Goal: Task Accomplishment & Management: Complete application form

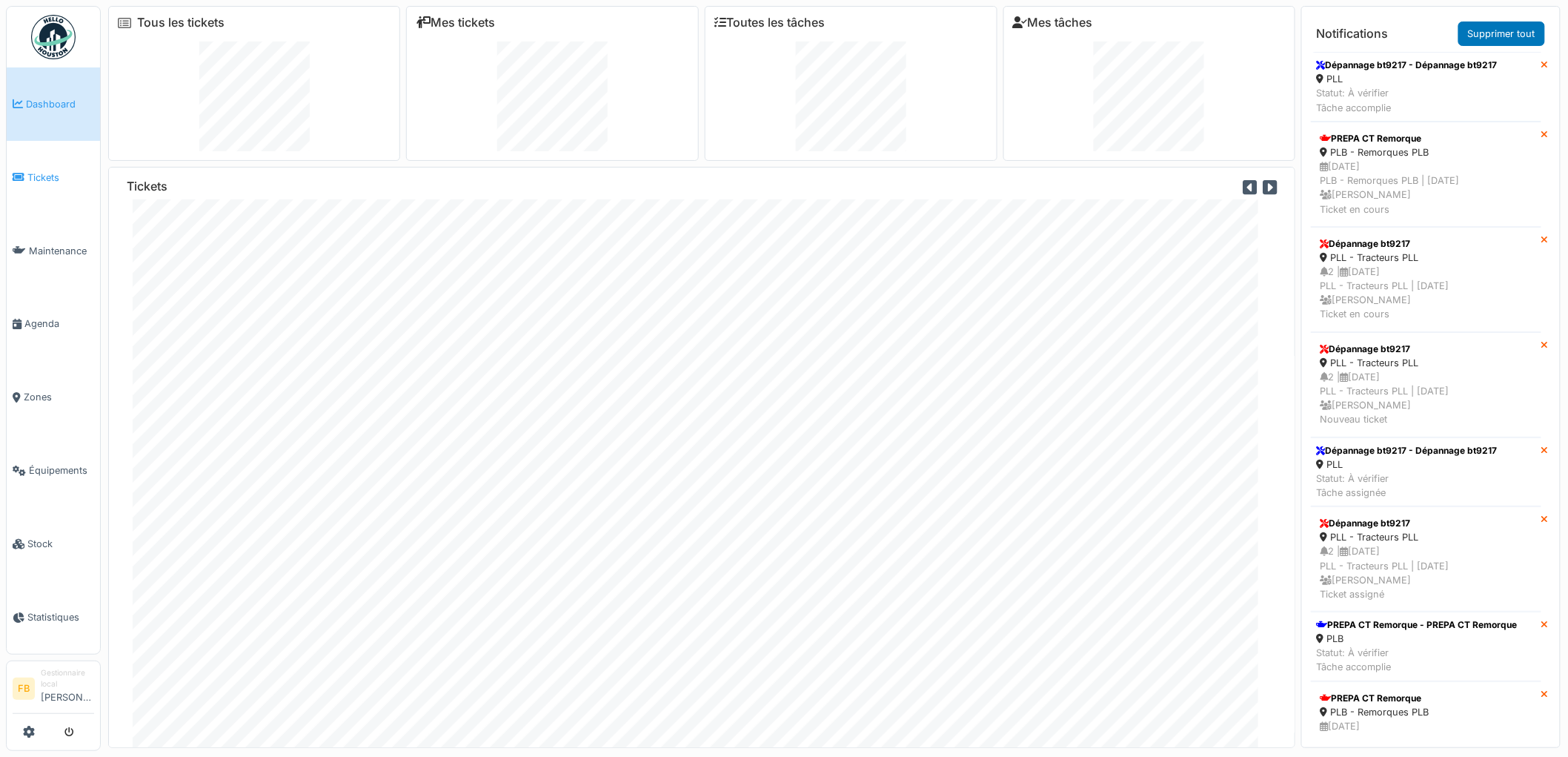
click at [40, 195] on link "Tickets" at bounding box center [53, 178] width 94 height 73
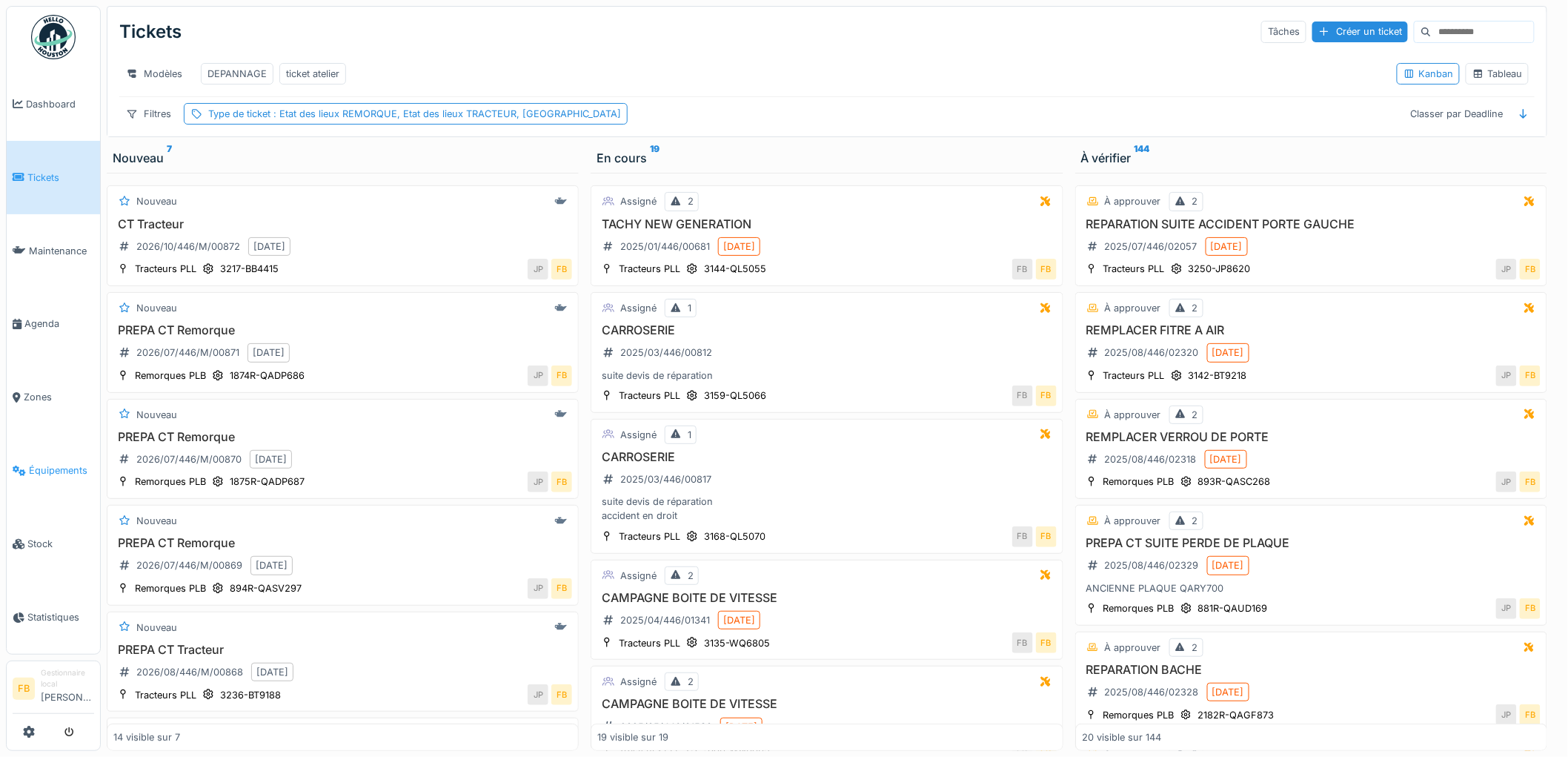
click at [75, 463] on span "Équipements" at bounding box center [62, 470] width 66 height 14
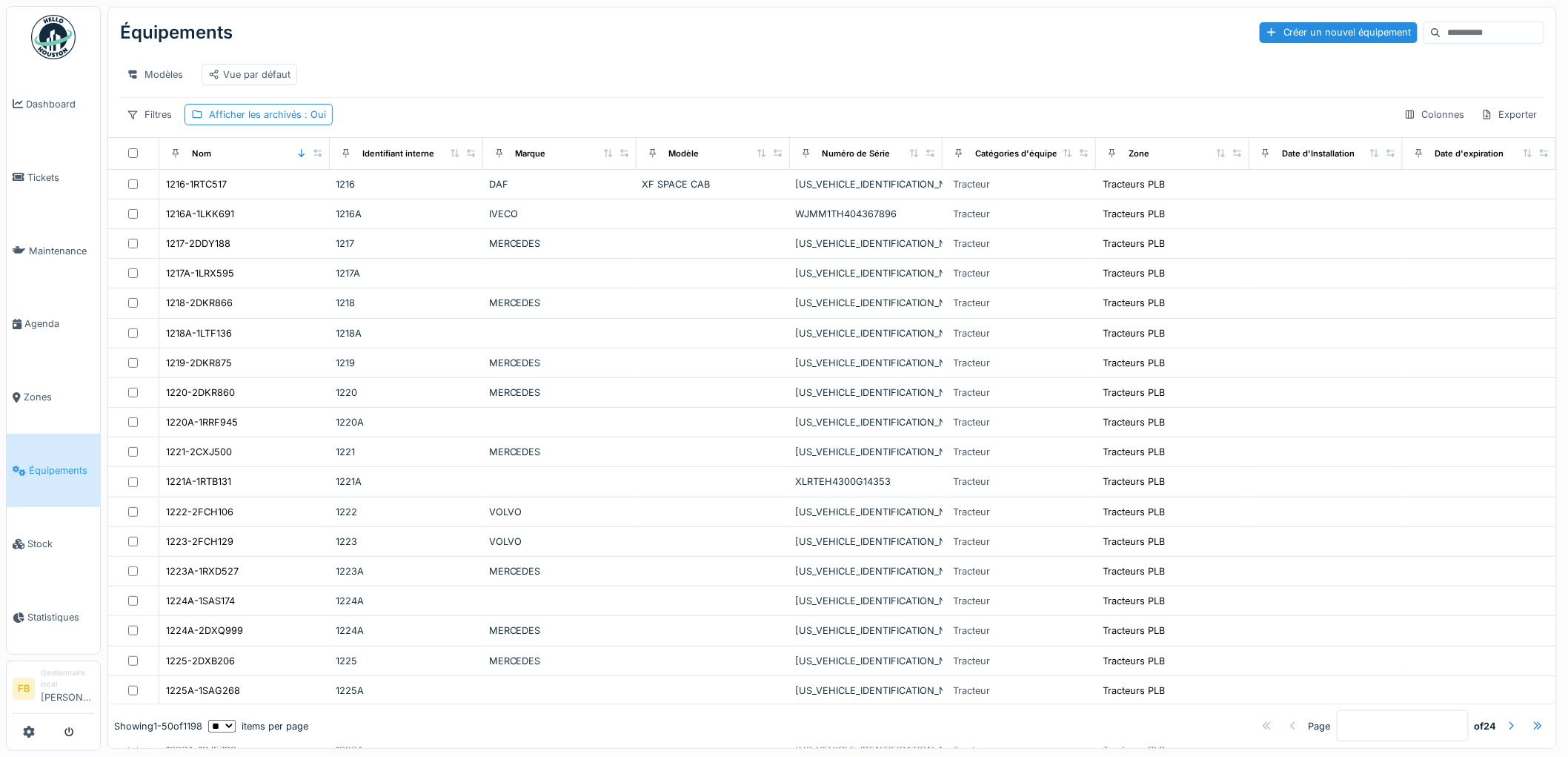
click at [1442, 30] on input at bounding box center [1493, 32] width 102 height 20
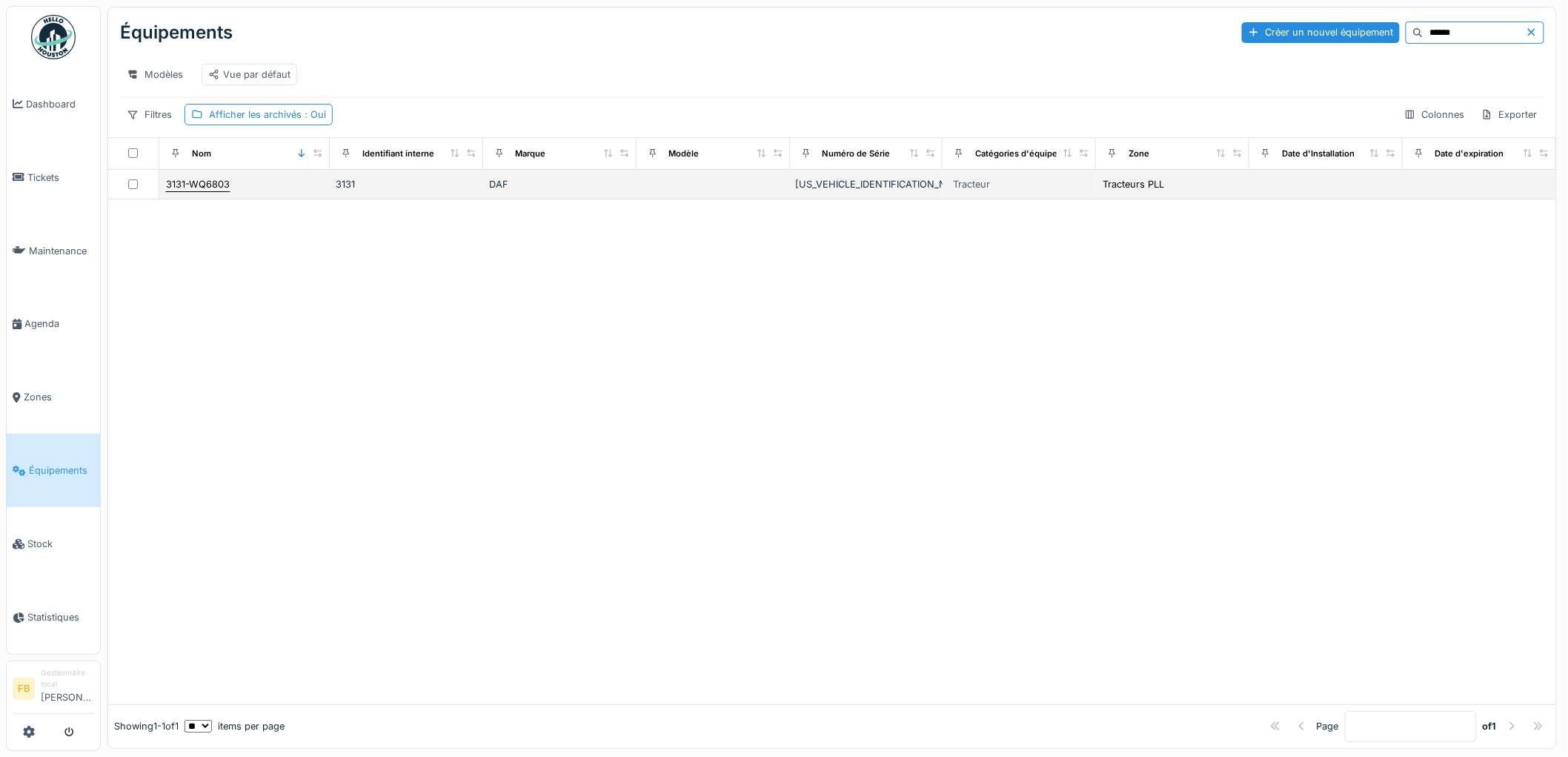
type input "******"
click at [210, 191] on div "3131-WQ6803" at bounding box center [198, 183] width 64 height 14
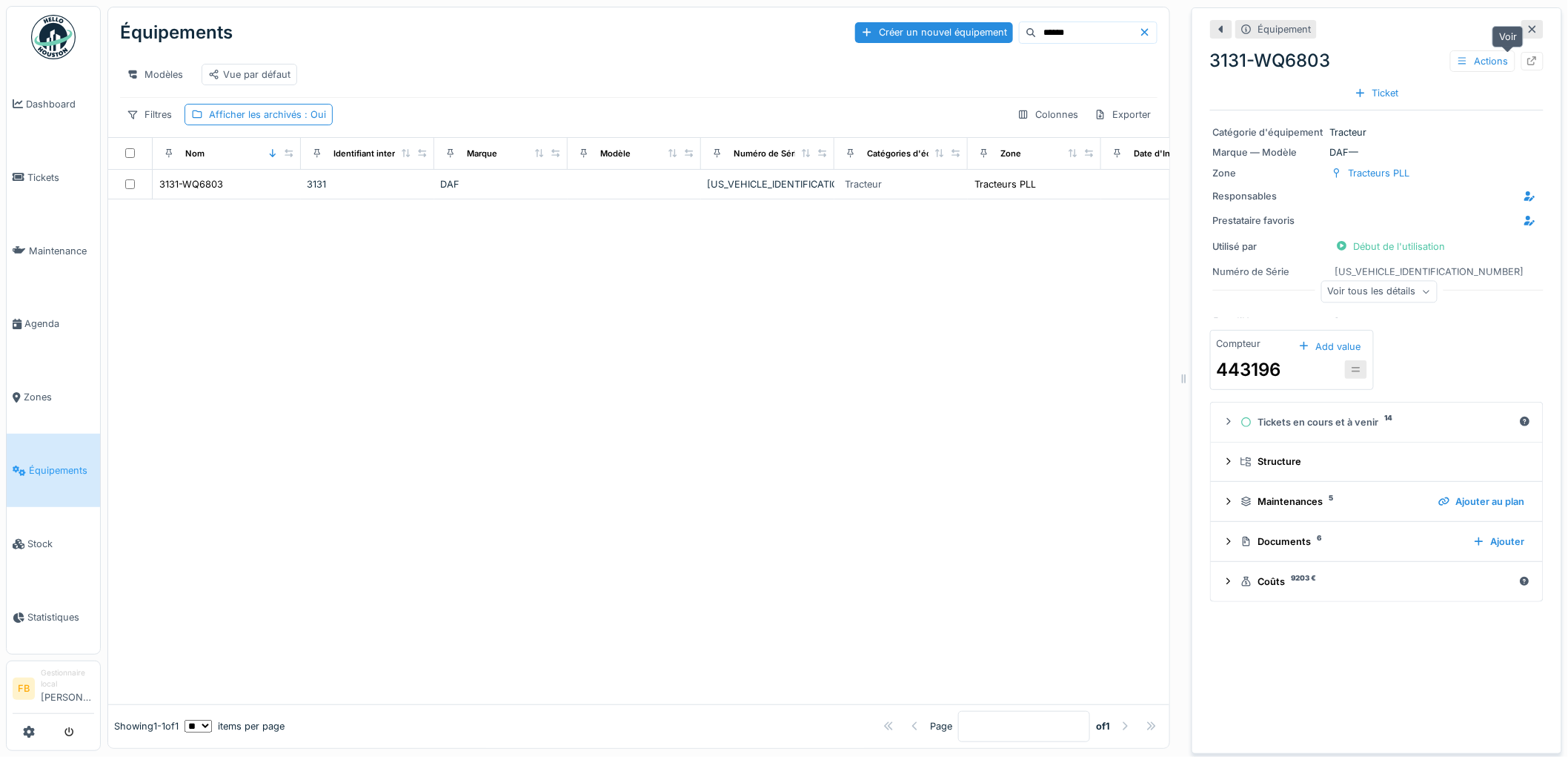
click at [1526, 60] on icon at bounding box center [1532, 61] width 12 height 10
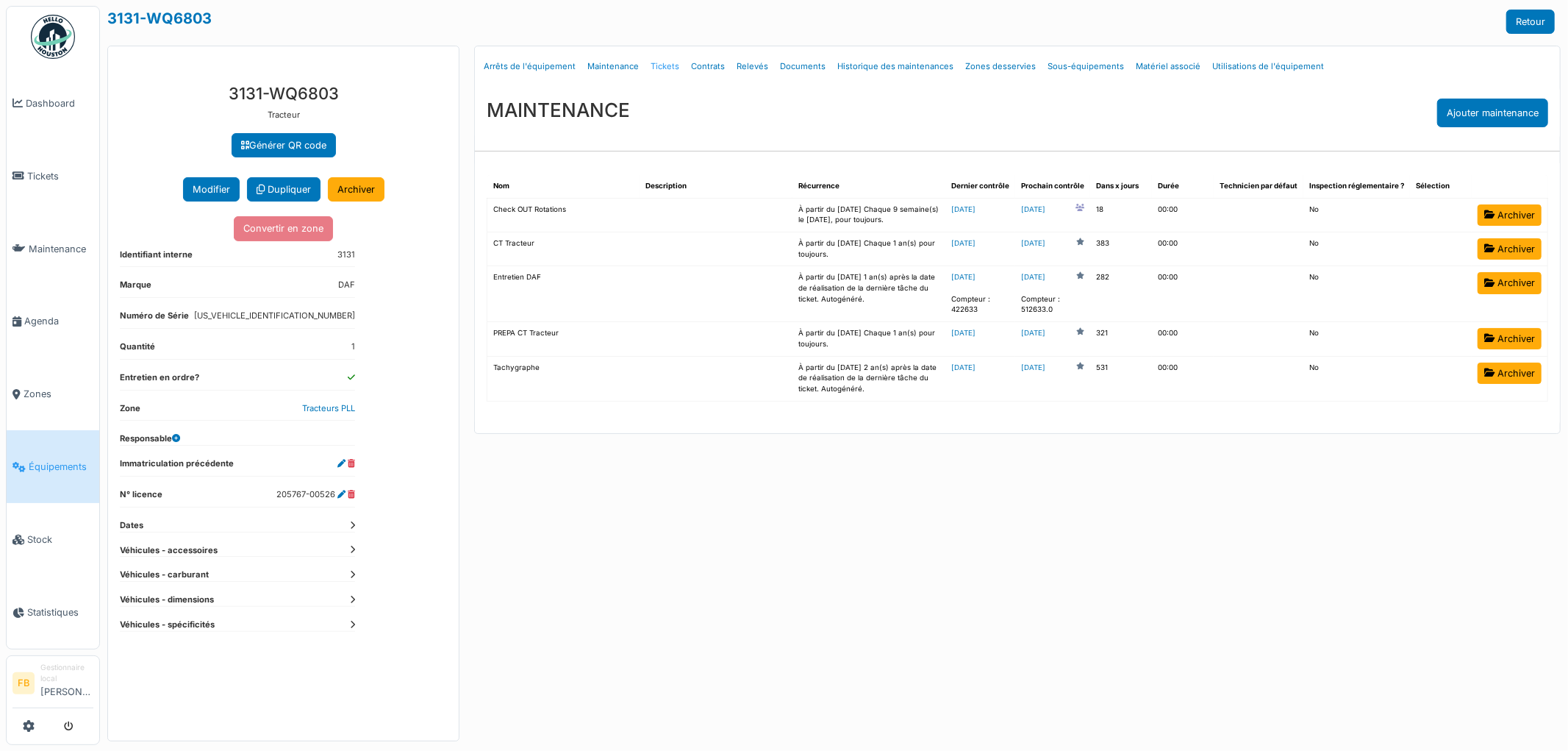
click at [671, 64] on link "Tickets" at bounding box center [665, 66] width 40 height 34
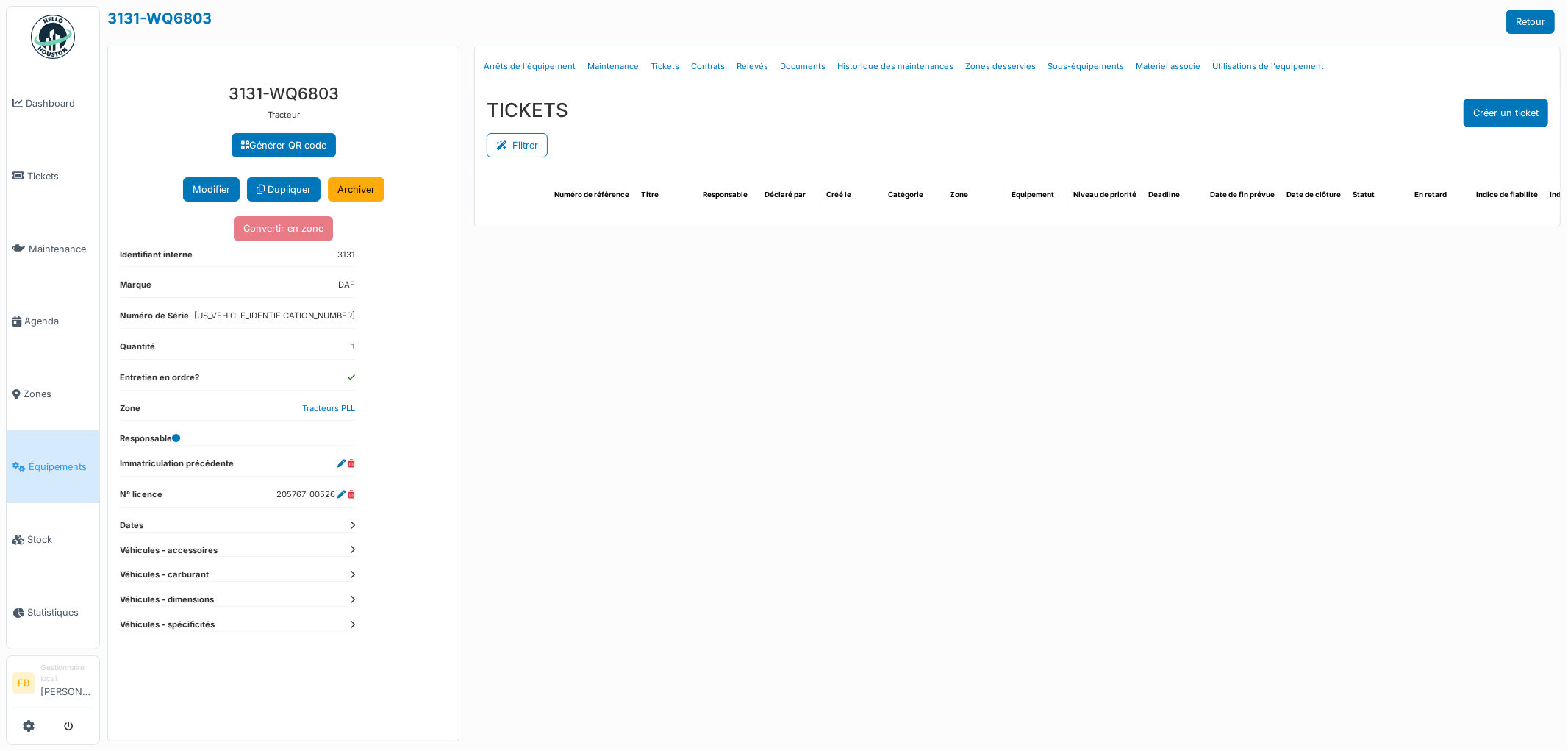
select select "***"
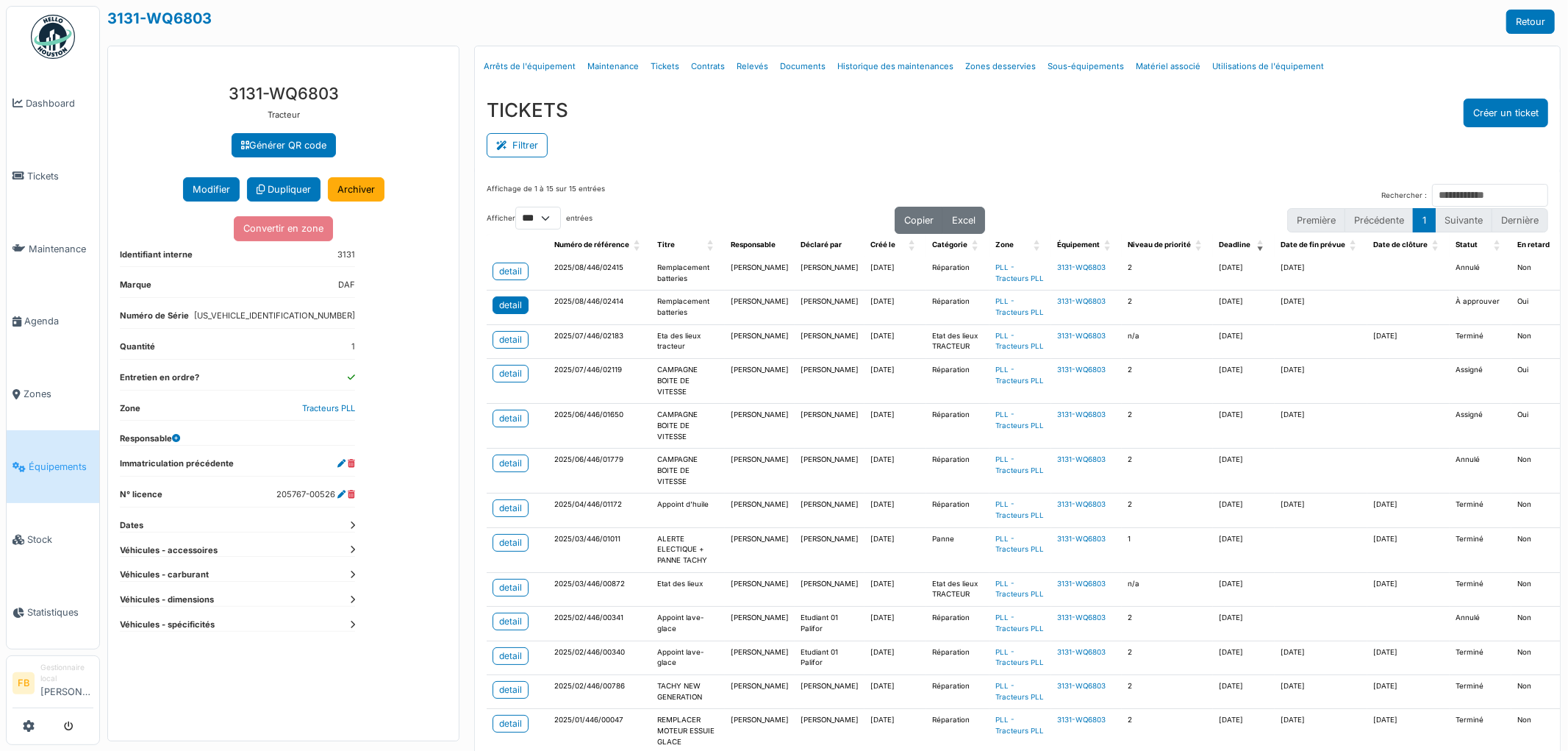
click at [508, 311] on div "detail" at bounding box center [511, 306] width 23 height 13
click at [510, 275] on div "detail" at bounding box center [511, 271] width 23 height 13
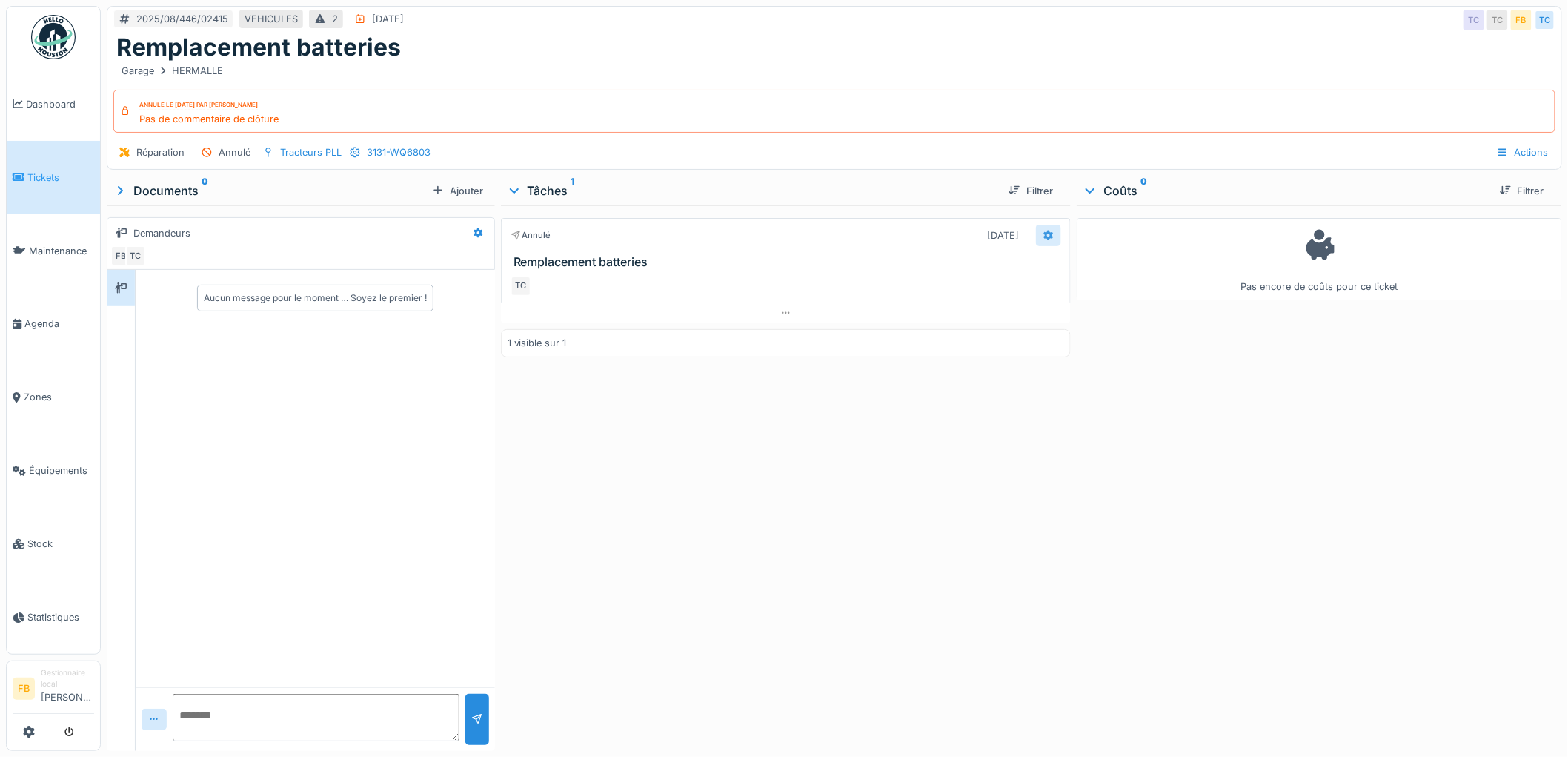
click at [1043, 239] on icon at bounding box center [1049, 236] width 12 height 10
click at [991, 264] on h3 "Remplacement batteries" at bounding box center [789, 262] width 551 height 14
click at [1046, 231] on icon at bounding box center [1049, 236] width 12 height 10
click at [1513, 142] on div "Actions" at bounding box center [1523, 153] width 66 height 21
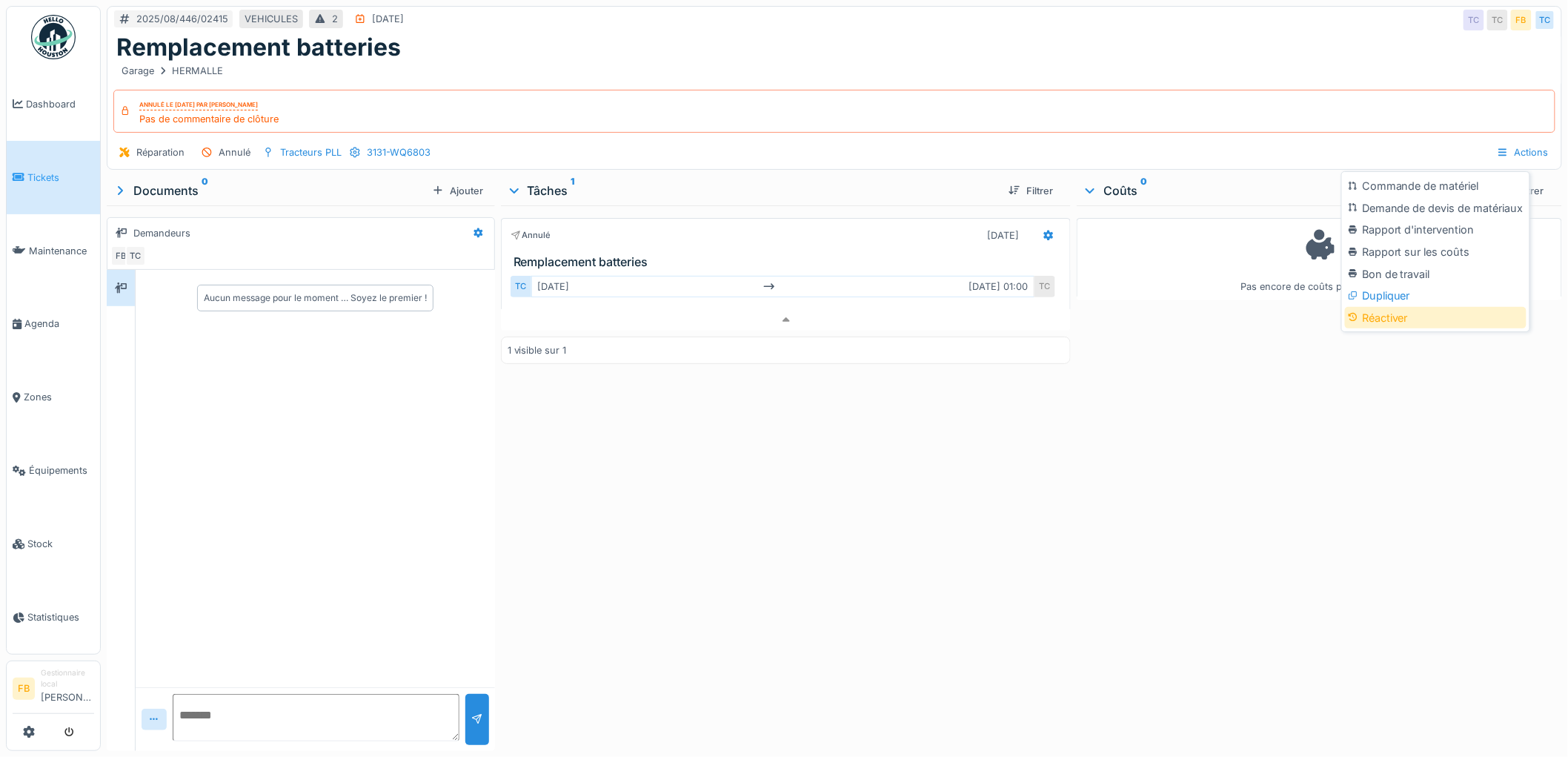
click at [1375, 307] on div "Réactiver" at bounding box center [1436, 318] width 182 height 22
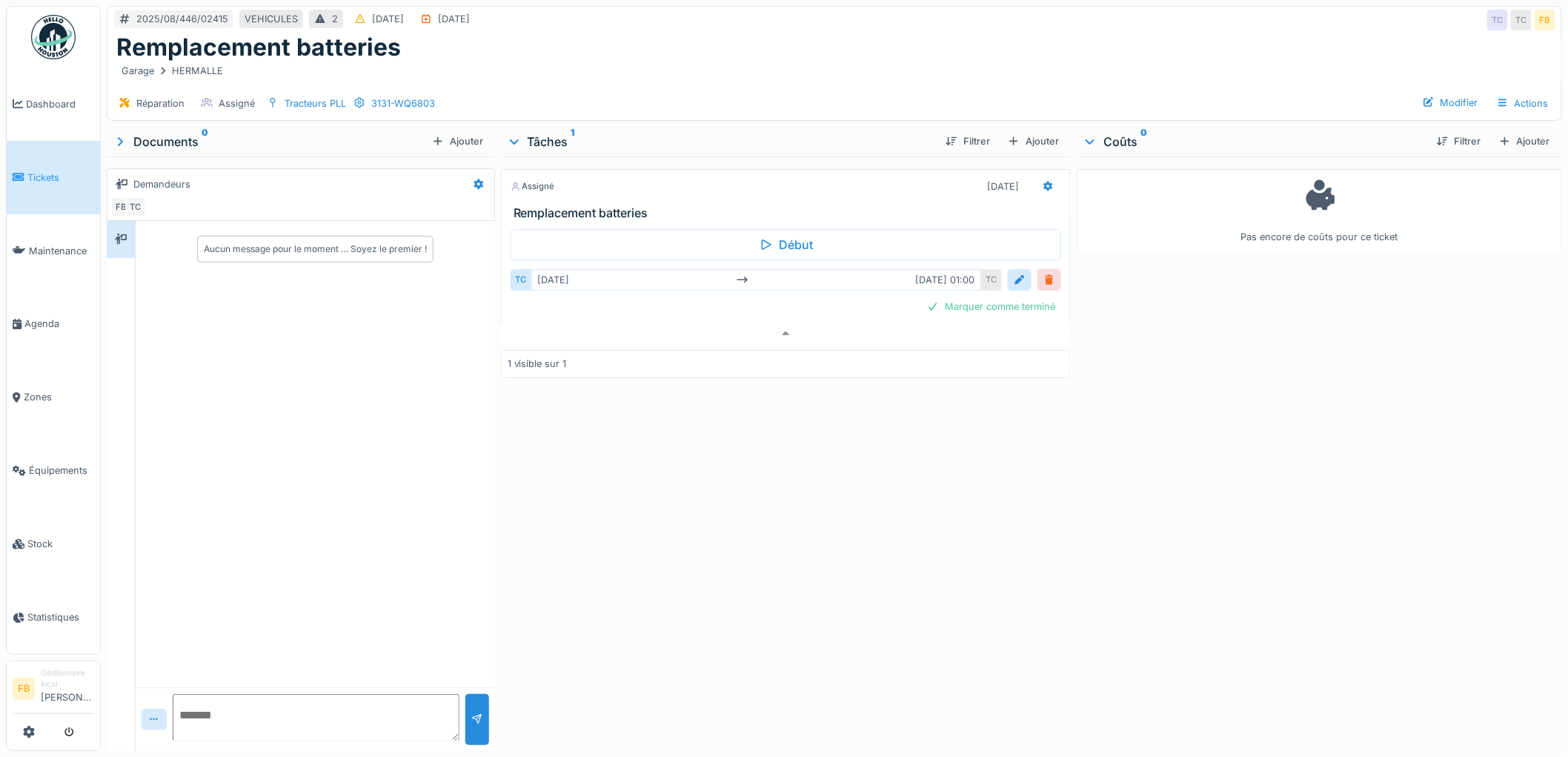
click at [1044, 272] on div at bounding box center [1050, 279] width 12 height 14
click at [1044, 182] on icon at bounding box center [1049, 186] width 12 height 10
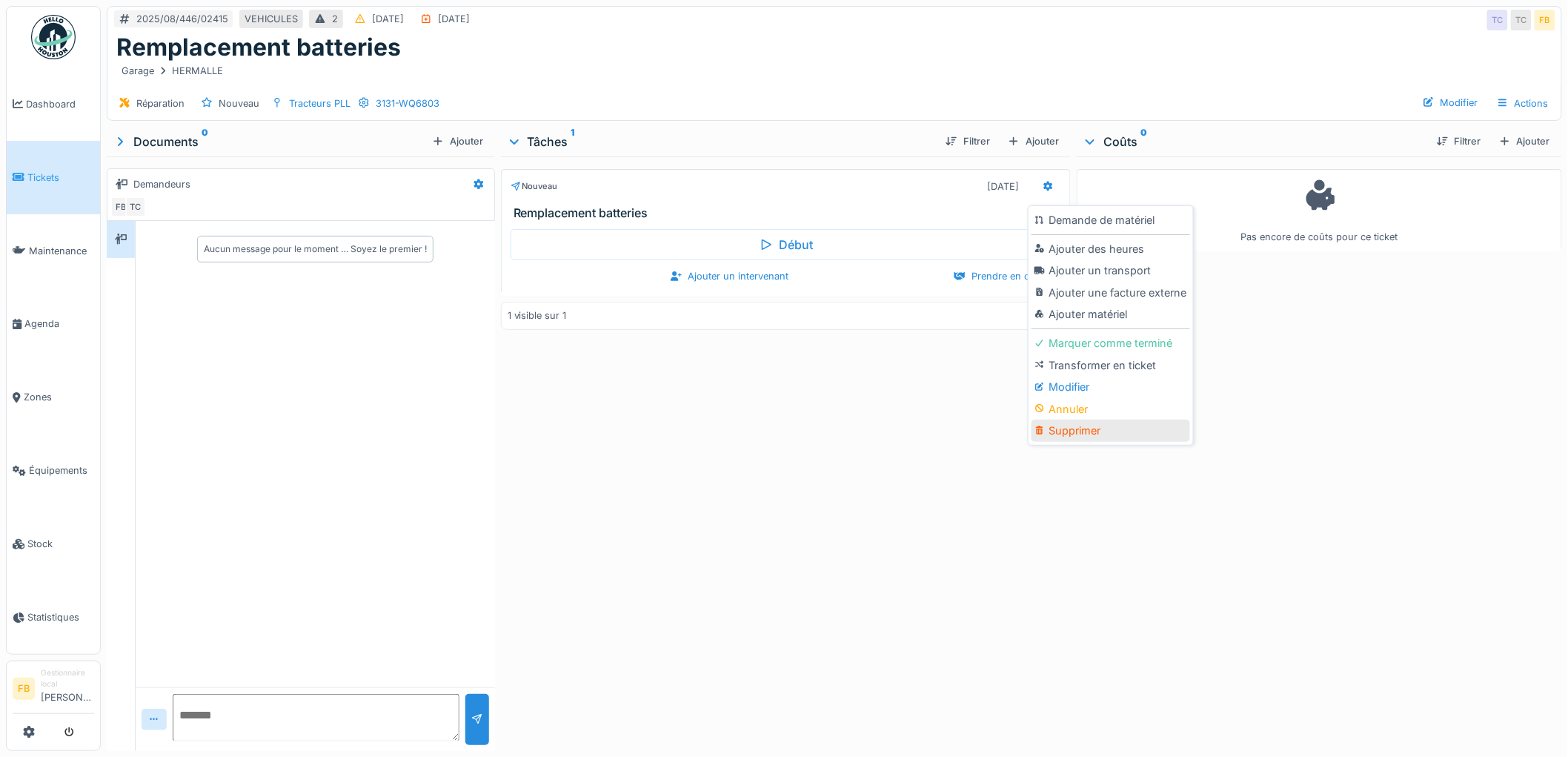
click at [1061, 419] on div "Supprimer" at bounding box center [1109, 430] width 157 height 22
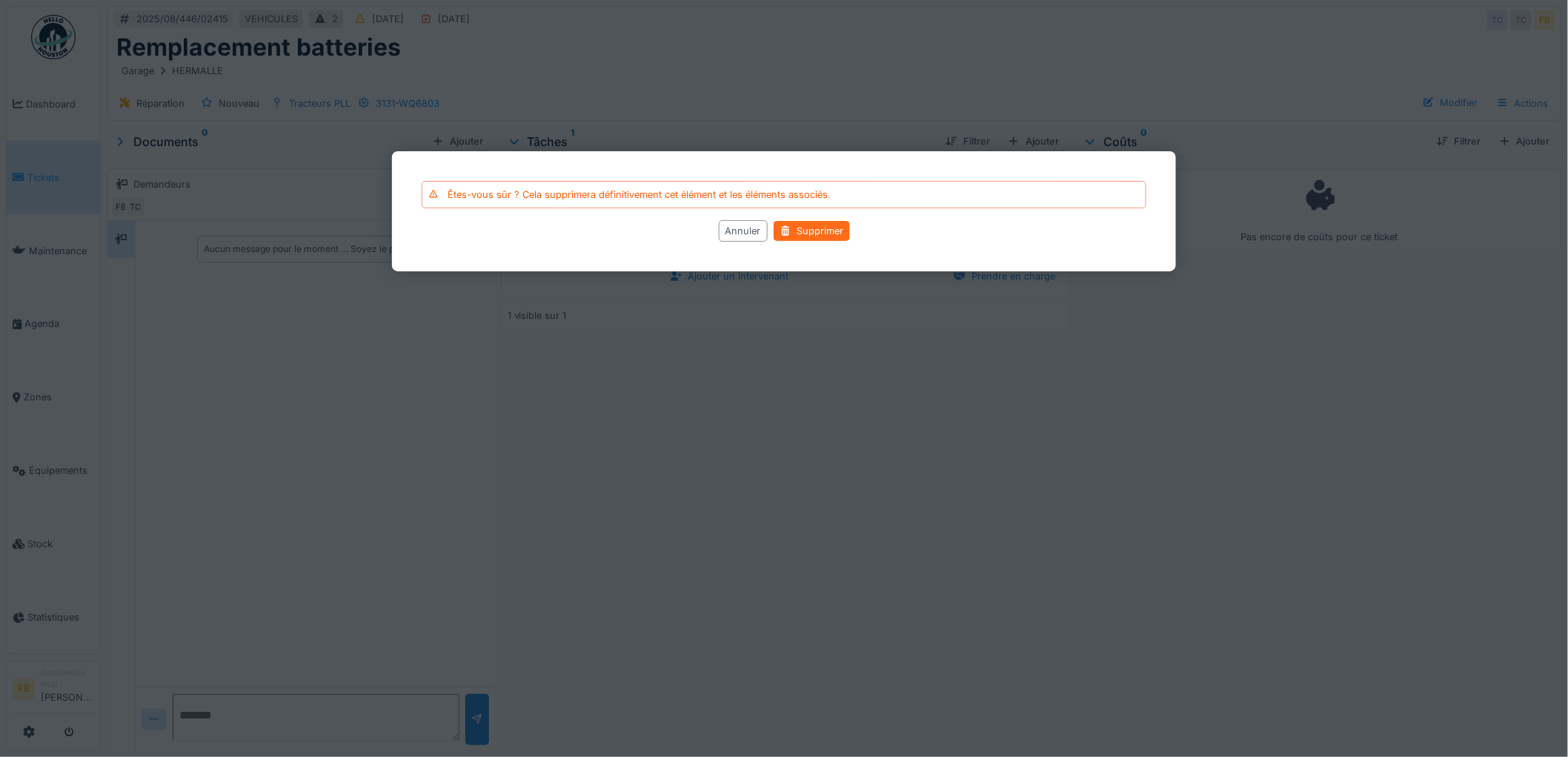
click at [811, 225] on div "Supprimer" at bounding box center [811, 231] width 76 height 20
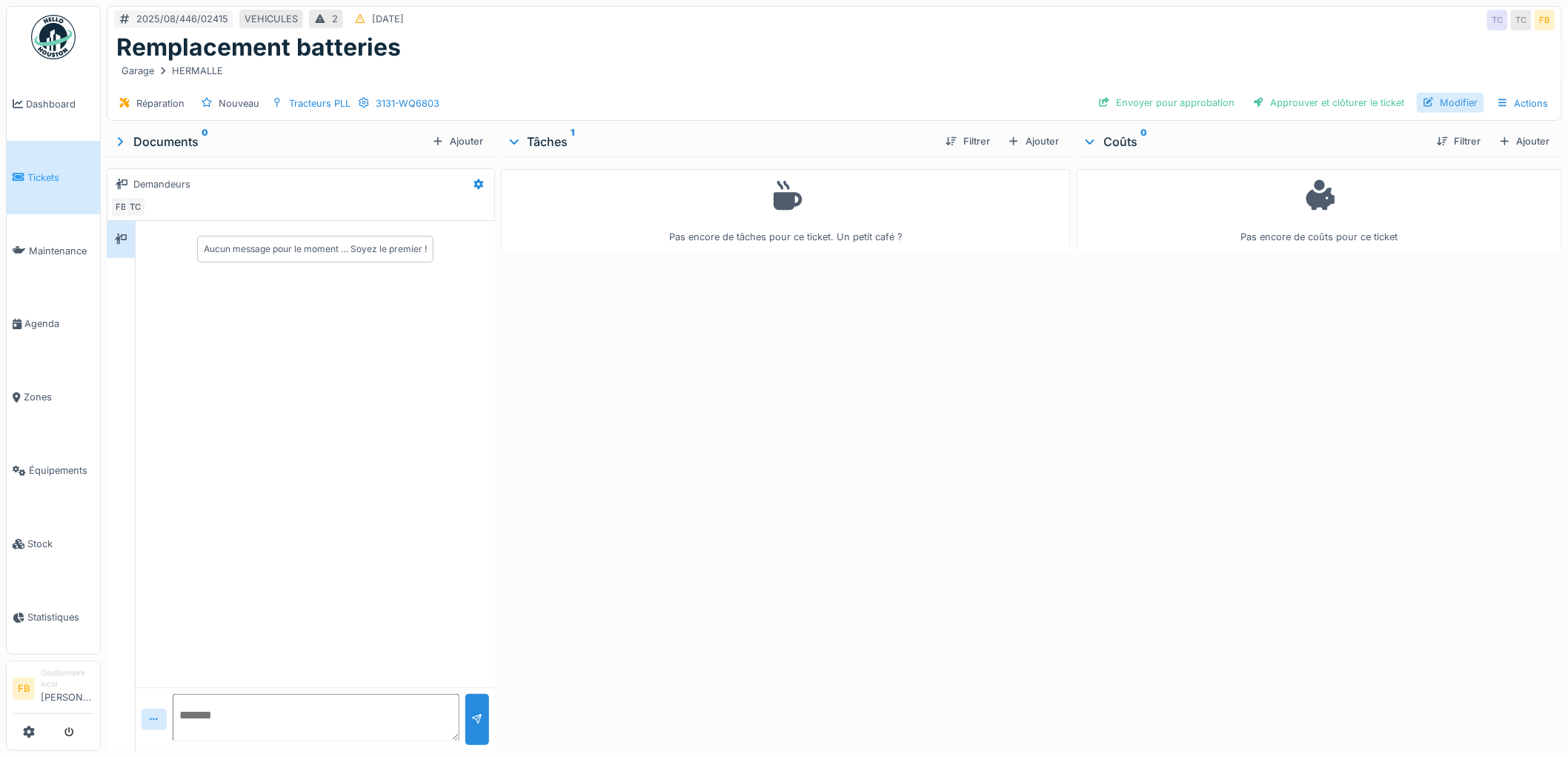
click at [1436, 93] on div "Modifier" at bounding box center [1450, 102] width 68 height 20
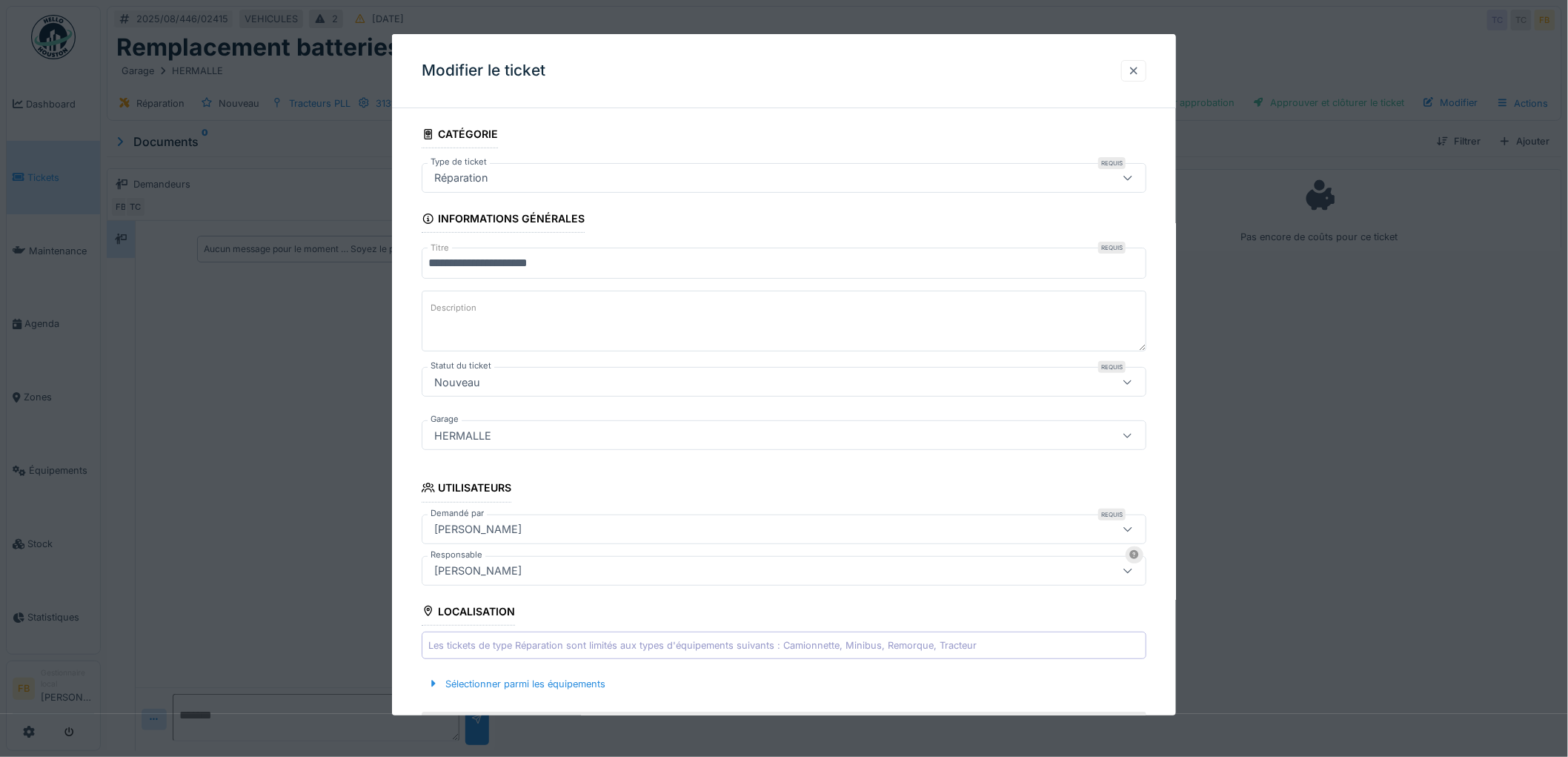
drag, startPoint x: 1131, startPoint y: 62, endPoint x: 1139, endPoint y: 71, distance: 12.0
click at [1136, 69] on div at bounding box center [1134, 70] width 25 height 21
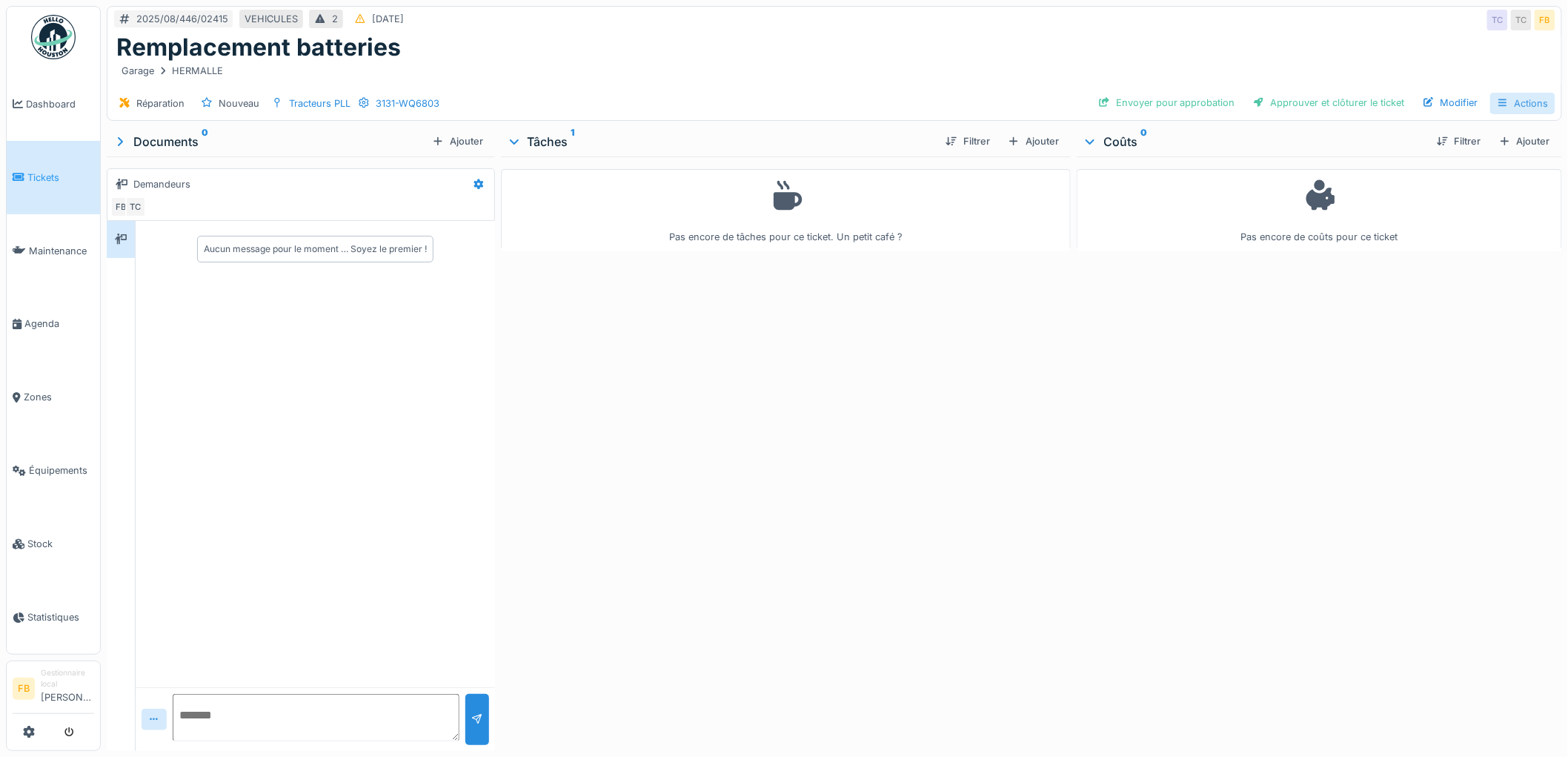
click at [1499, 93] on div "Actions" at bounding box center [1523, 103] width 66 height 21
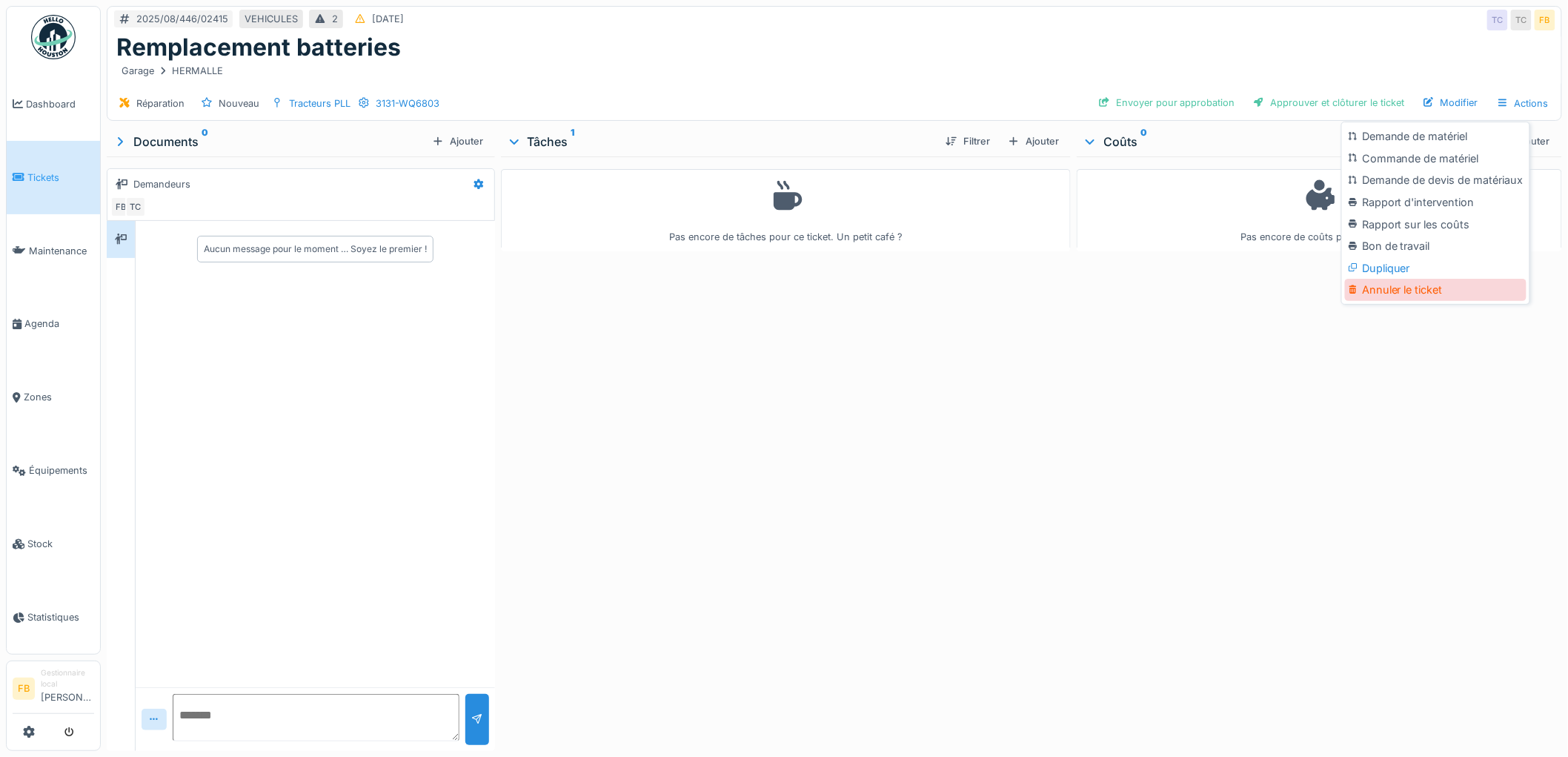
click at [1425, 282] on div "Annuler le ticket" at bounding box center [1436, 290] width 182 height 22
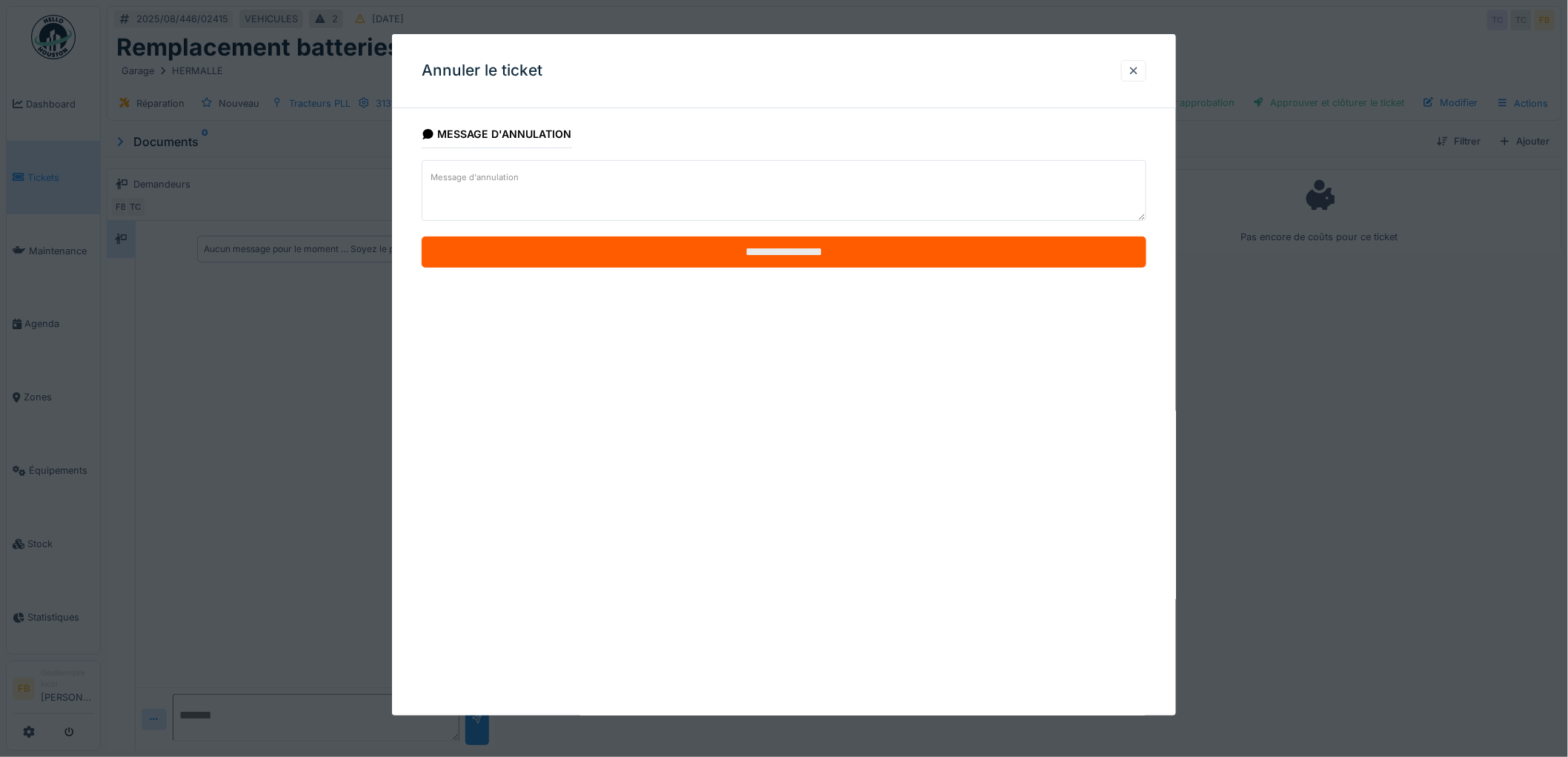
click at [793, 250] on input "**********" at bounding box center [784, 252] width 725 height 31
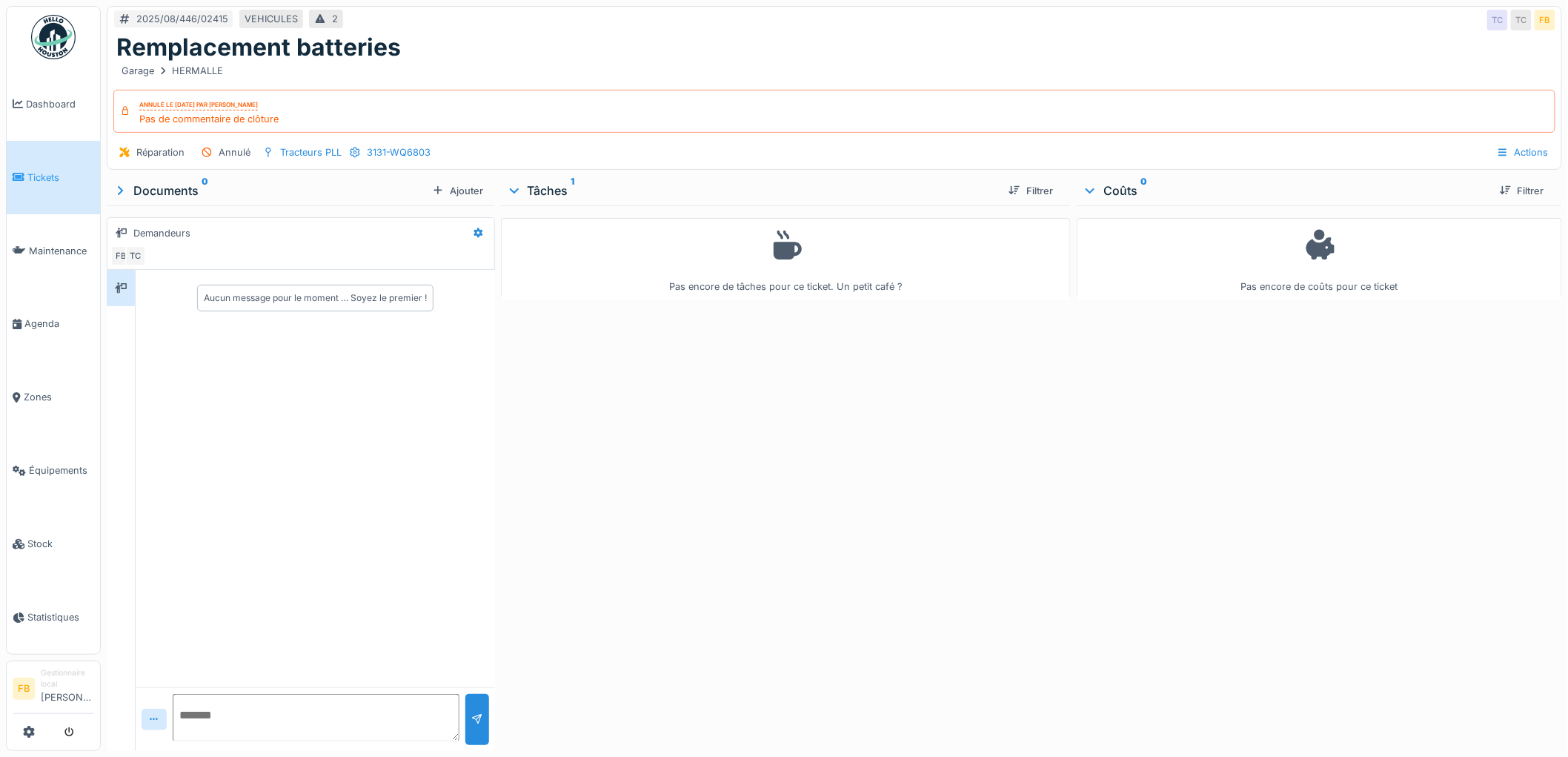
click at [48, 186] on link "Tickets" at bounding box center [53, 178] width 94 height 73
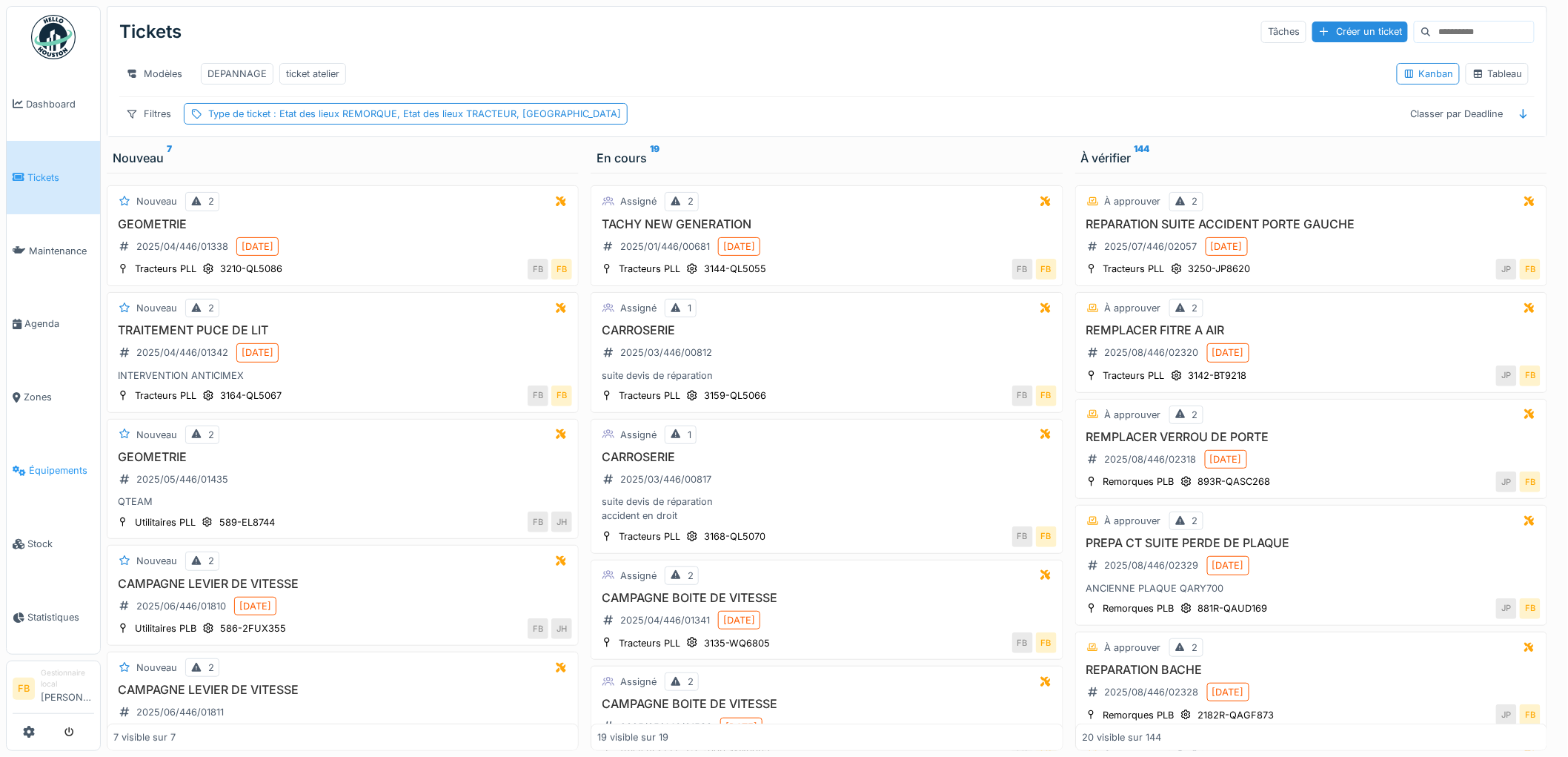
click at [49, 463] on span "Équipements" at bounding box center [62, 470] width 66 height 14
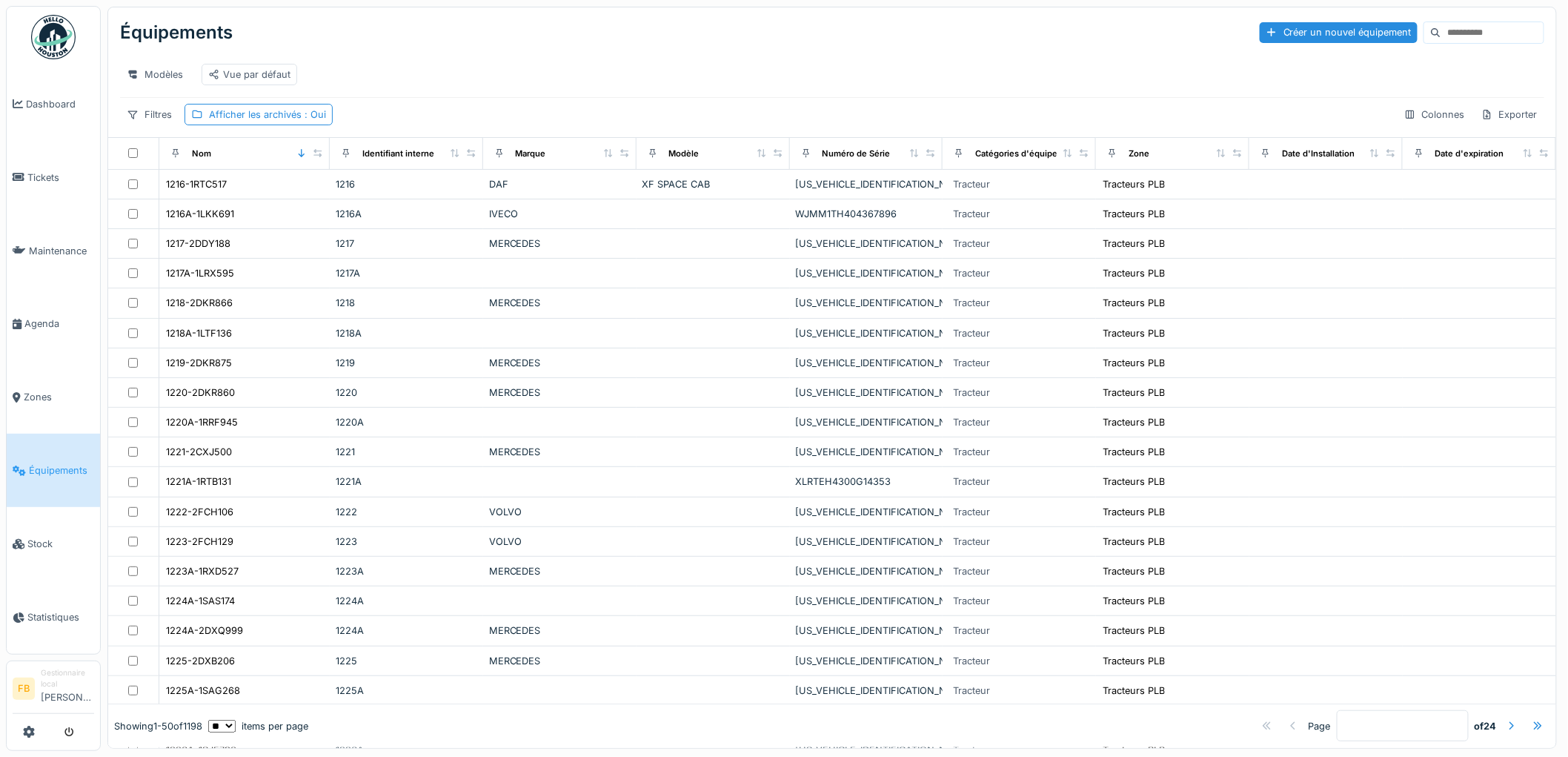
click at [1448, 37] on input at bounding box center [1493, 32] width 102 height 20
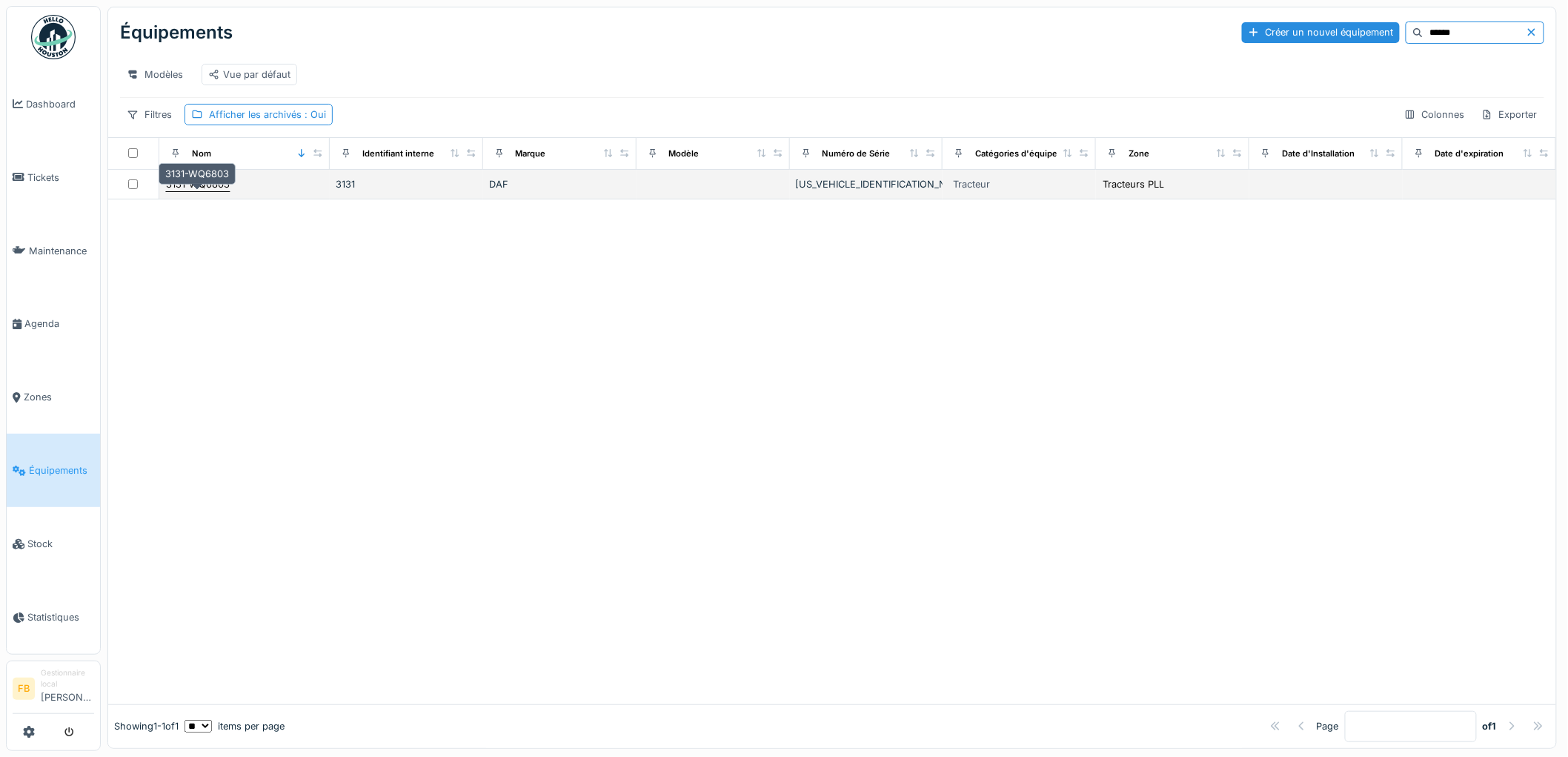
type input "******"
click at [203, 191] on div "3131-WQ6803" at bounding box center [198, 183] width 64 height 14
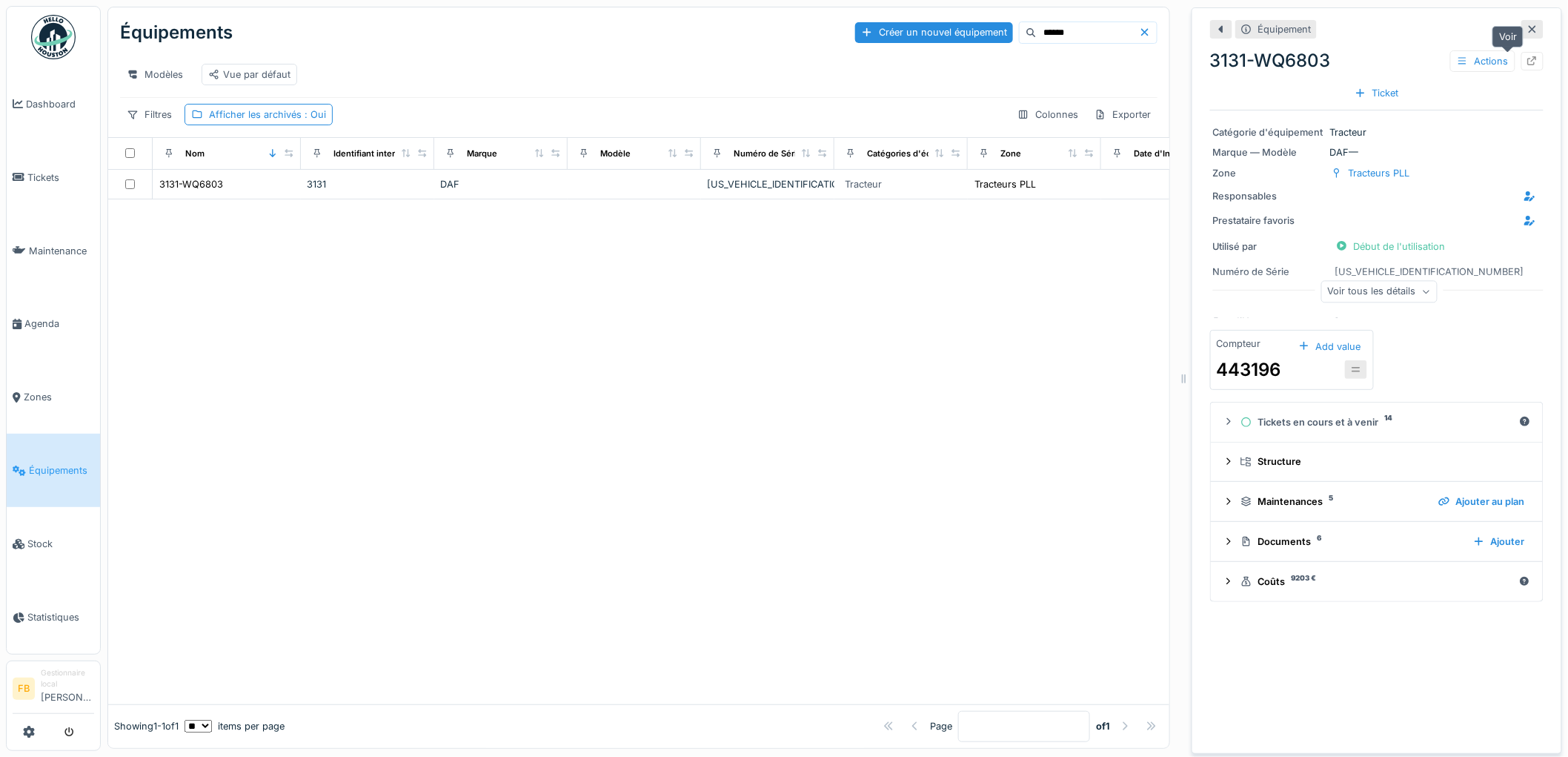
click at [1526, 58] on icon at bounding box center [1532, 61] width 12 height 10
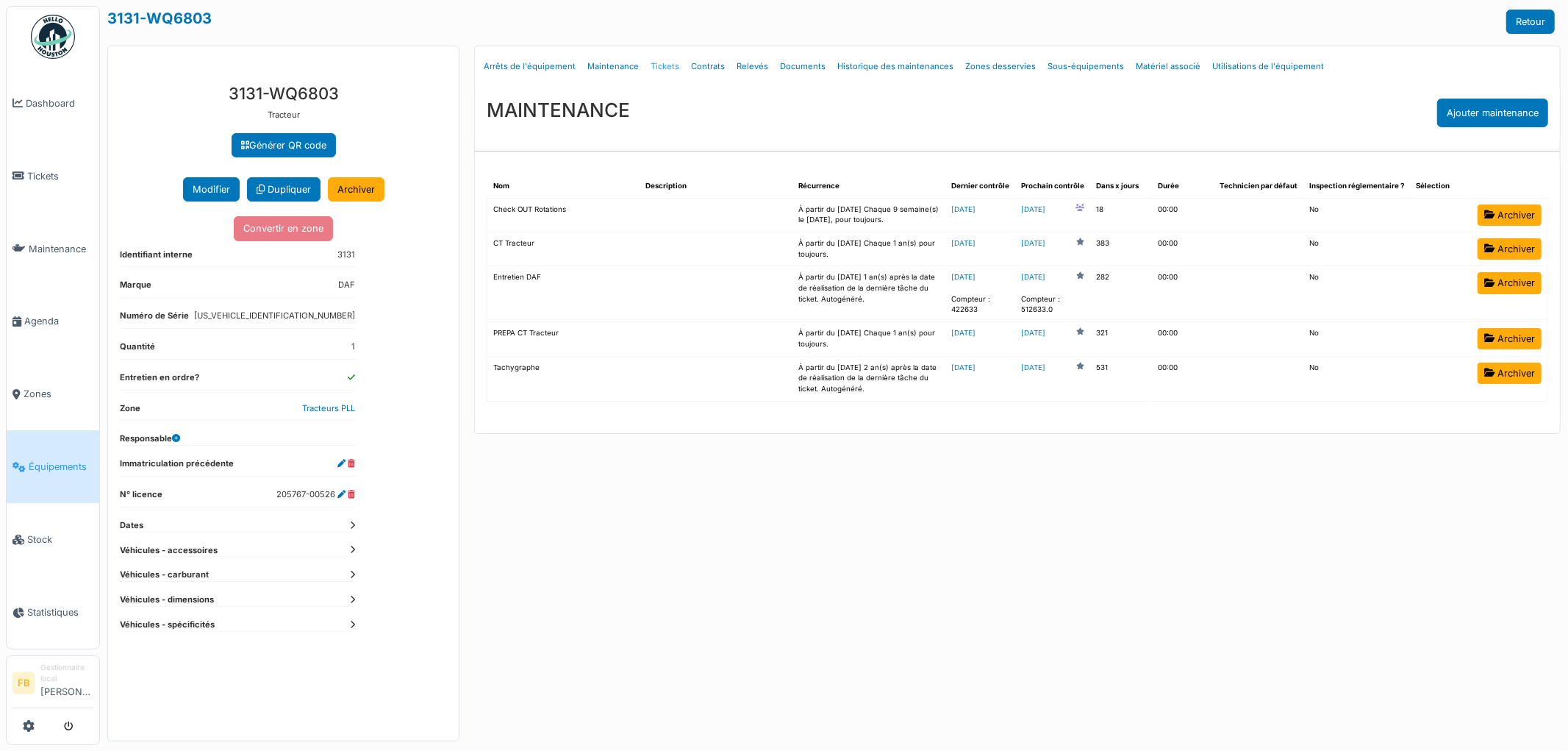
click at [651, 69] on link "Tickets" at bounding box center [665, 66] width 40 height 34
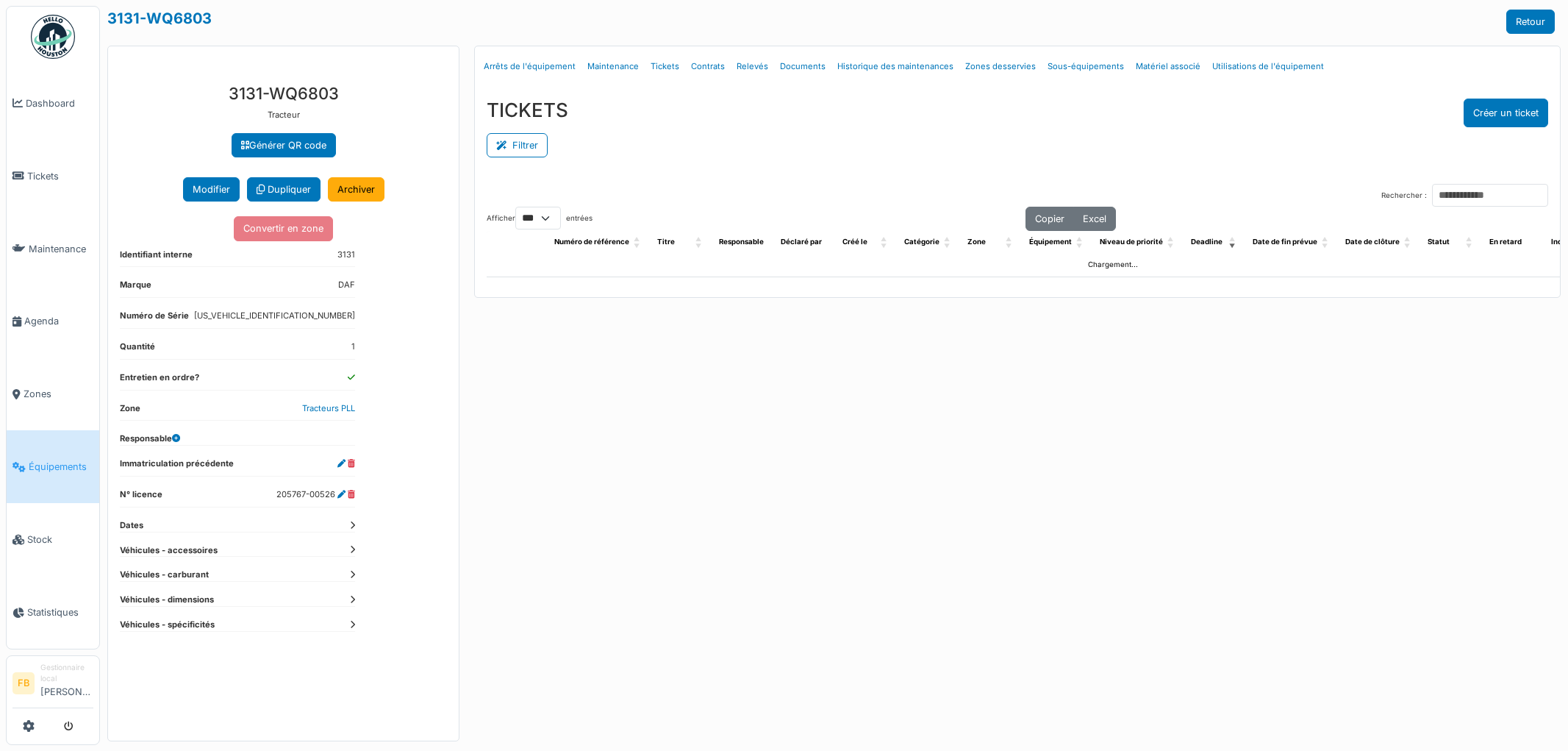
select select "***"
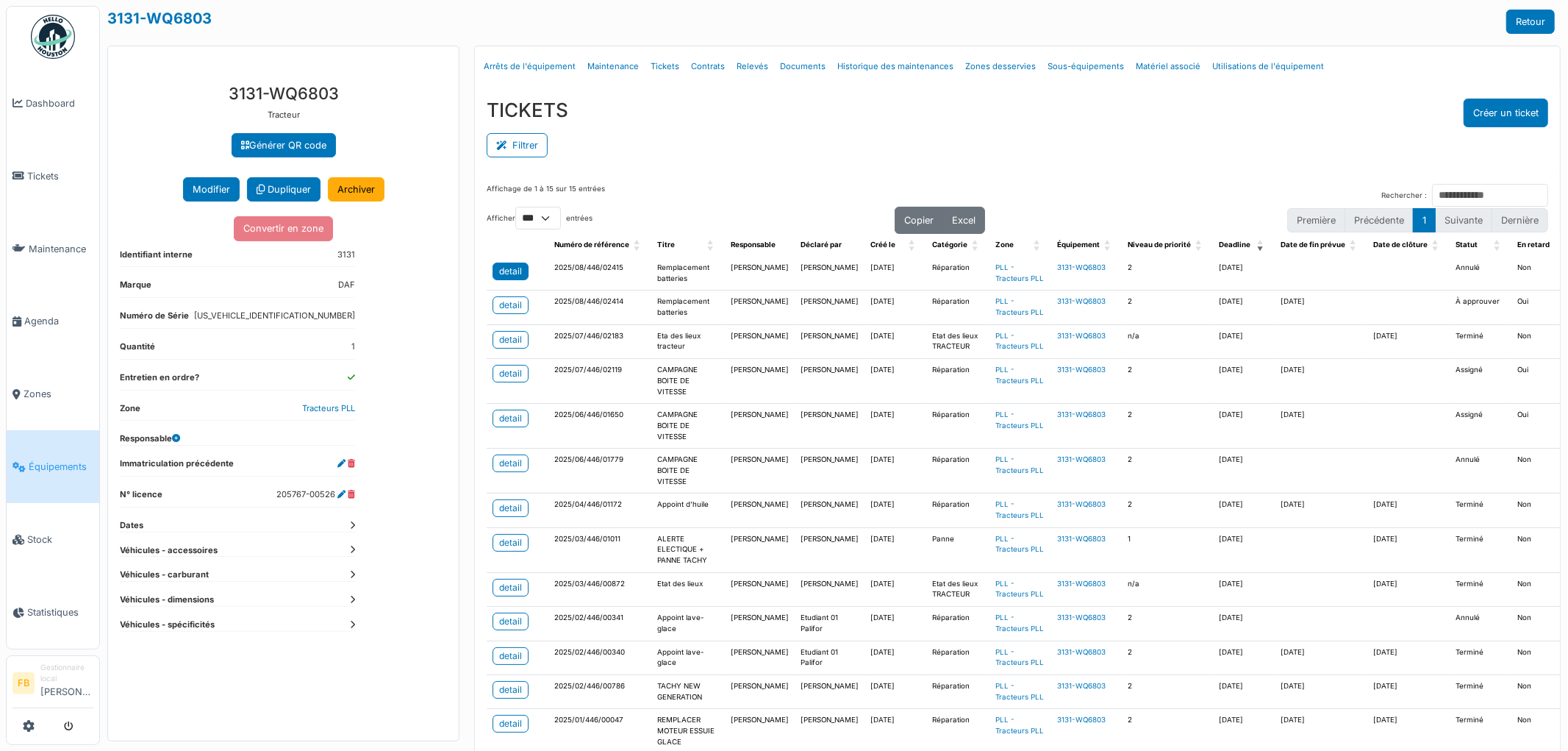
click at [494, 267] on link "detail" at bounding box center [511, 271] width 36 height 17
click at [501, 380] on div "detail" at bounding box center [511, 374] width 23 height 13
click at [665, 448] on td "CAMPAGNE BOITE DE VITESSE" at bounding box center [688, 425] width 74 height 45
click at [508, 425] on div "detail" at bounding box center [511, 419] width 23 height 13
click at [511, 469] on div "detail" at bounding box center [511, 464] width 23 height 13
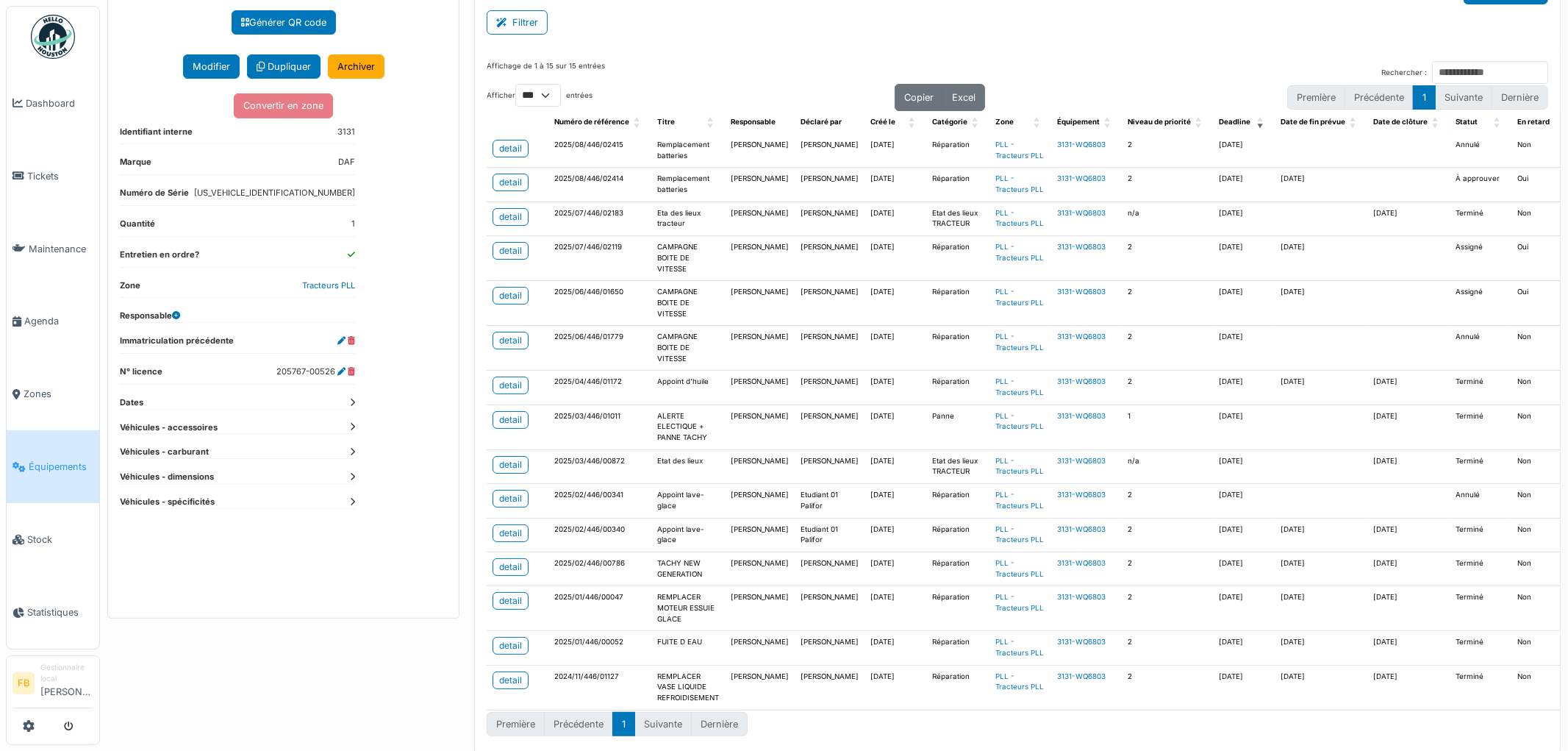
scroll to position [163, 0]
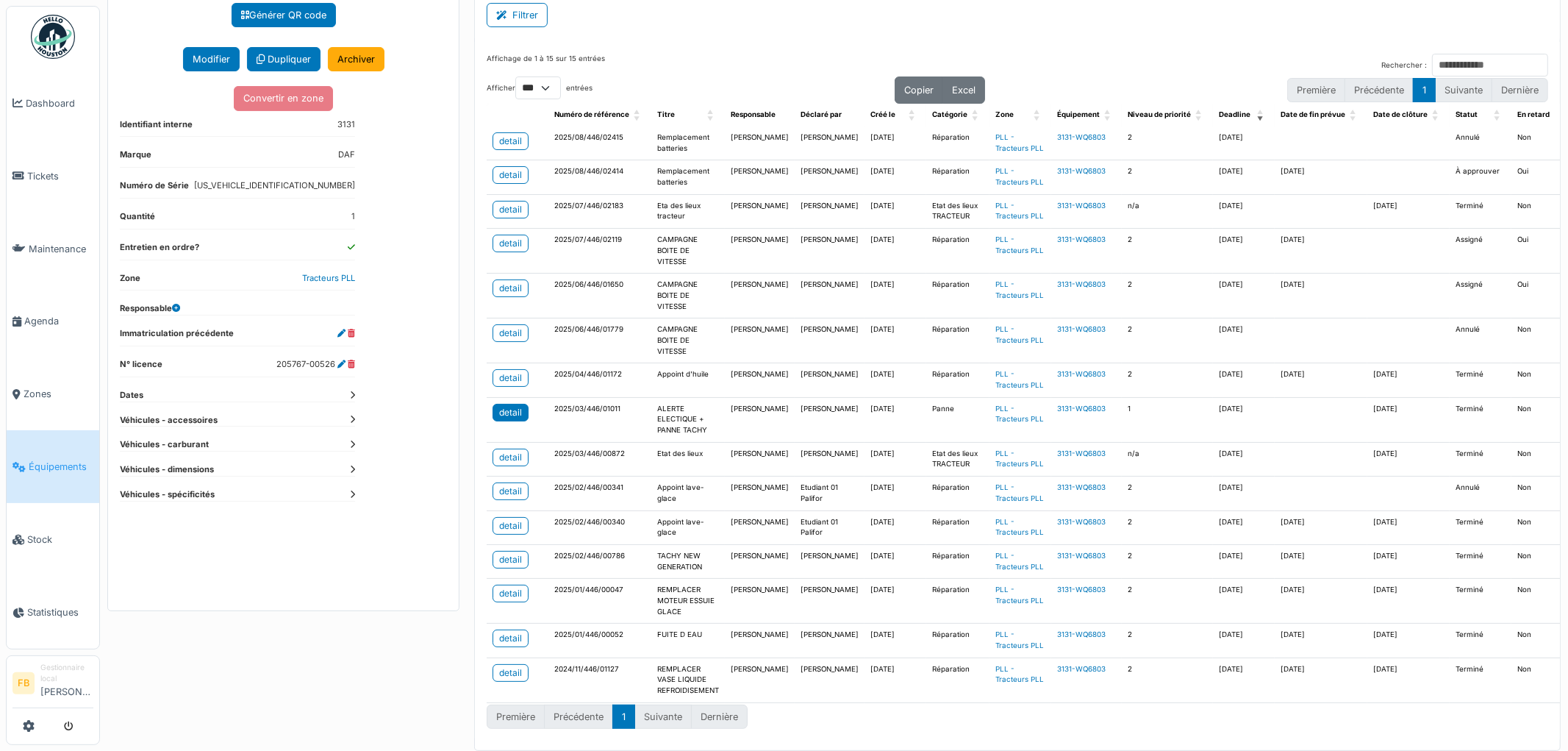
click at [499, 419] on div "detail" at bounding box center [511, 413] width 23 height 13
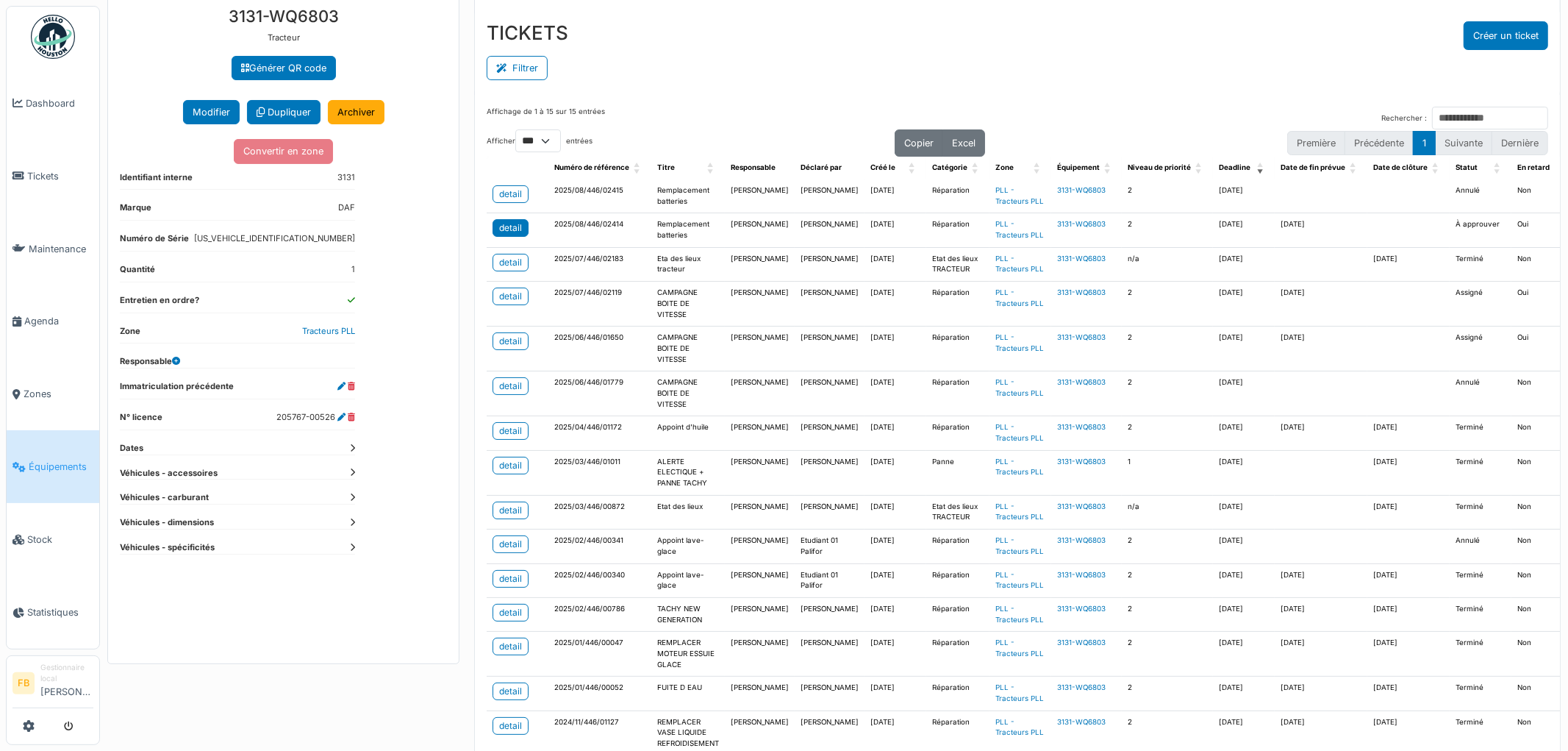
click at [506, 235] on div "detail" at bounding box center [511, 228] width 23 height 13
click at [41, 170] on span "Tickets" at bounding box center [59, 176] width 66 height 14
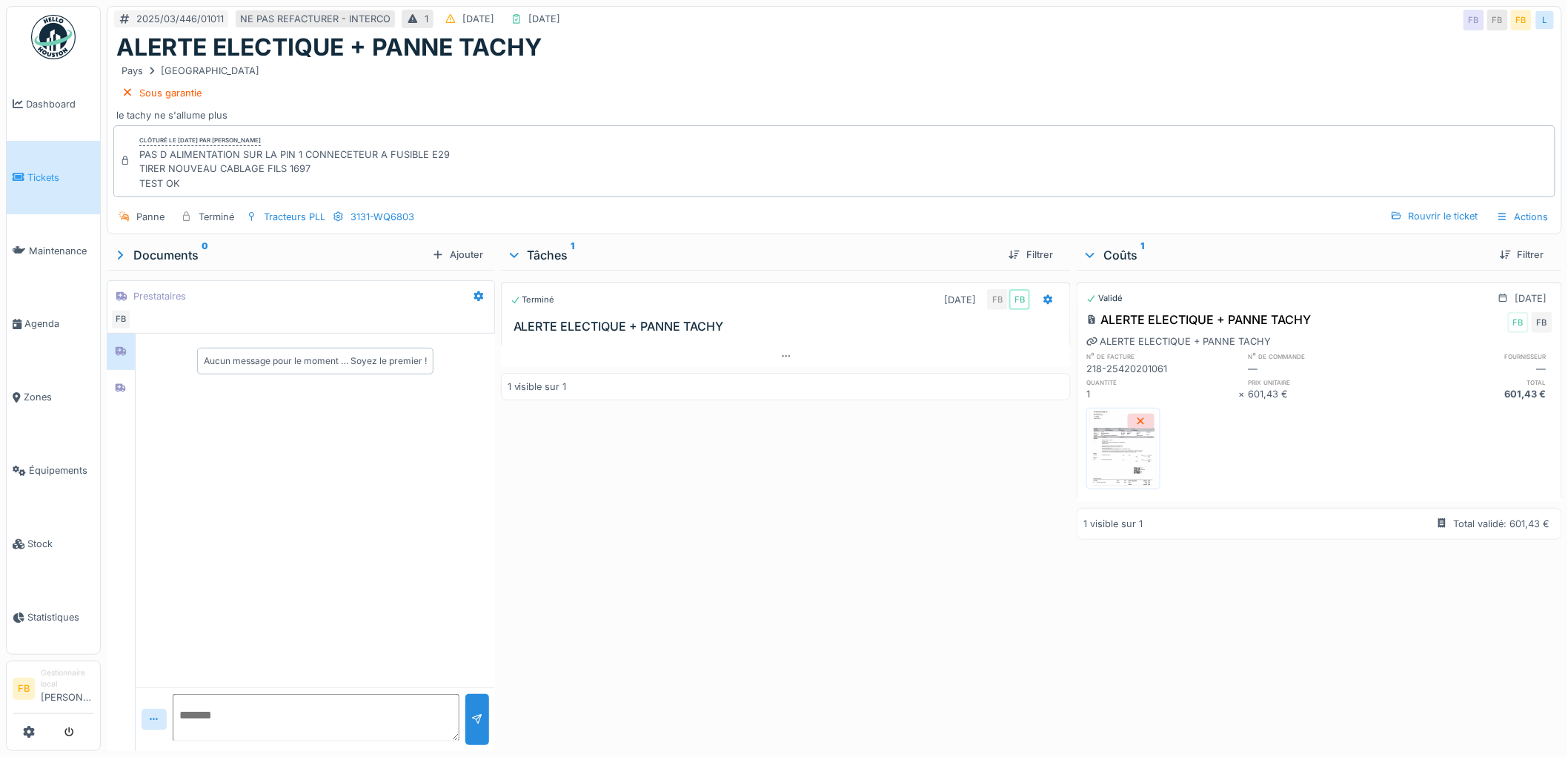
click at [1108, 444] on img at bounding box center [1123, 448] width 67 height 74
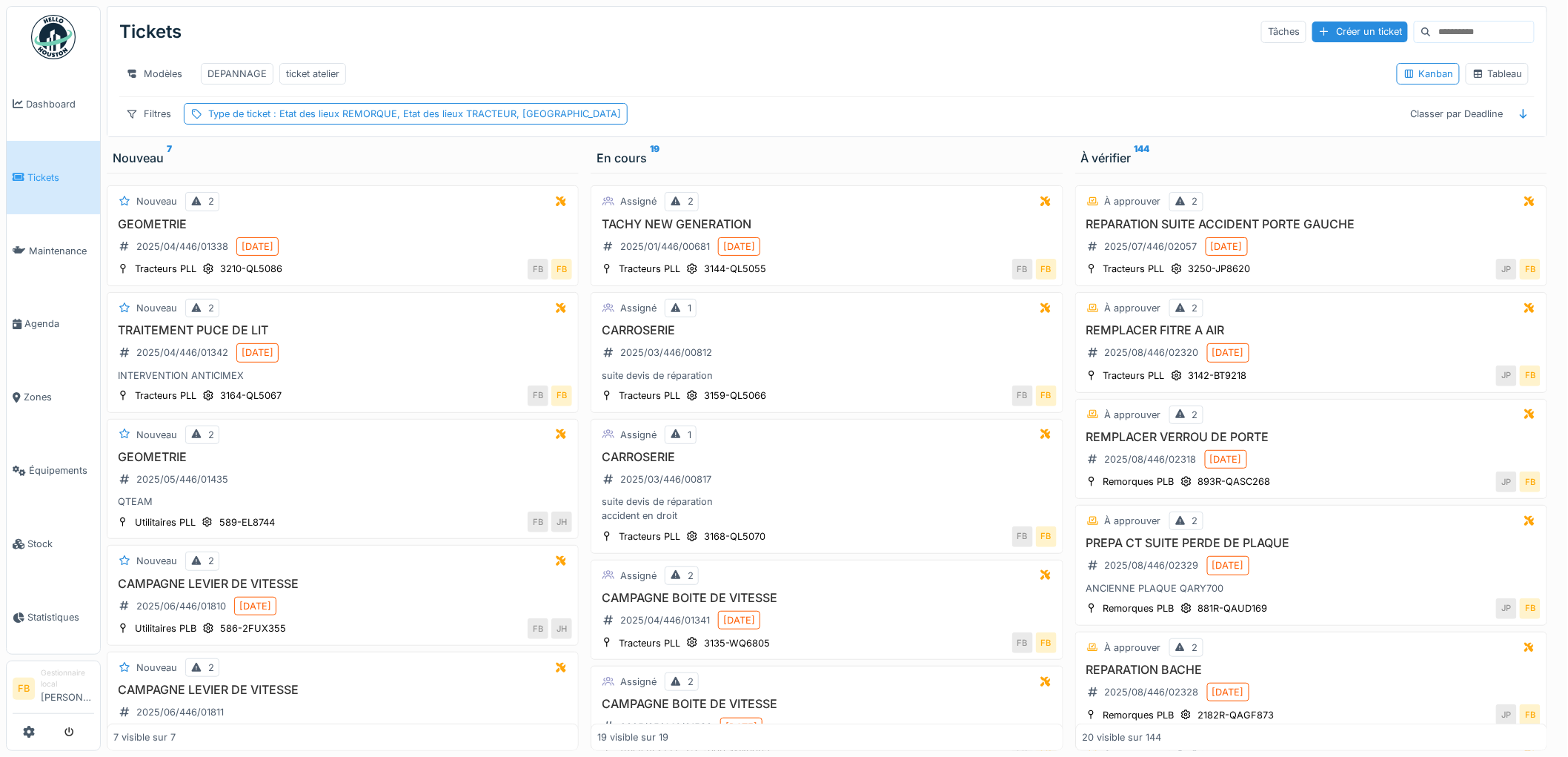
drag, startPoint x: 1306, startPoint y: 28, endPoint x: 1031, endPoint y: 176, distance: 312.3
click at [1312, 28] on div "Créer un ticket" at bounding box center [1359, 31] width 96 height 20
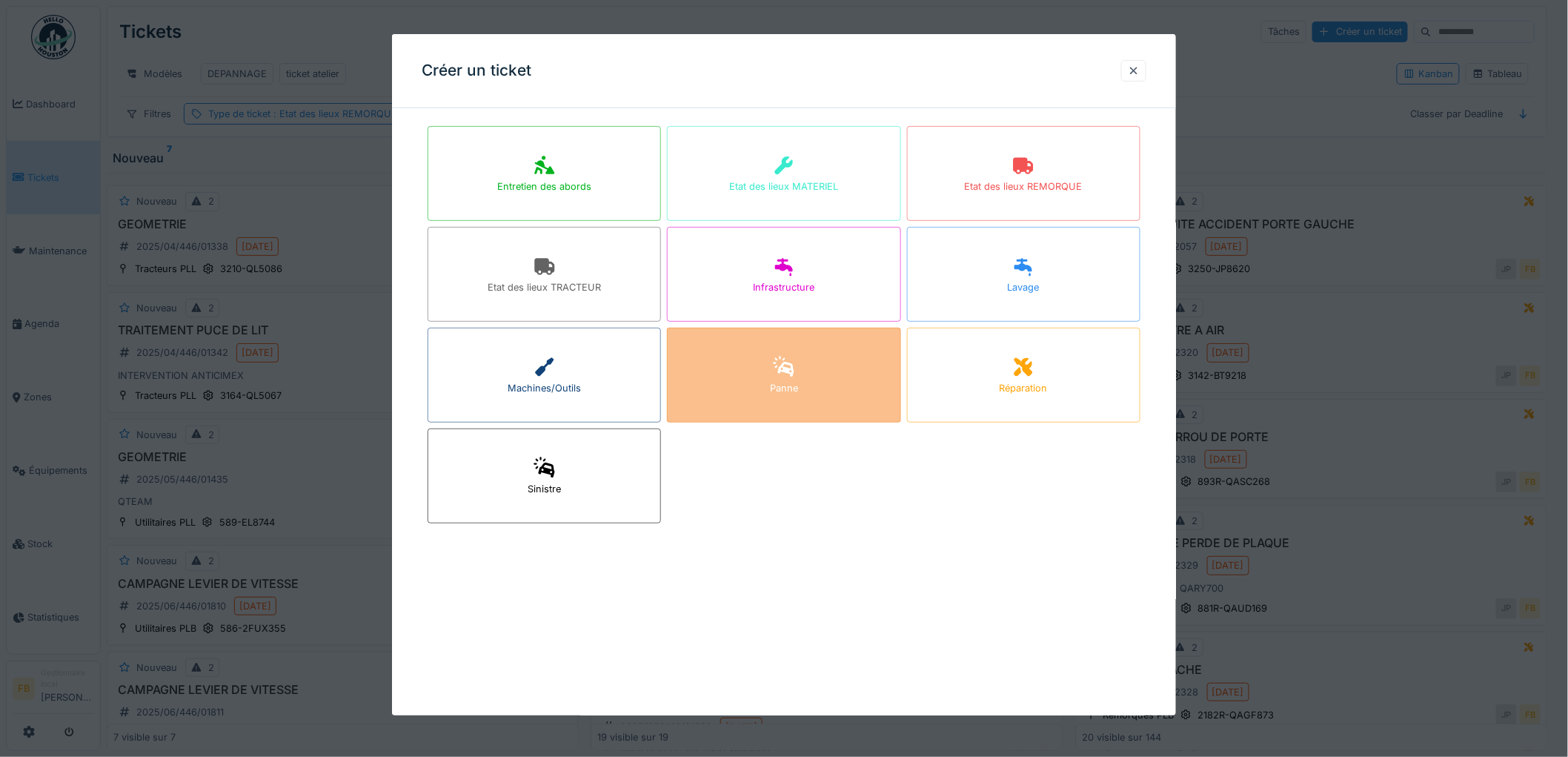
click at [759, 382] on div "Panne" at bounding box center [784, 375] width 234 height 95
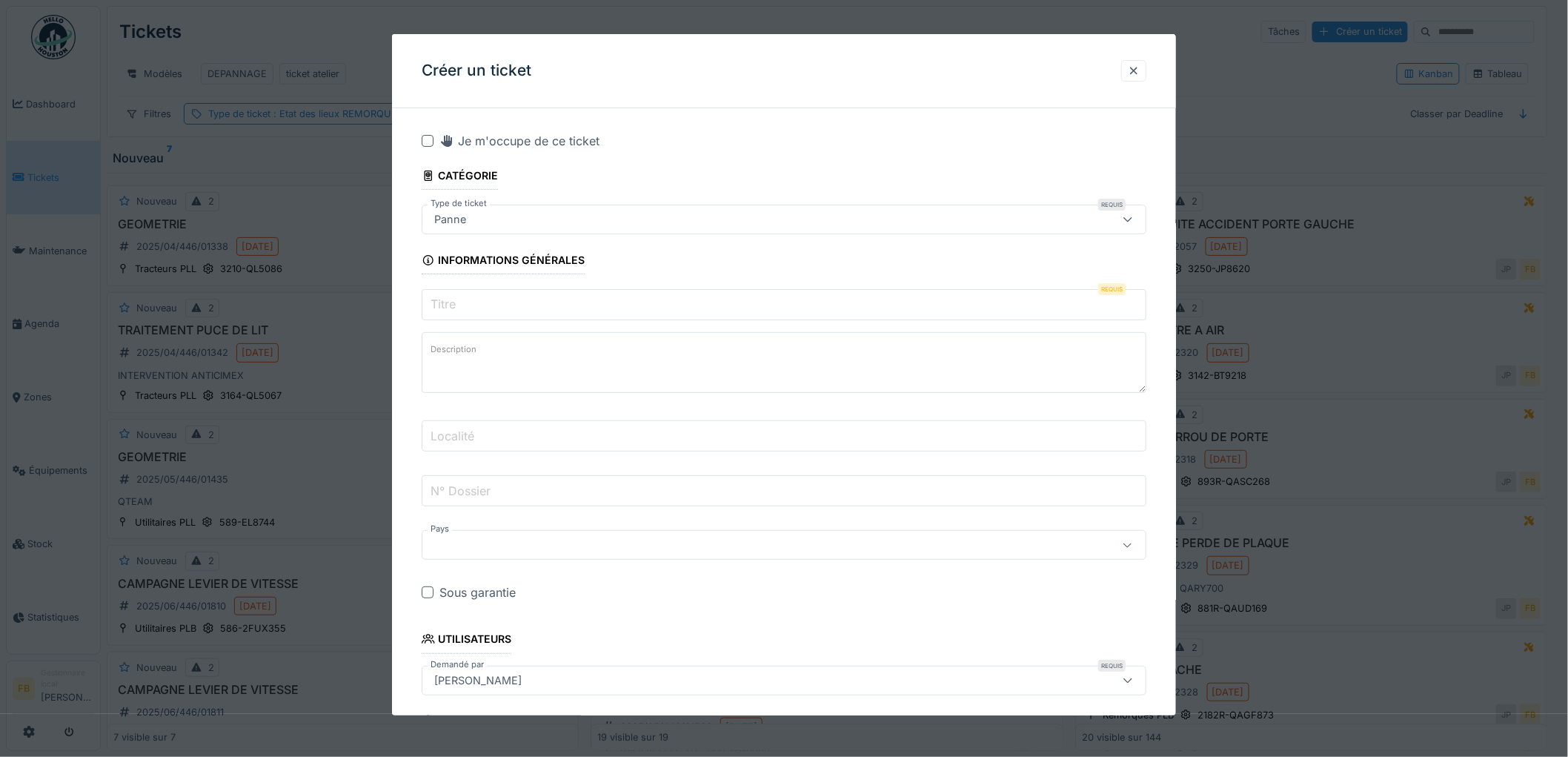
click at [476, 299] on input "Titre" at bounding box center [784, 304] width 725 height 31
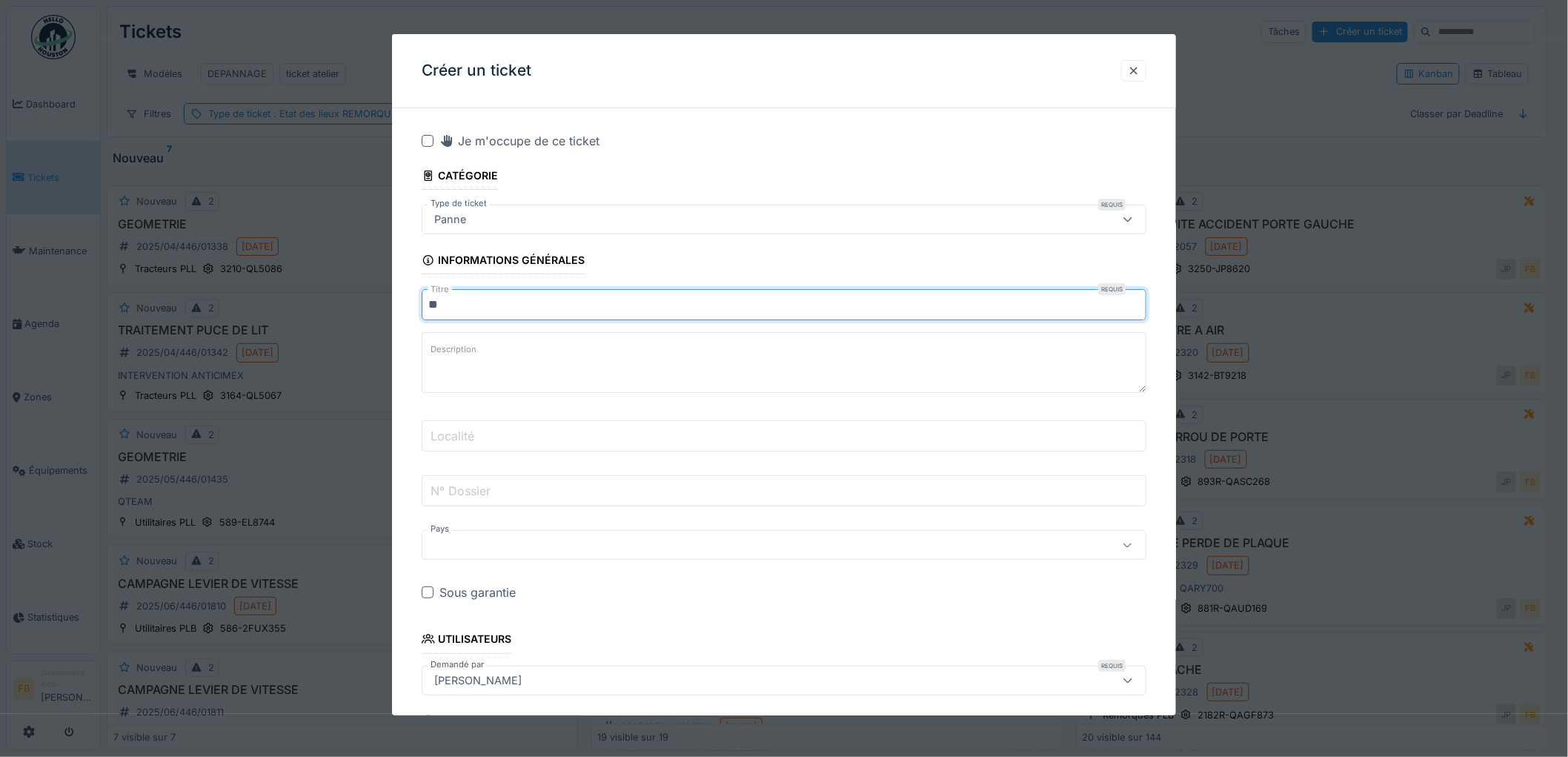
type input "*"
type input "**********"
click at [560, 351] on textarea "Description" at bounding box center [784, 362] width 725 height 61
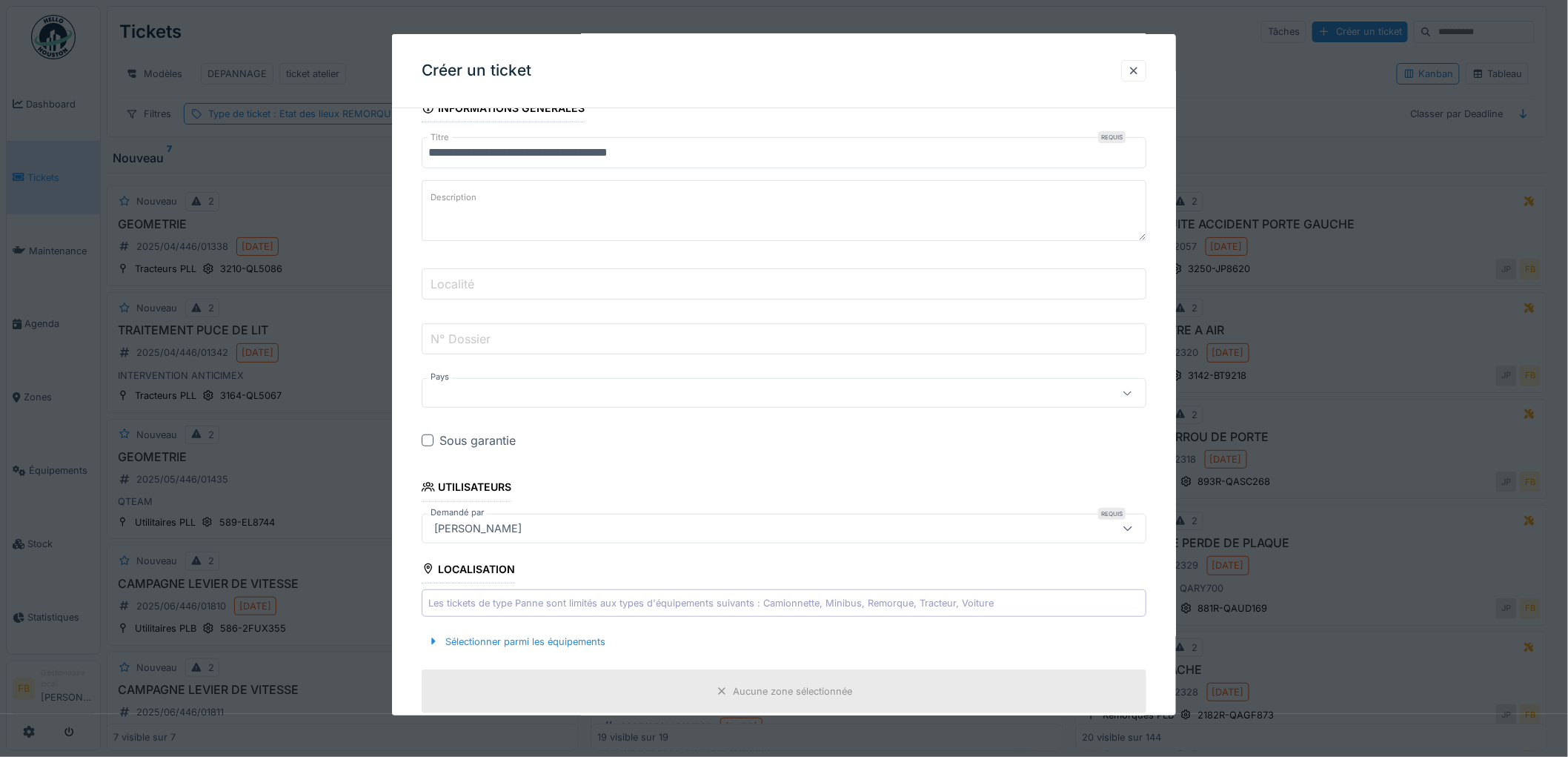
scroll to position [164, 0]
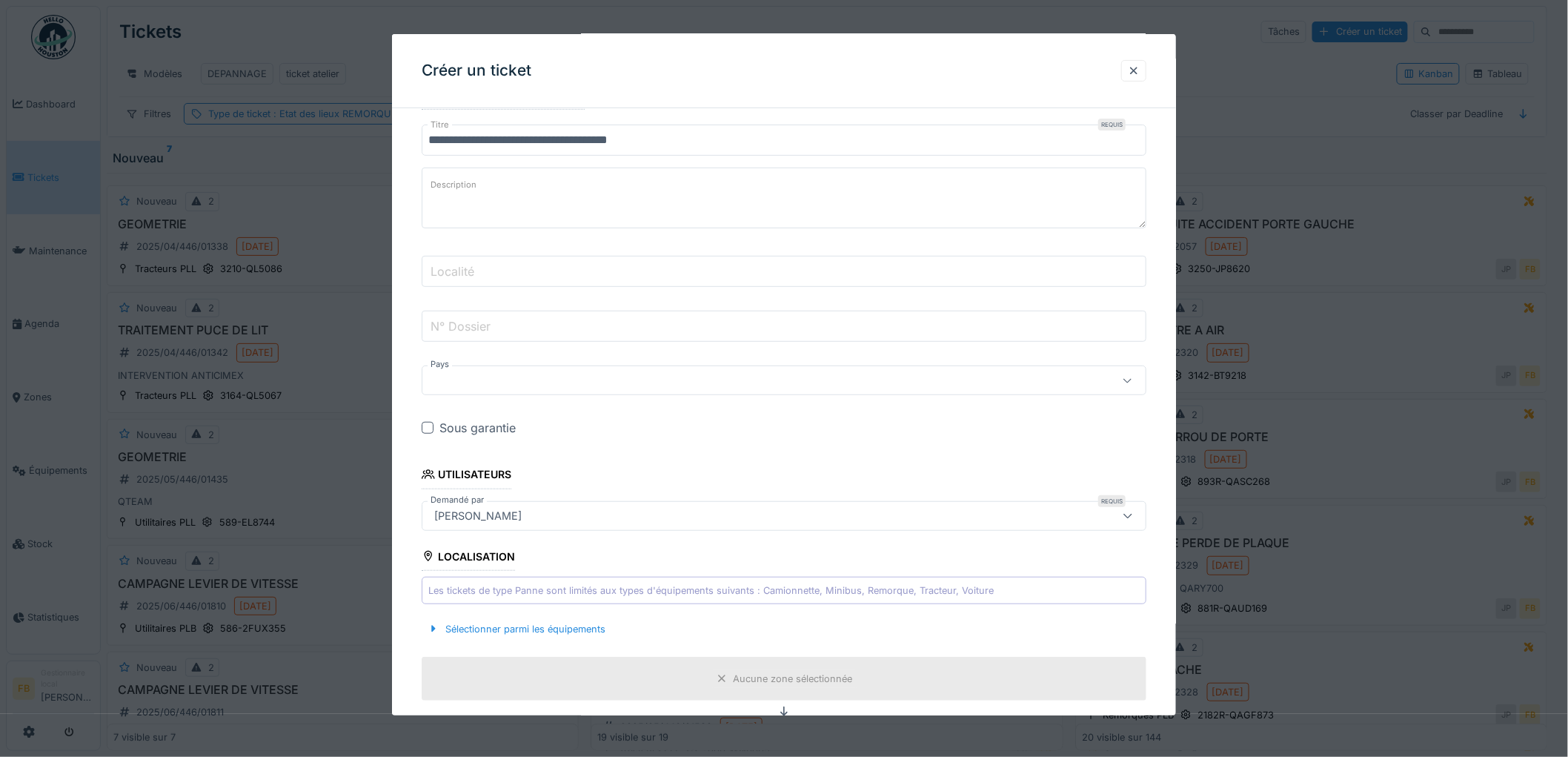
click at [484, 182] on textarea "Description" at bounding box center [784, 197] width 725 height 61
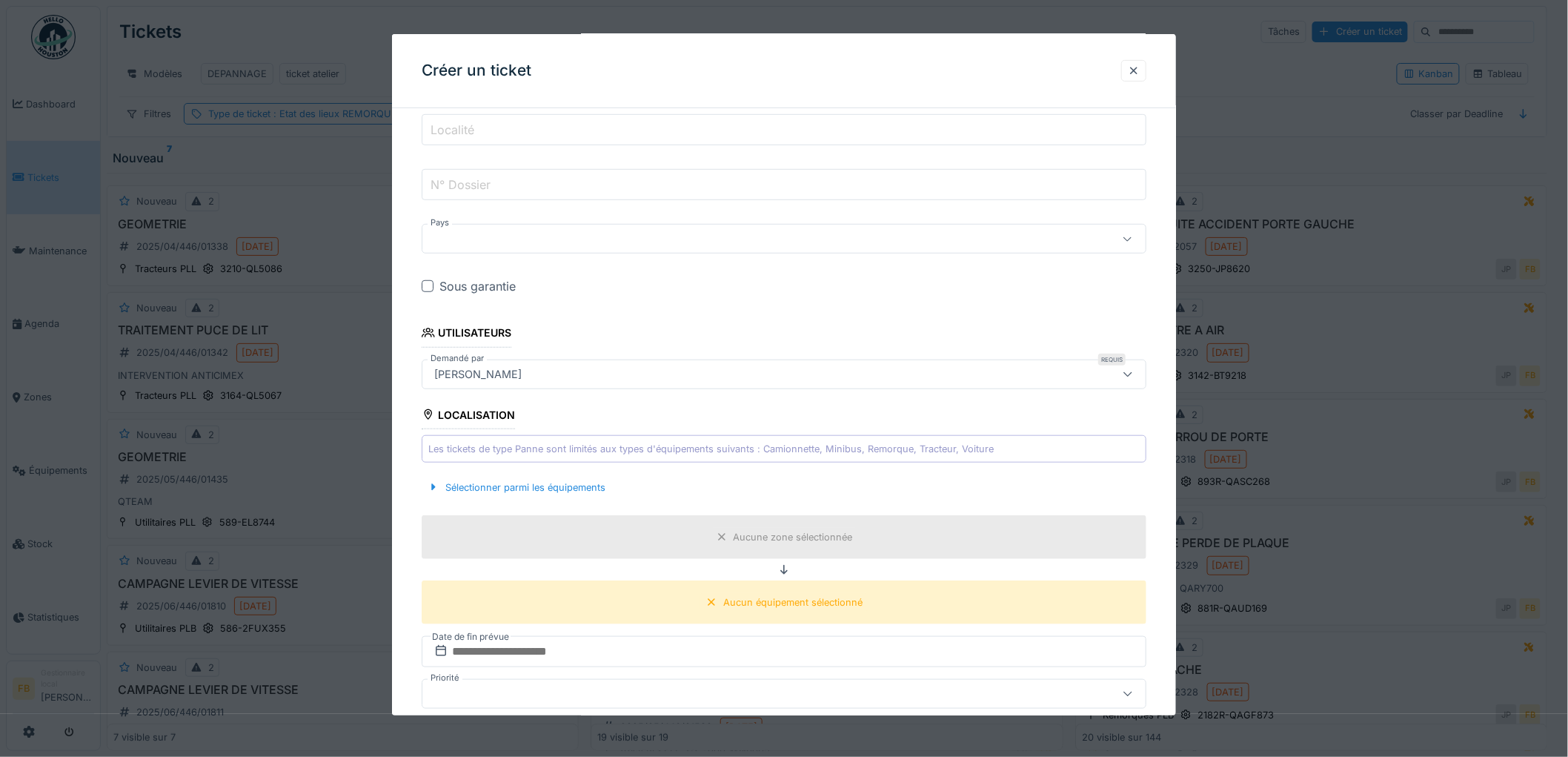
scroll to position [329, 0]
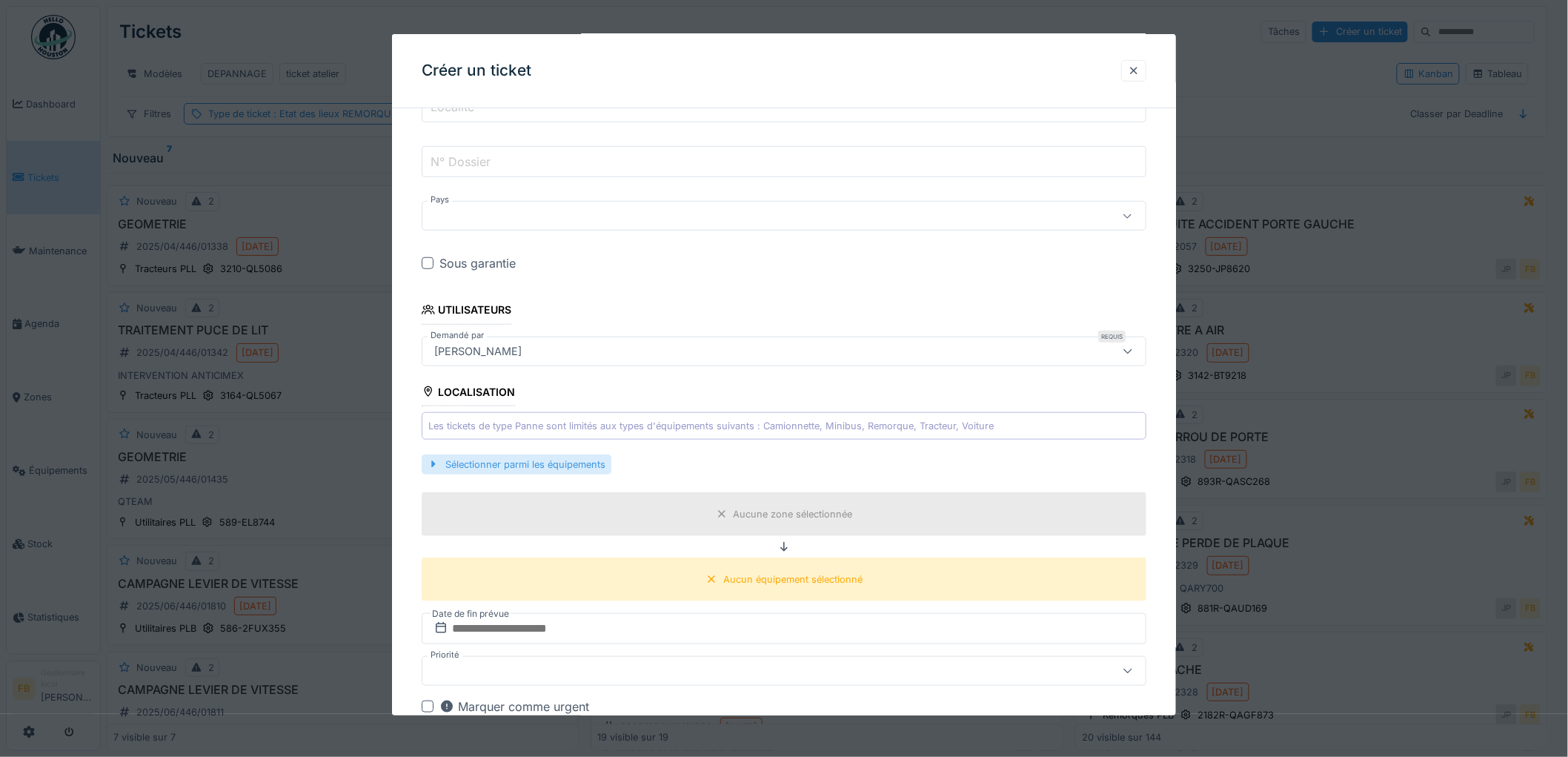
type textarea "**********"
click at [512, 457] on div "Sélectionner parmi les équipements" at bounding box center [517, 463] width 189 height 20
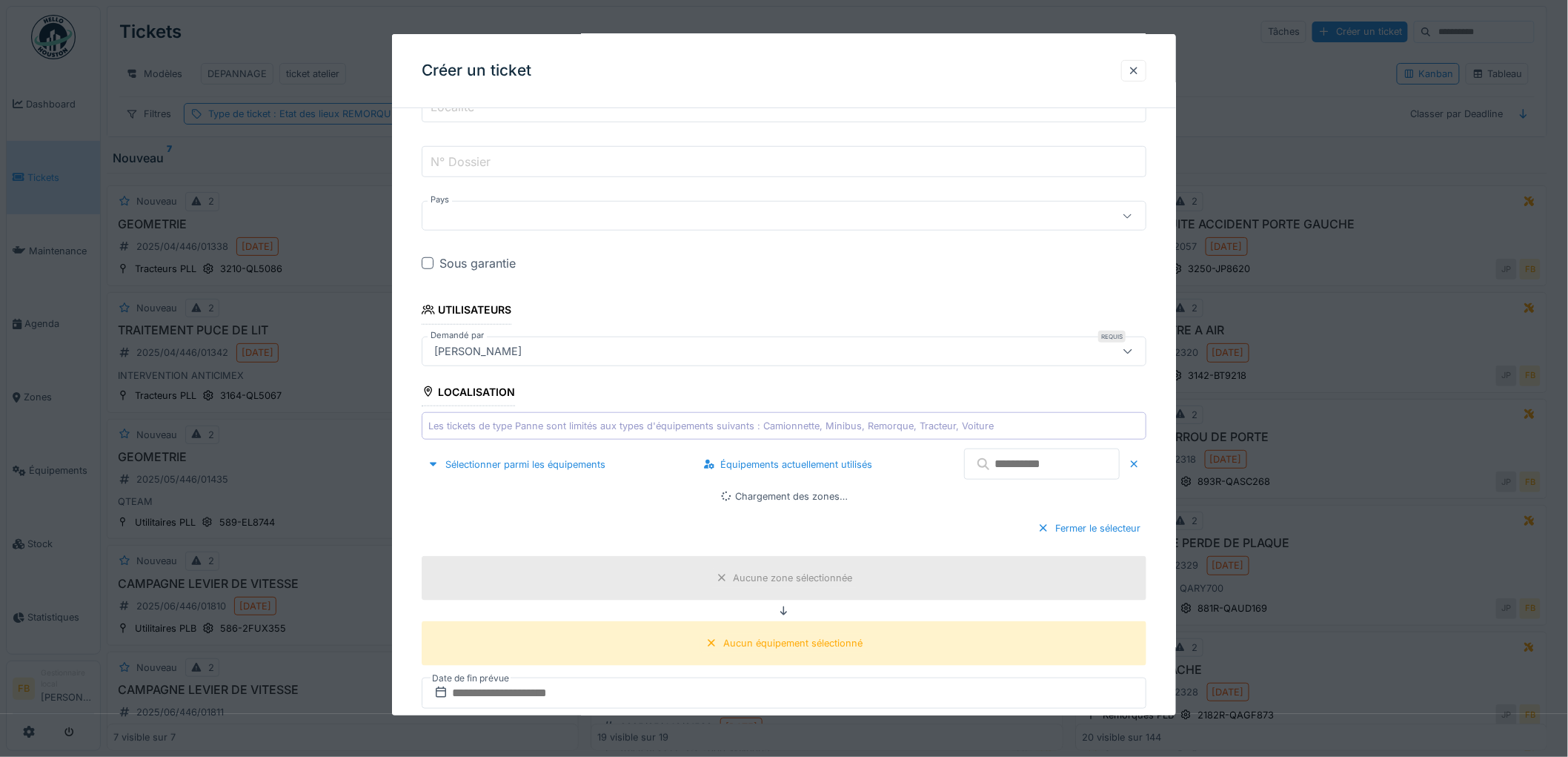
click at [999, 468] on input "text" at bounding box center [1041, 463] width 155 height 31
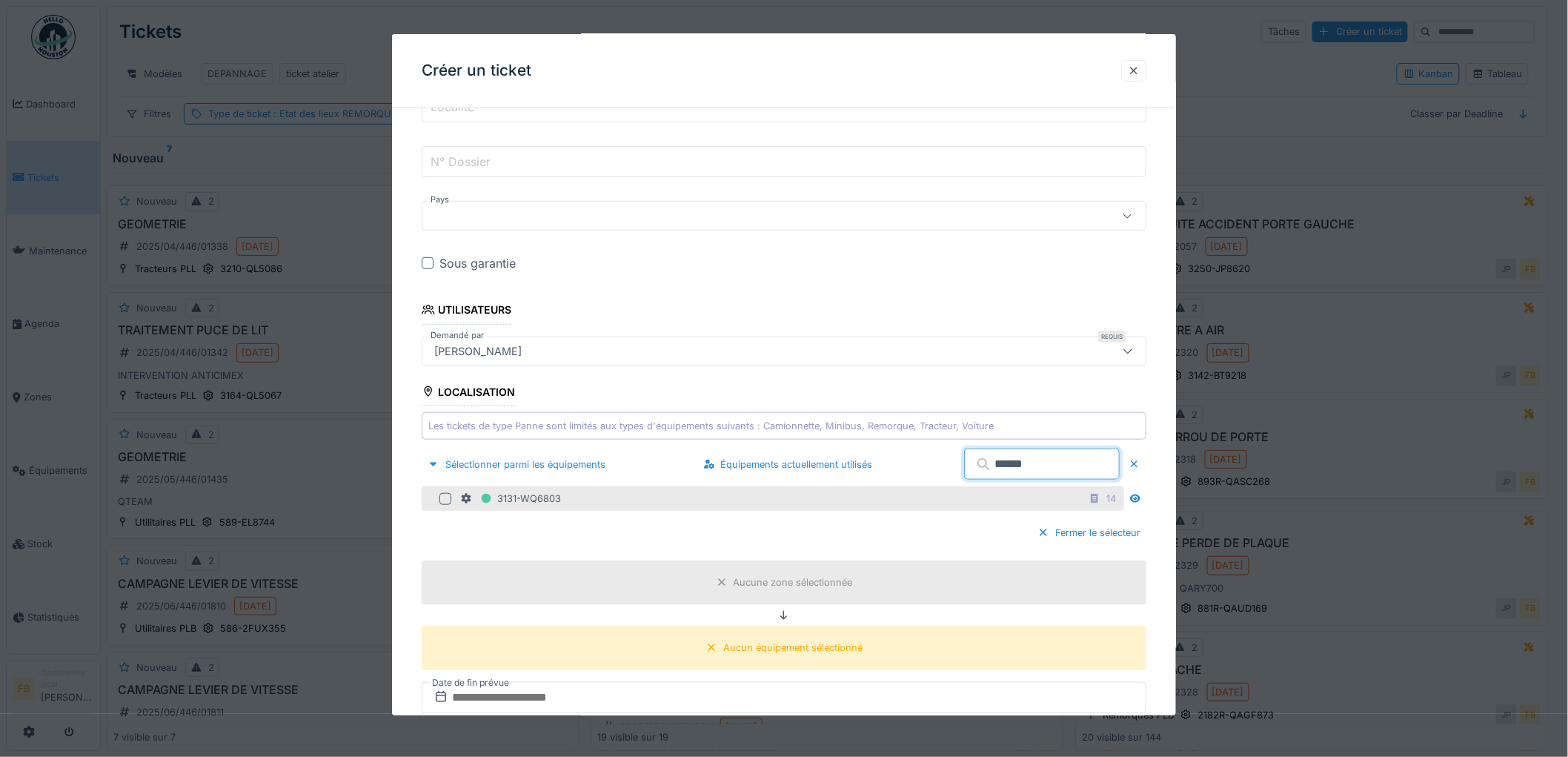
type input "******"
click at [451, 496] on div at bounding box center [445, 498] width 12 height 12
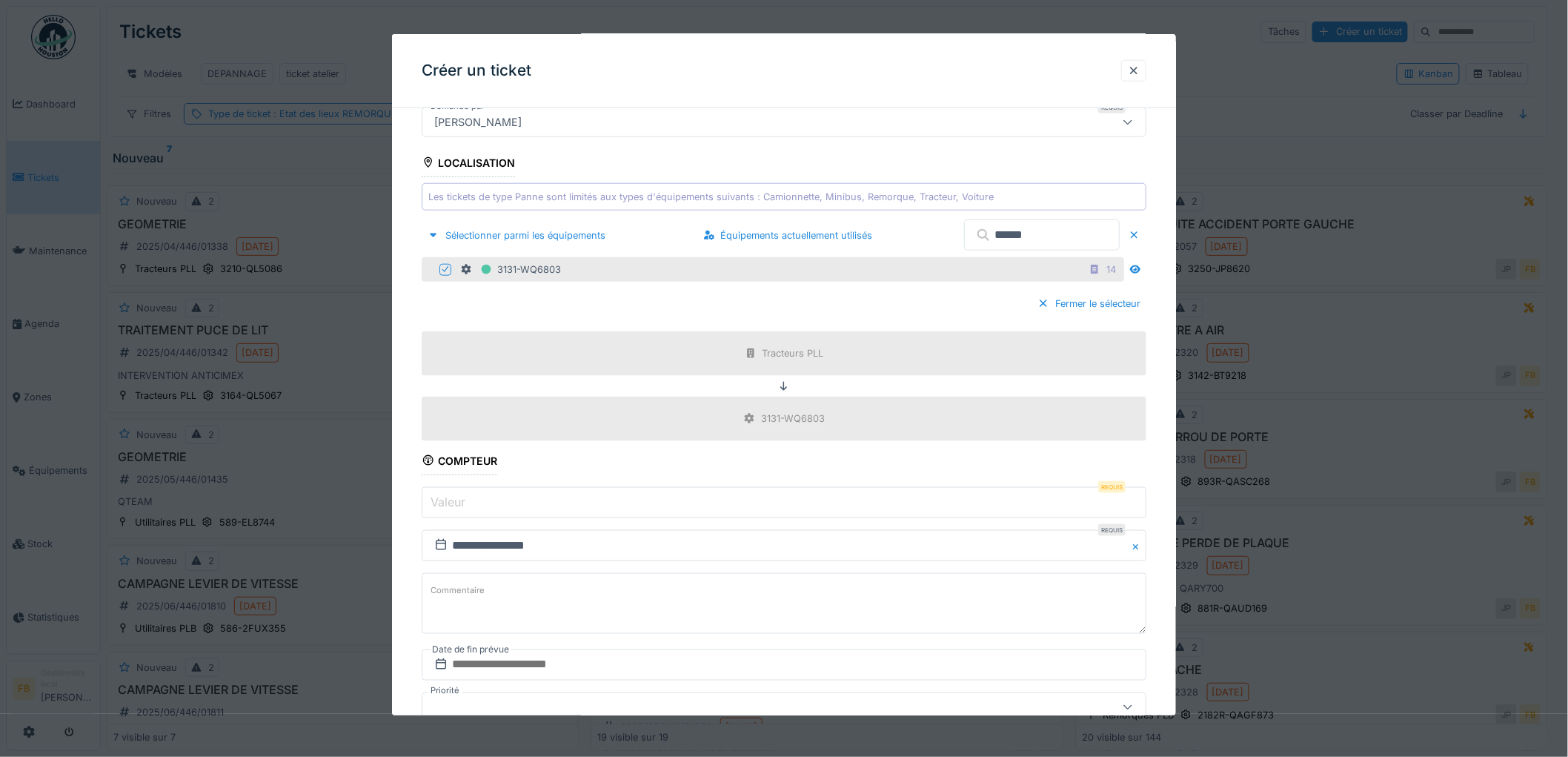
scroll to position [575, 0]
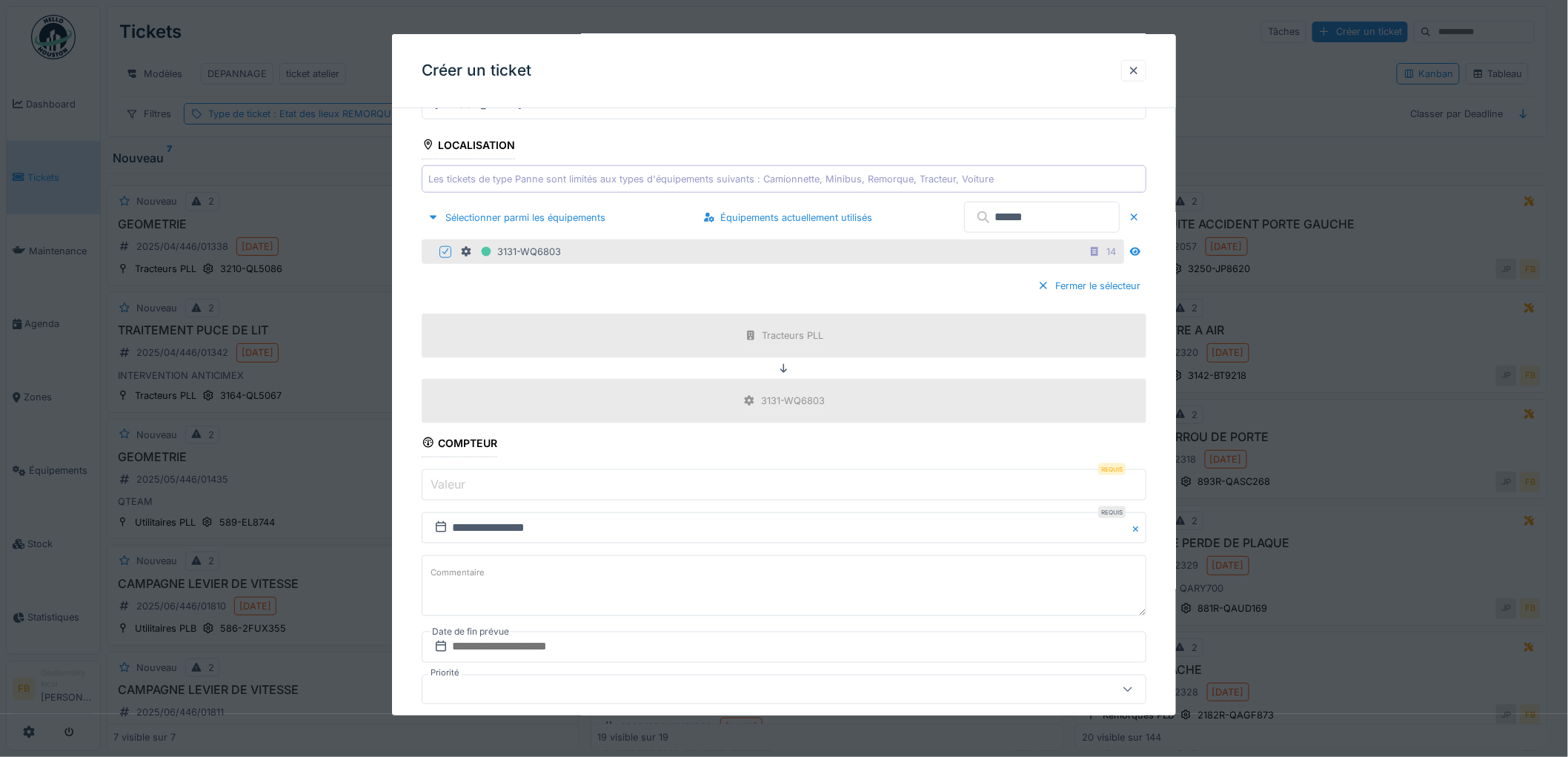
click at [482, 484] on input "Valeur" at bounding box center [784, 485] width 725 height 31
click at [469, 483] on input "Valeur" at bounding box center [784, 485] width 725 height 31
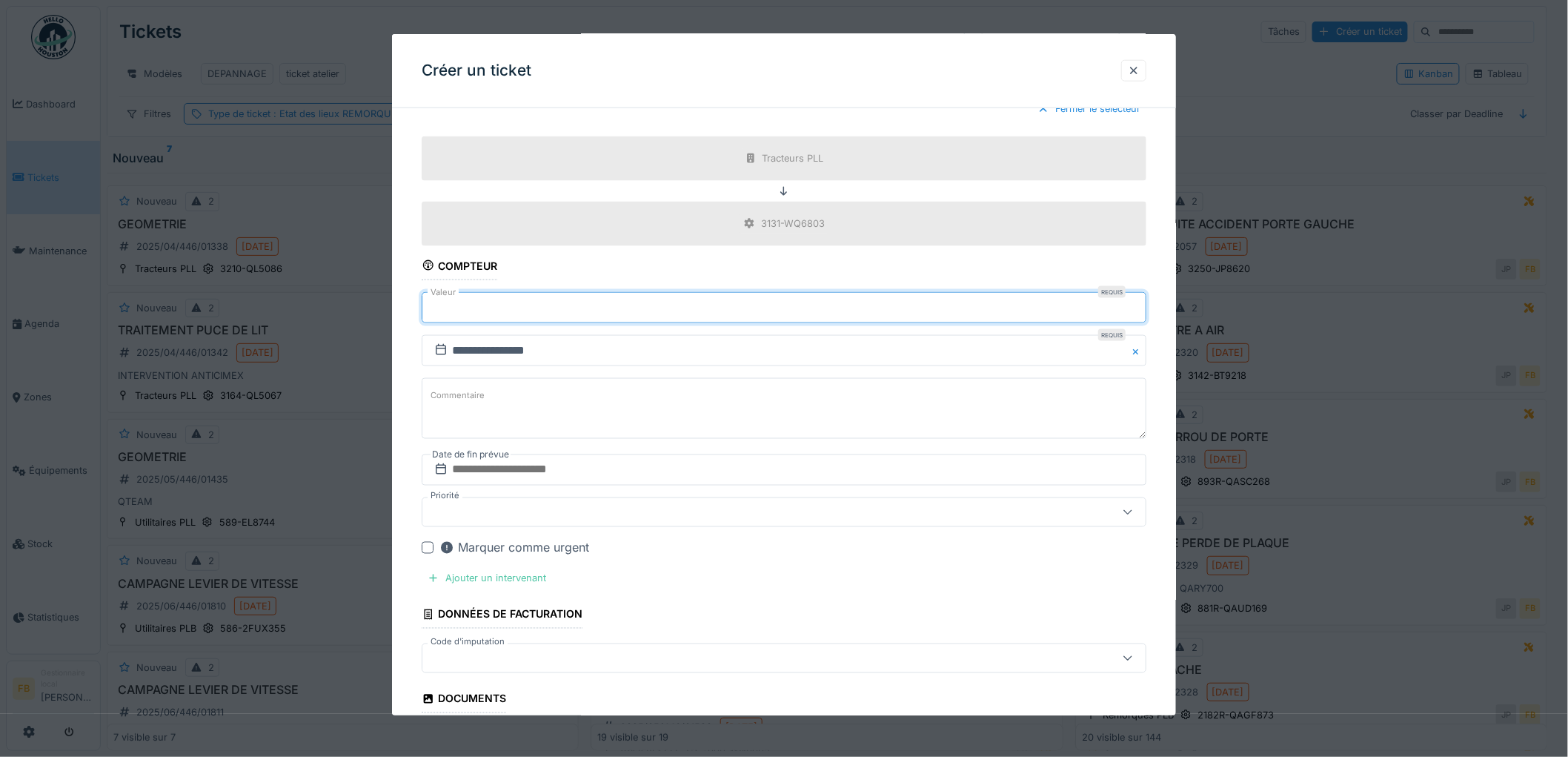
scroll to position [741, 0]
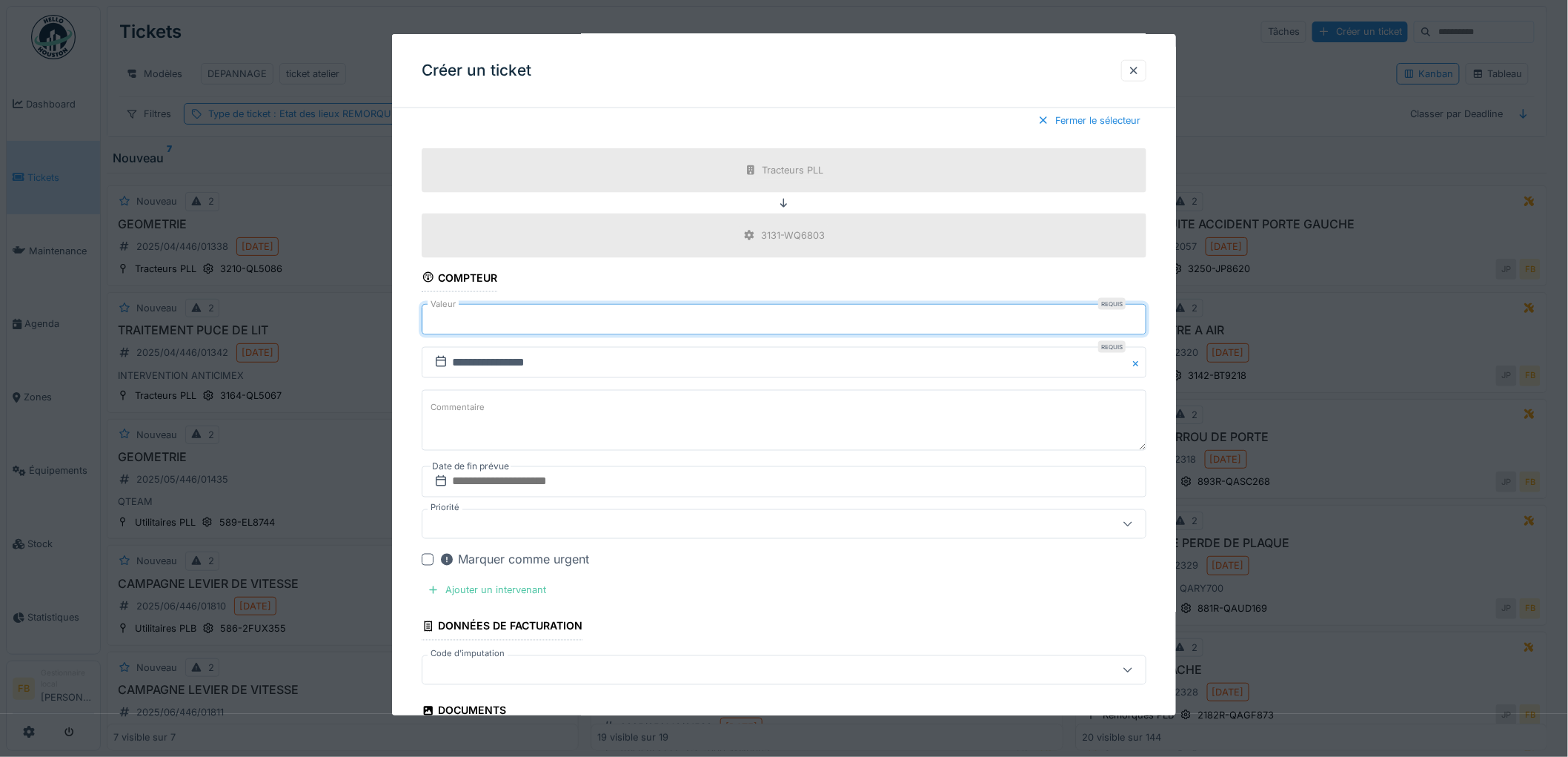
type input "******"
click at [458, 368] on input "**********" at bounding box center [784, 362] width 725 height 31
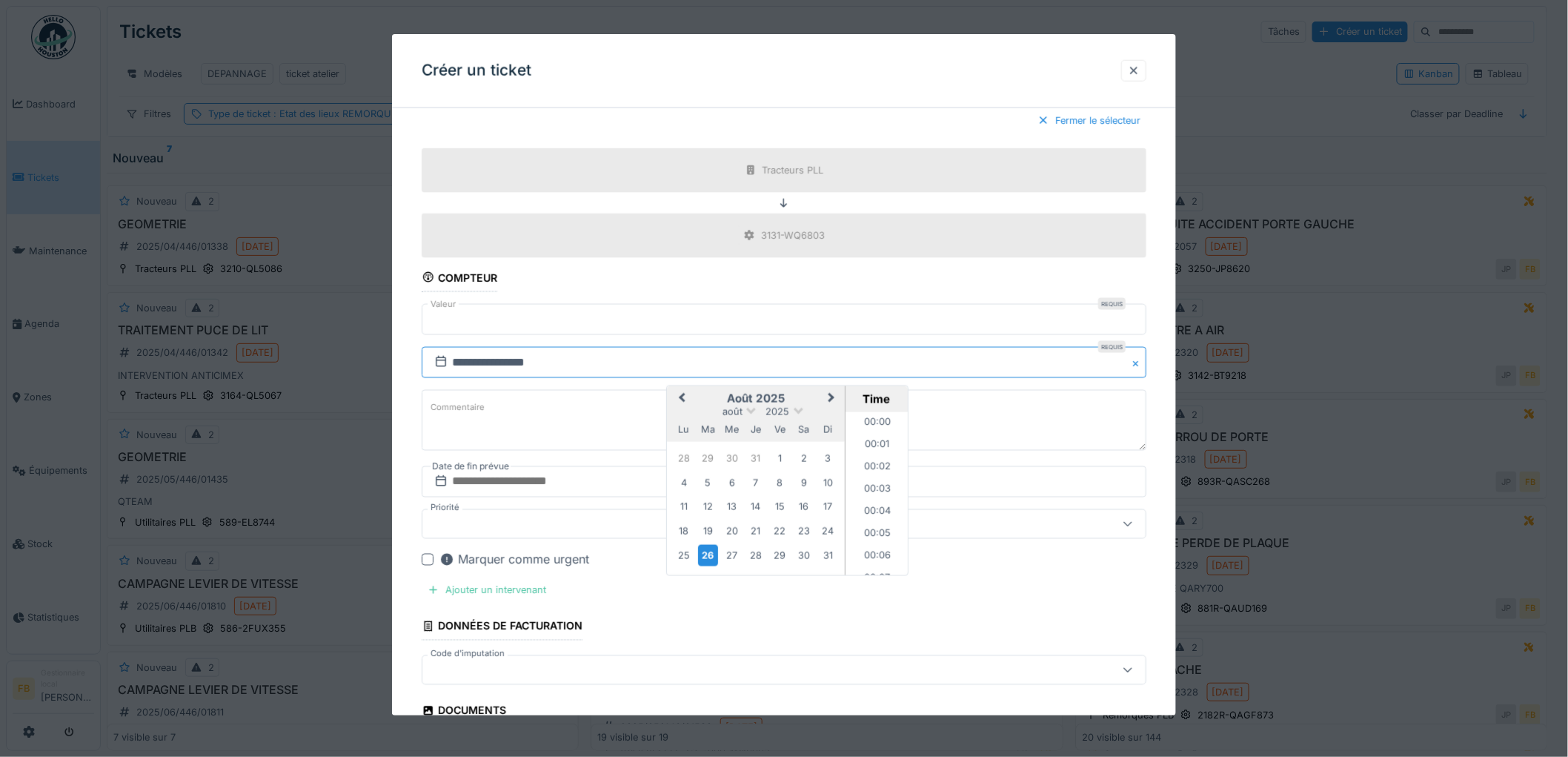
scroll to position [14512, 0]
click at [686, 559] on div "25" at bounding box center [684, 555] width 20 height 20
click at [868, 486] on li "10:56" at bounding box center [877, 493] width 63 height 22
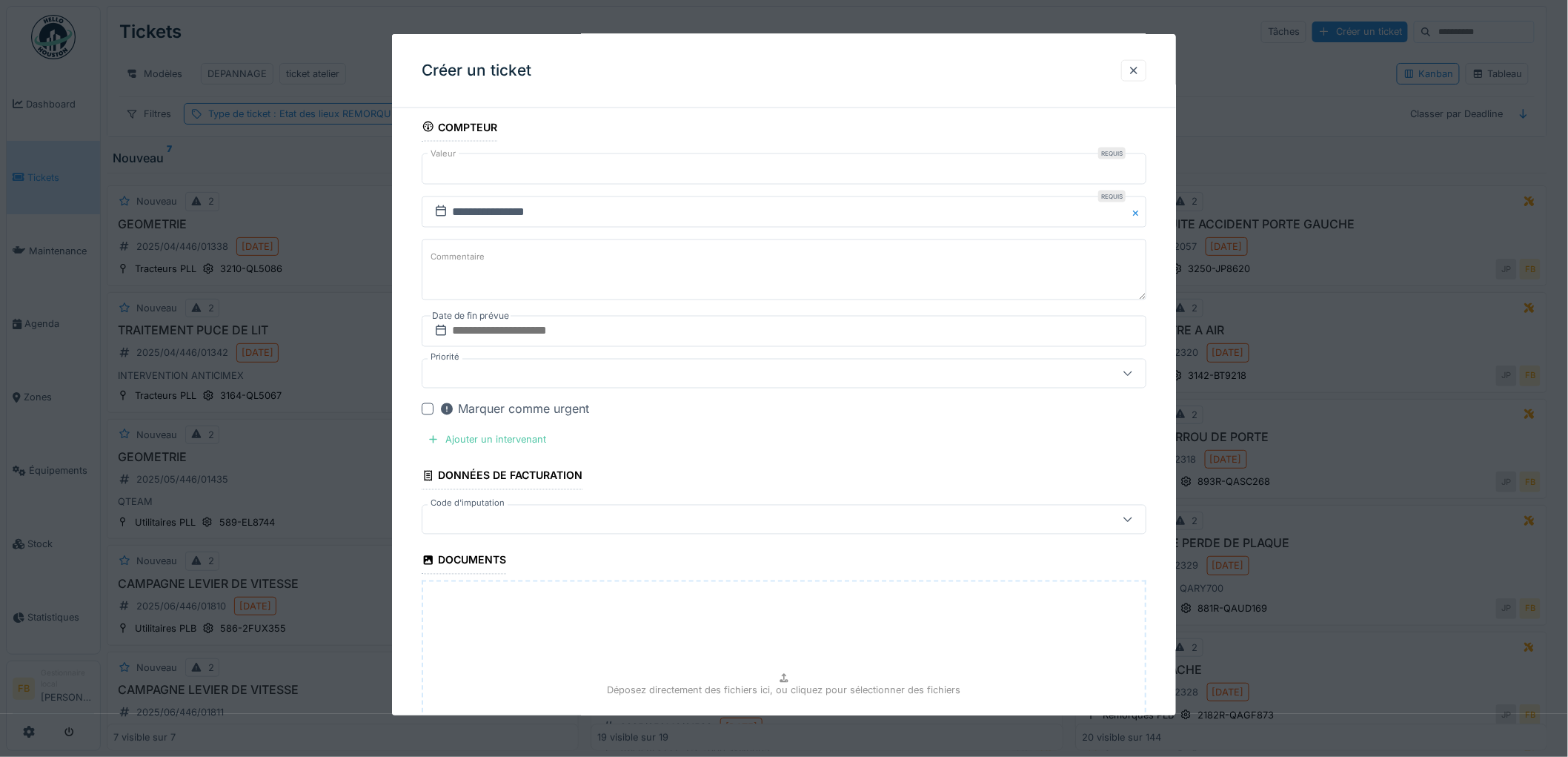
scroll to position [906, 0]
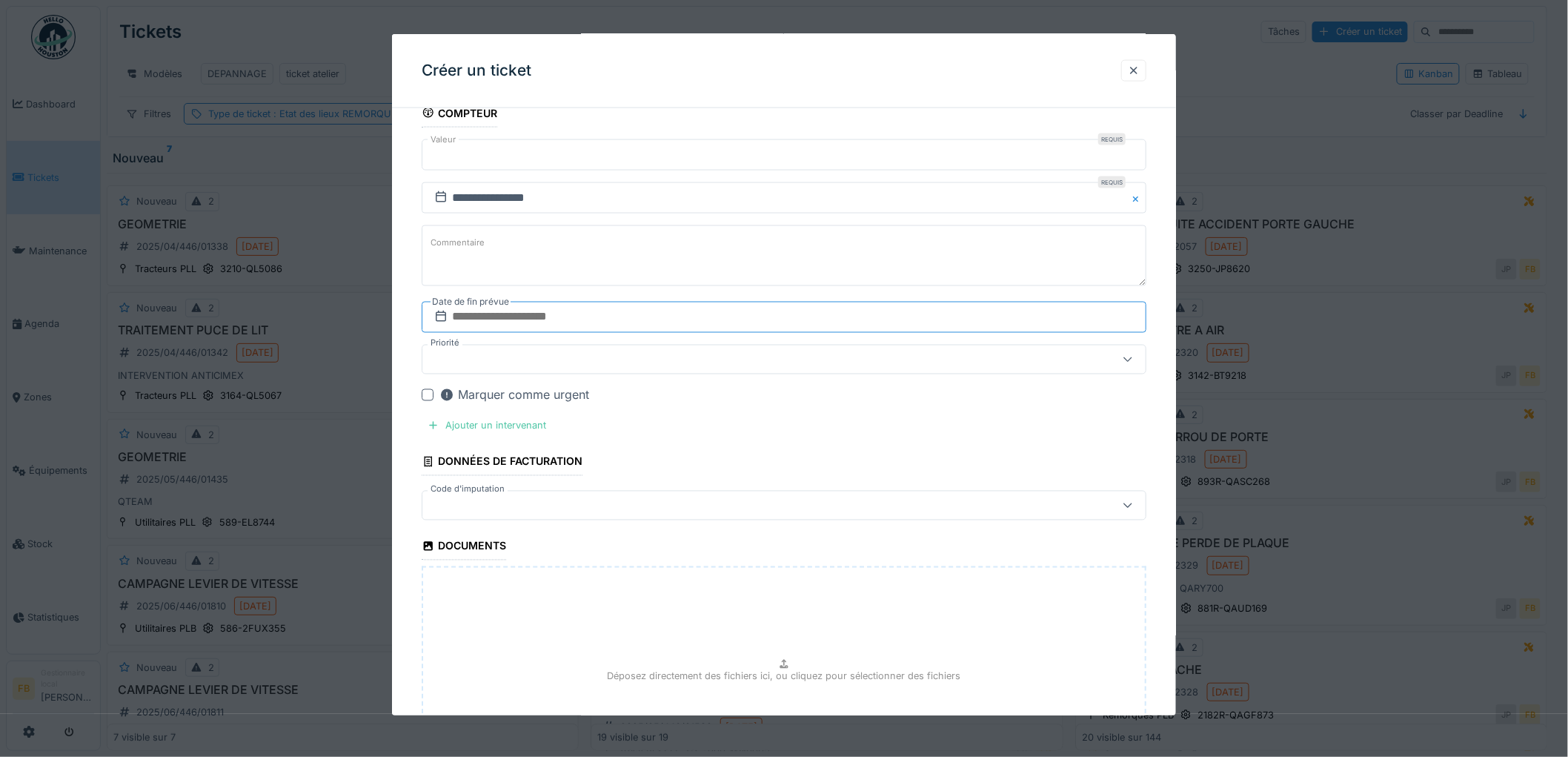
click at [505, 324] on input "text" at bounding box center [784, 317] width 725 height 31
click at [724, 516] on div "25" at bounding box center [714, 510] width 20 height 20
click at [499, 425] on div "Ajouter un intervenant" at bounding box center [487, 426] width 130 height 20
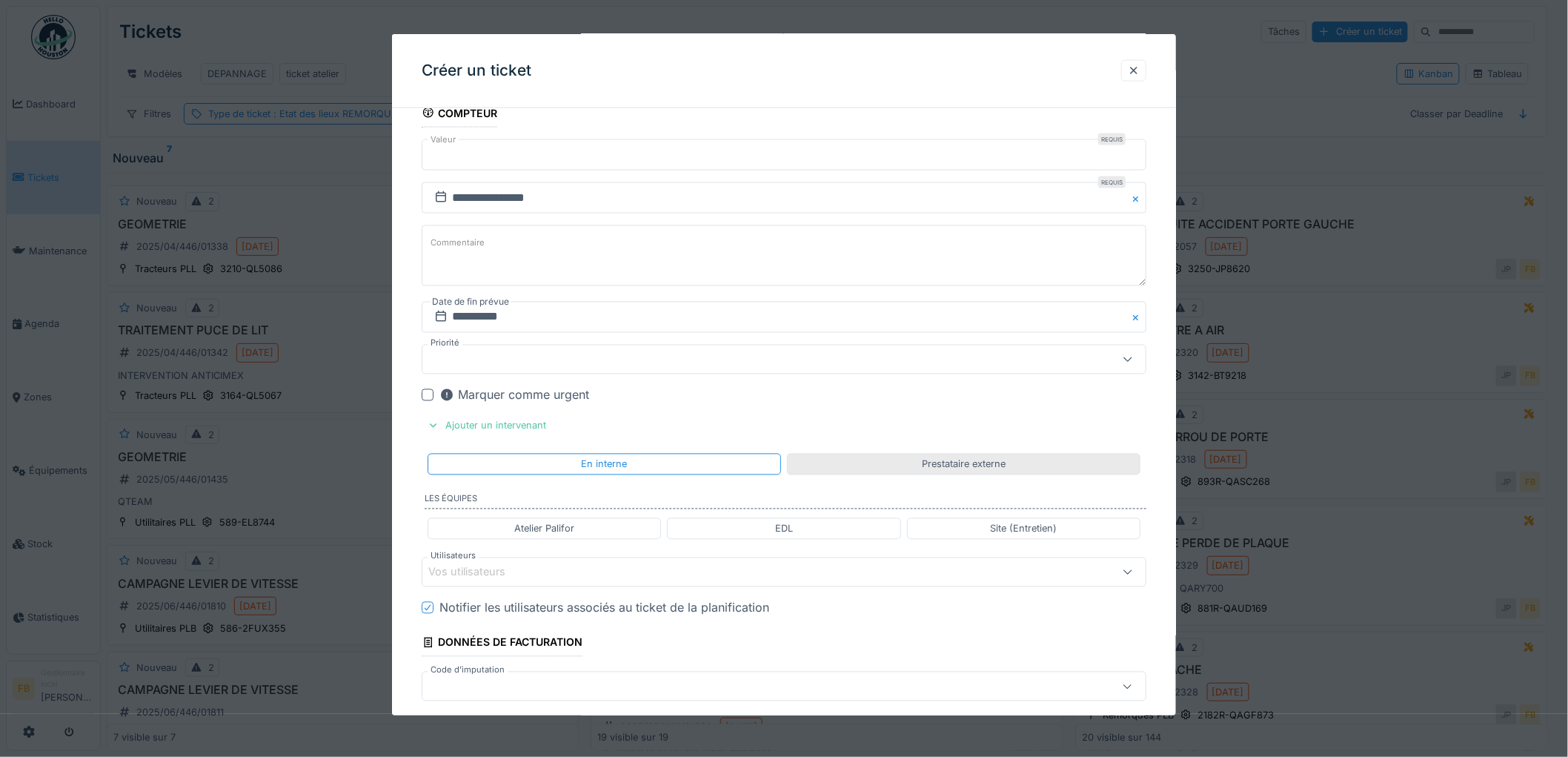
click at [938, 468] on div "Prestataire externe" at bounding box center [964, 464] width 84 height 14
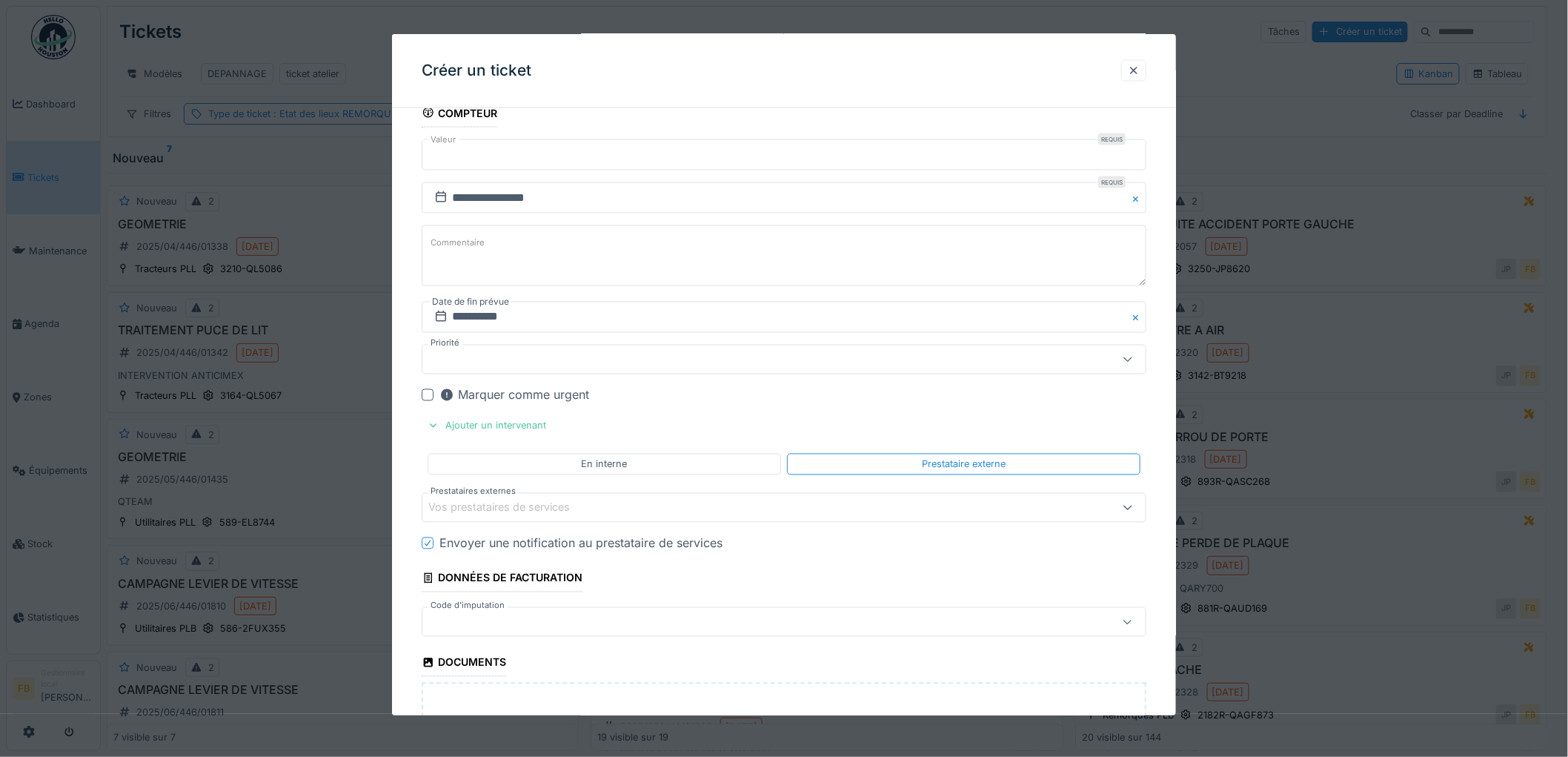
click at [561, 507] on div "Vos prestataires de services" at bounding box center [510, 507] width 162 height 16
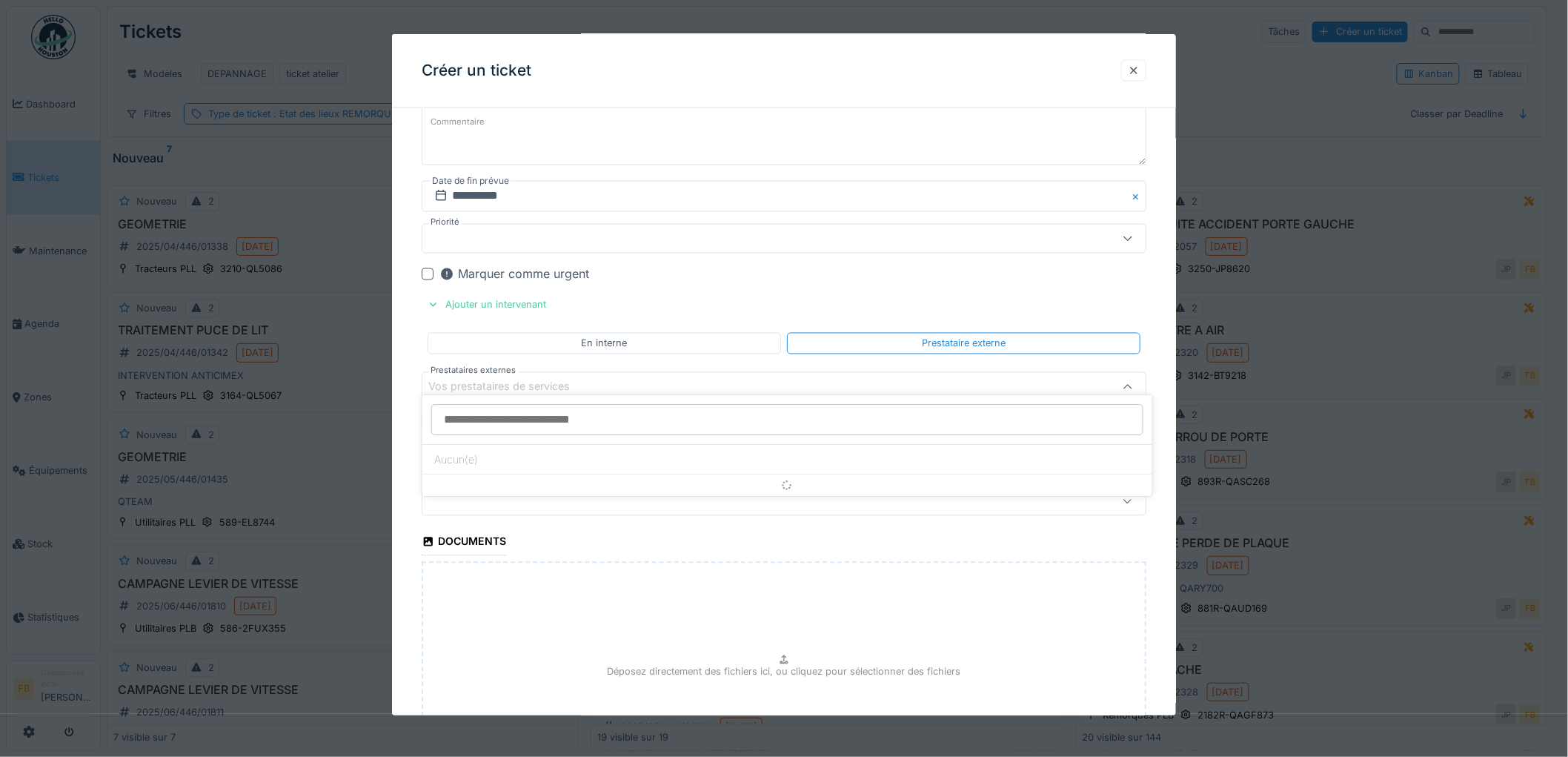
scroll to position [1041, 0]
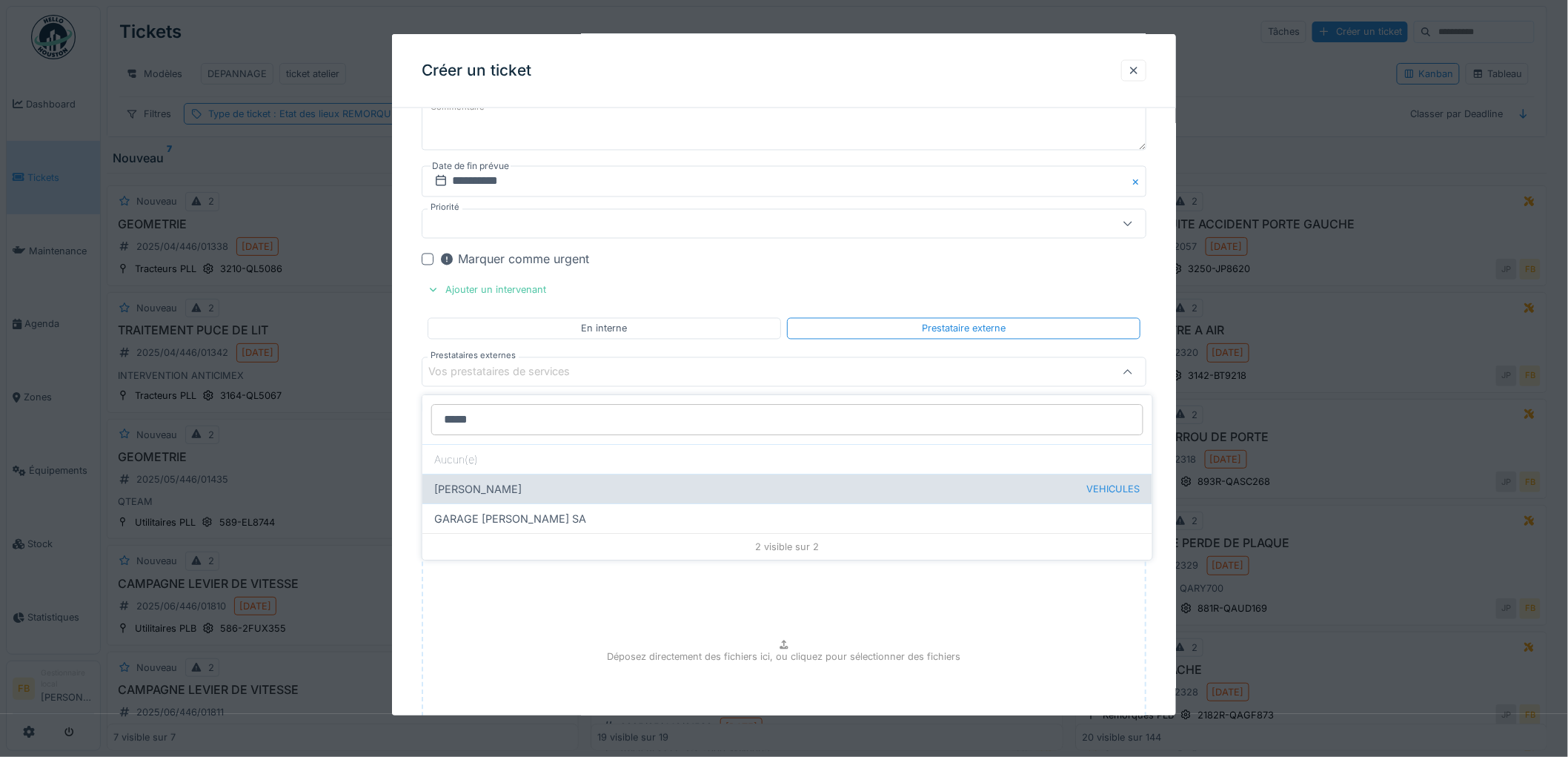
type input "*****"
click at [524, 492] on div "[PERSON_NAME] VEHICULES" at bounding box center [787, 488] width 730 height 30
type input "*****"
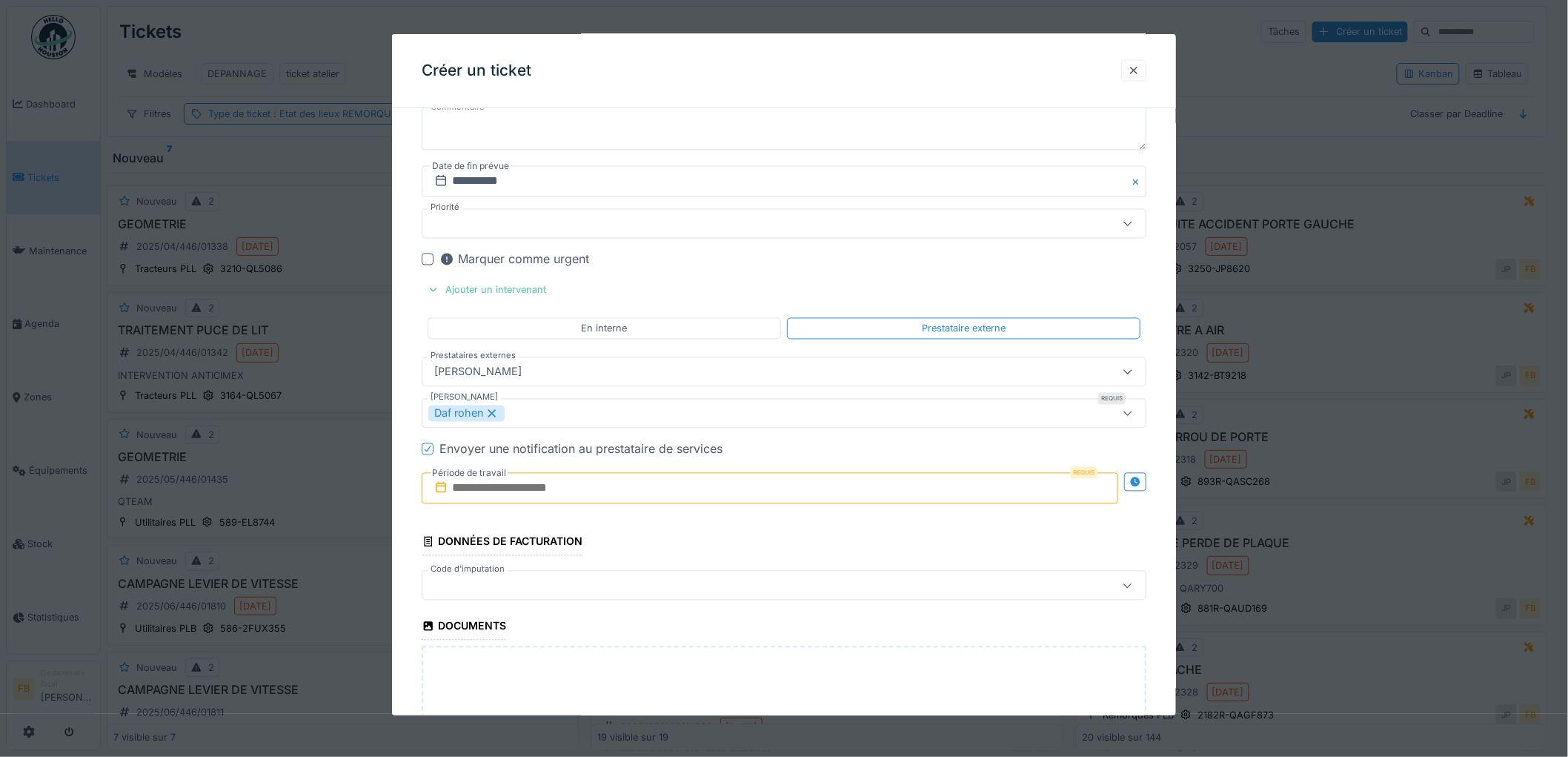
click at [412, 440] on div "**********" at bounding box center [784, 21] width 784 height 1886
click at [447, 482] on label "Période de travail" at bounding box center [469, 473] width 77 height 16
click at [471, 487] on input "text" at bounding box center [770, 489] width 696 height 31
click at [707, 690] on div "25" at bounding box center [700, 682] width 20 height 20
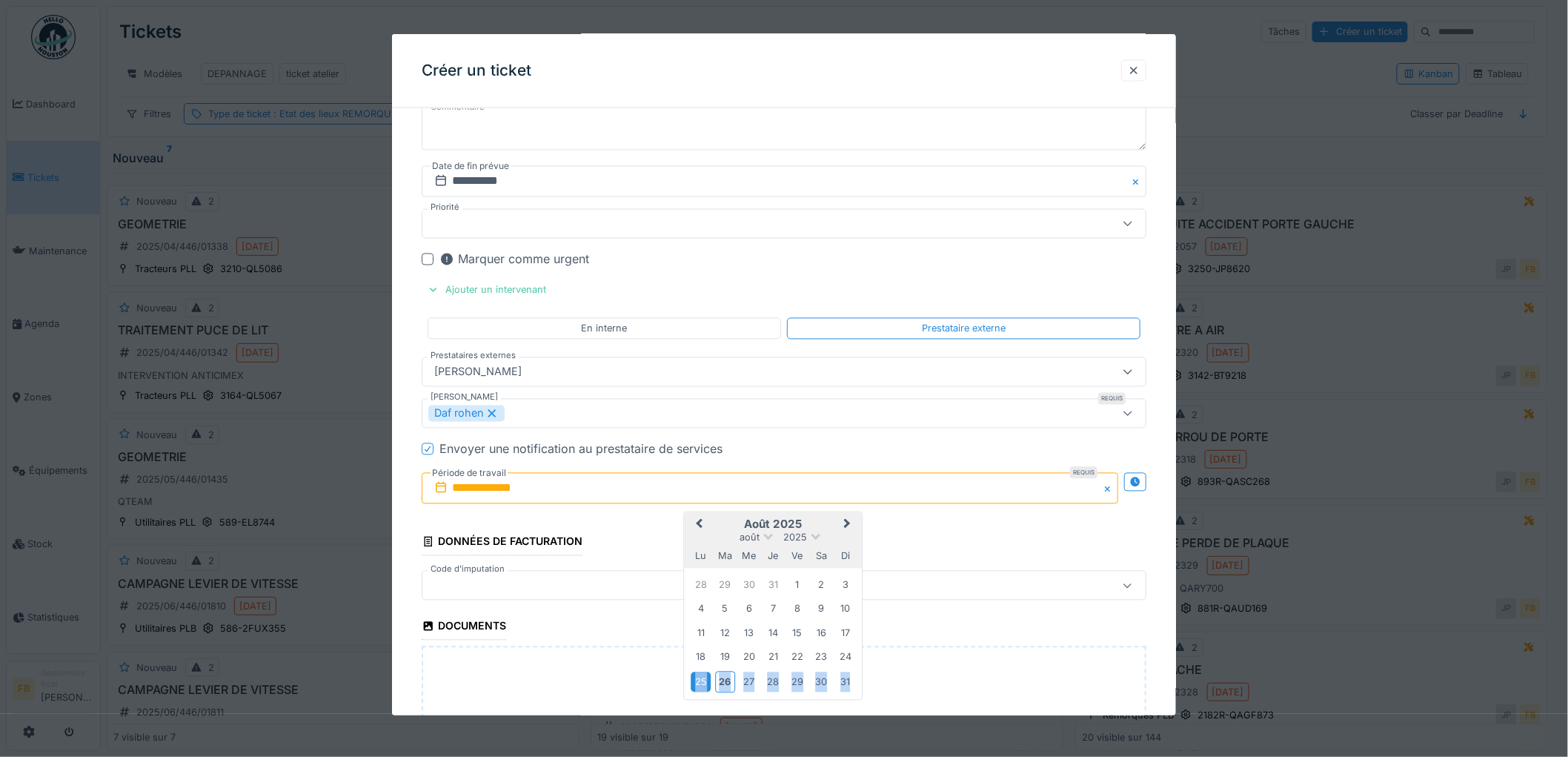
click at [707, 690] on div "25" at bounding box center [700, 682] width 20 height 20
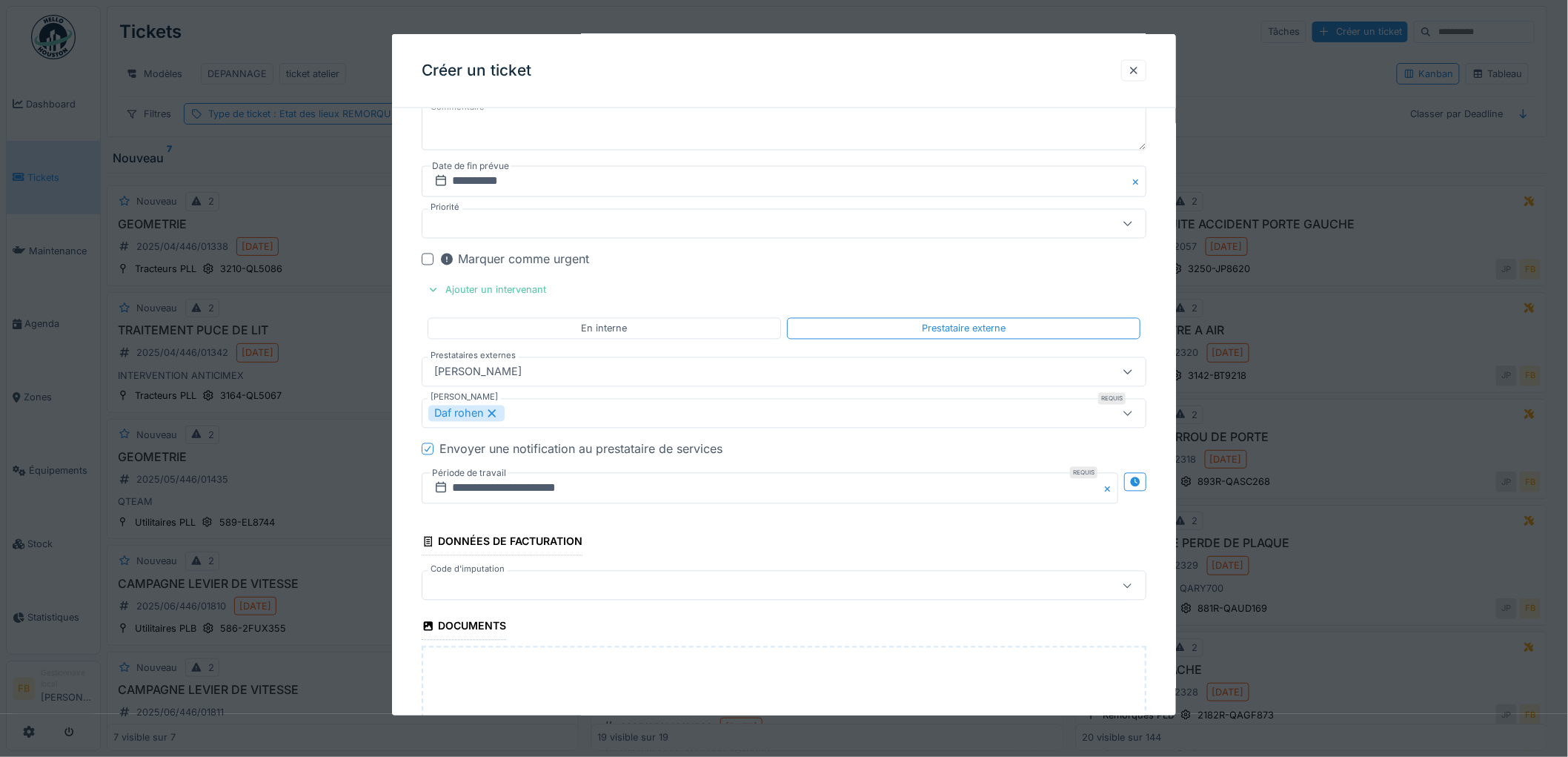
click at [474, 583] on div at bounding box center [742, 585] width 629 height 16
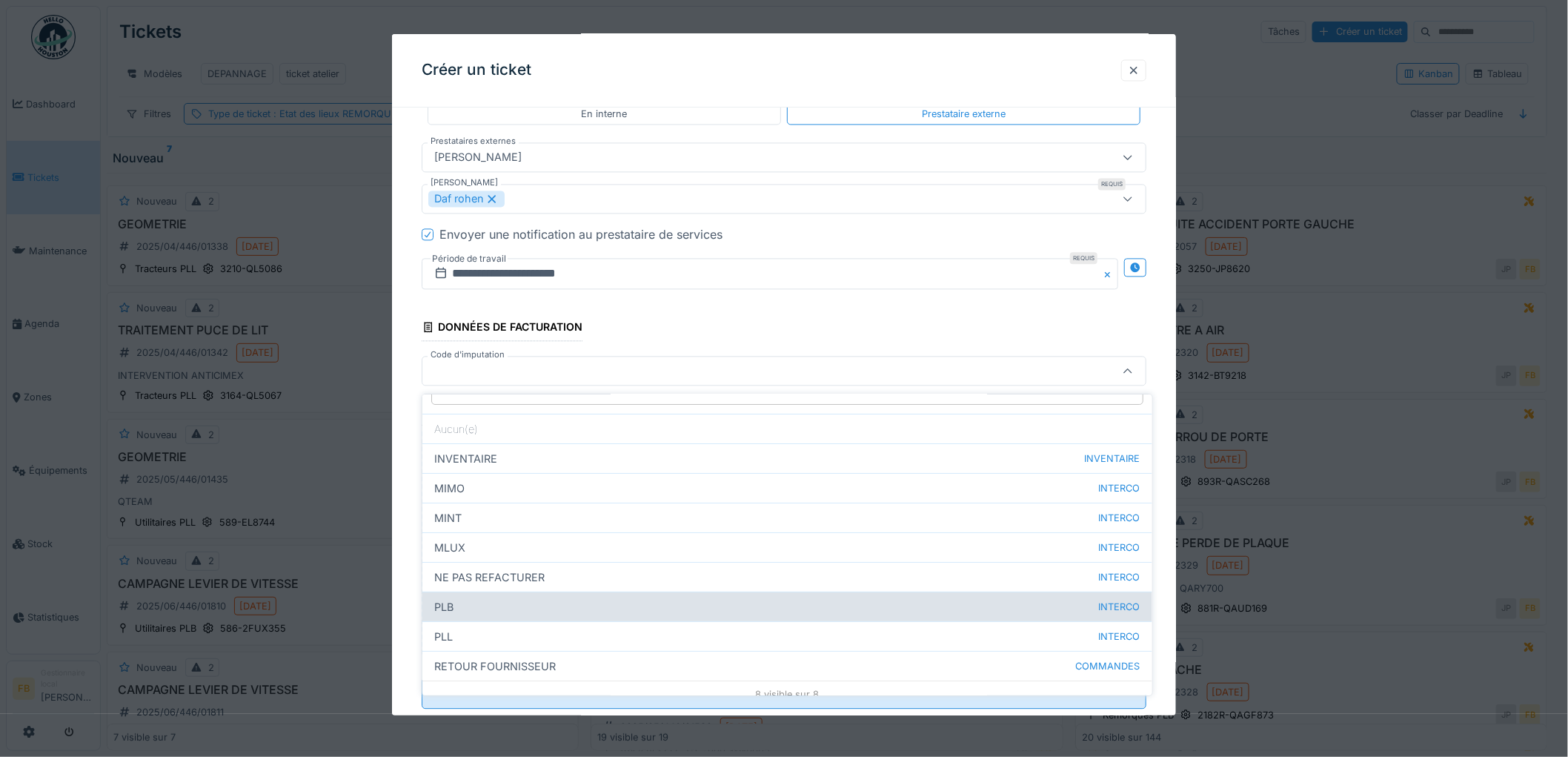
scroll to position [41, 0]
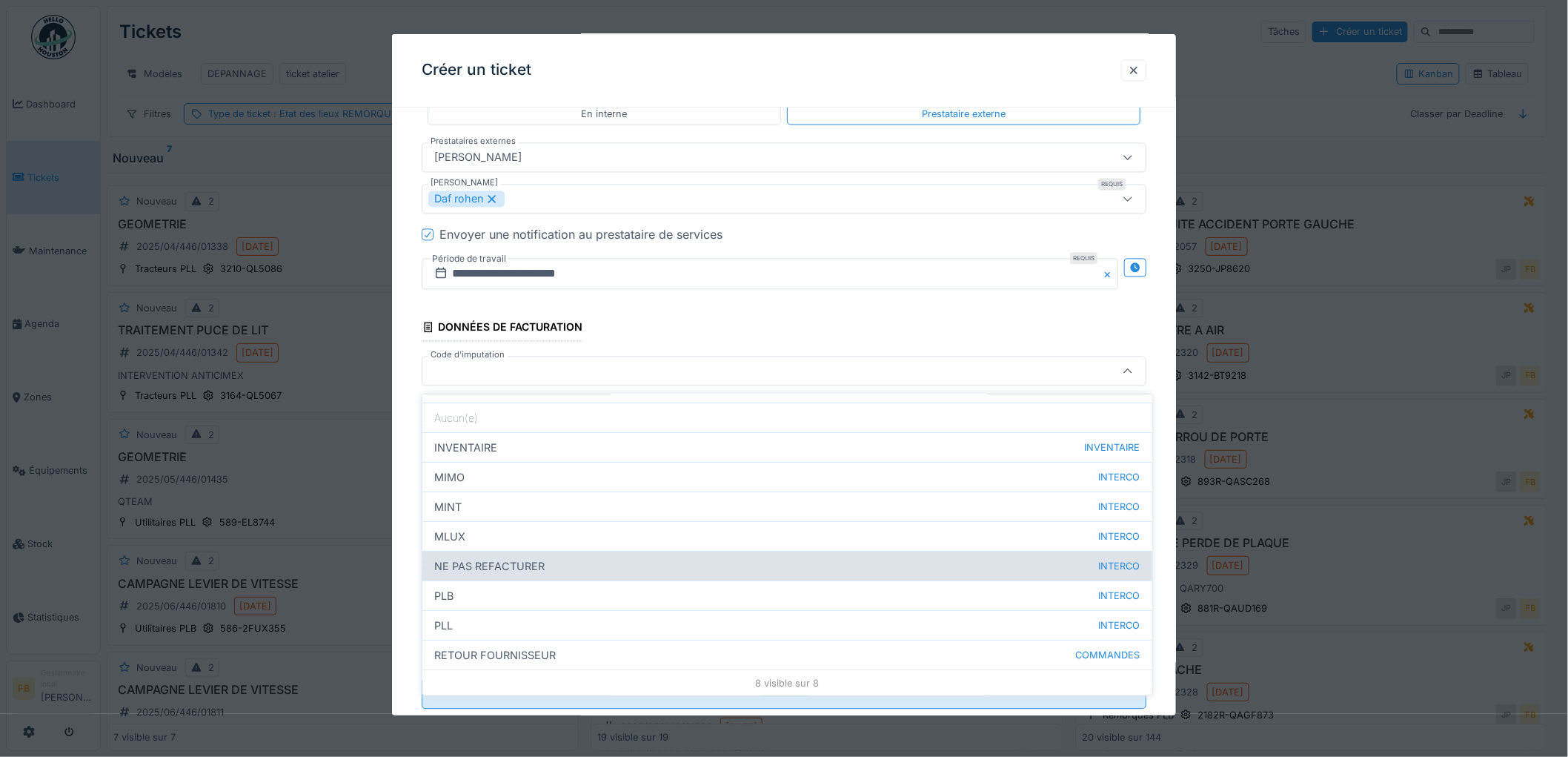
click at [527, 565] on div "NE PAS REFACTURER INTERCO" at bounding box center [787, 565] width 730 height 30
type input "****"
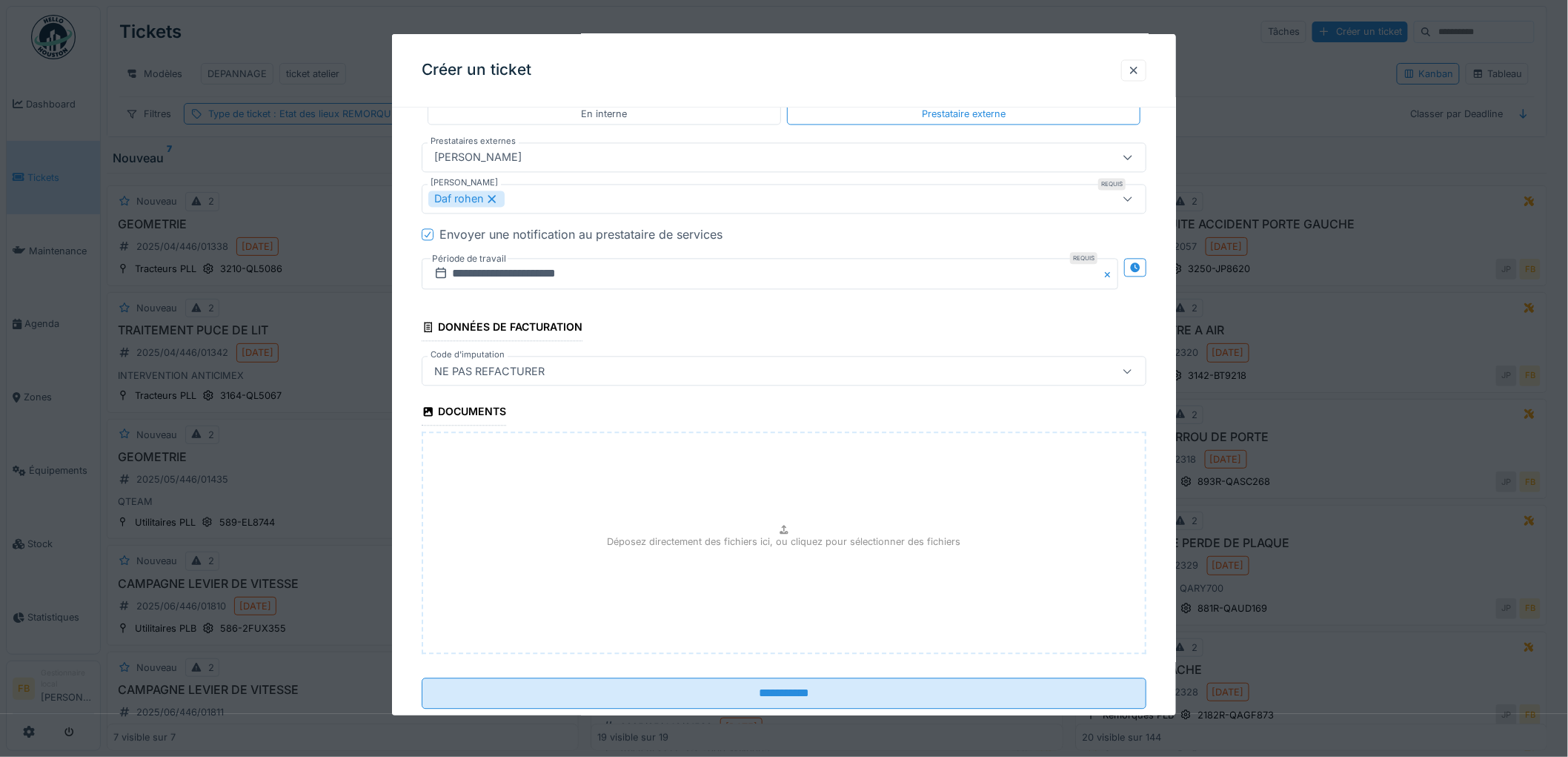
click at [804, 540] on p "Déposez directement des fichiers ici, ou cliquez pour sélectionner des fichiers" at bounding box center [784, 542] width 353 height 14
click at [783, 530] on icon at bounding box center [784, 530] width 12 height 10
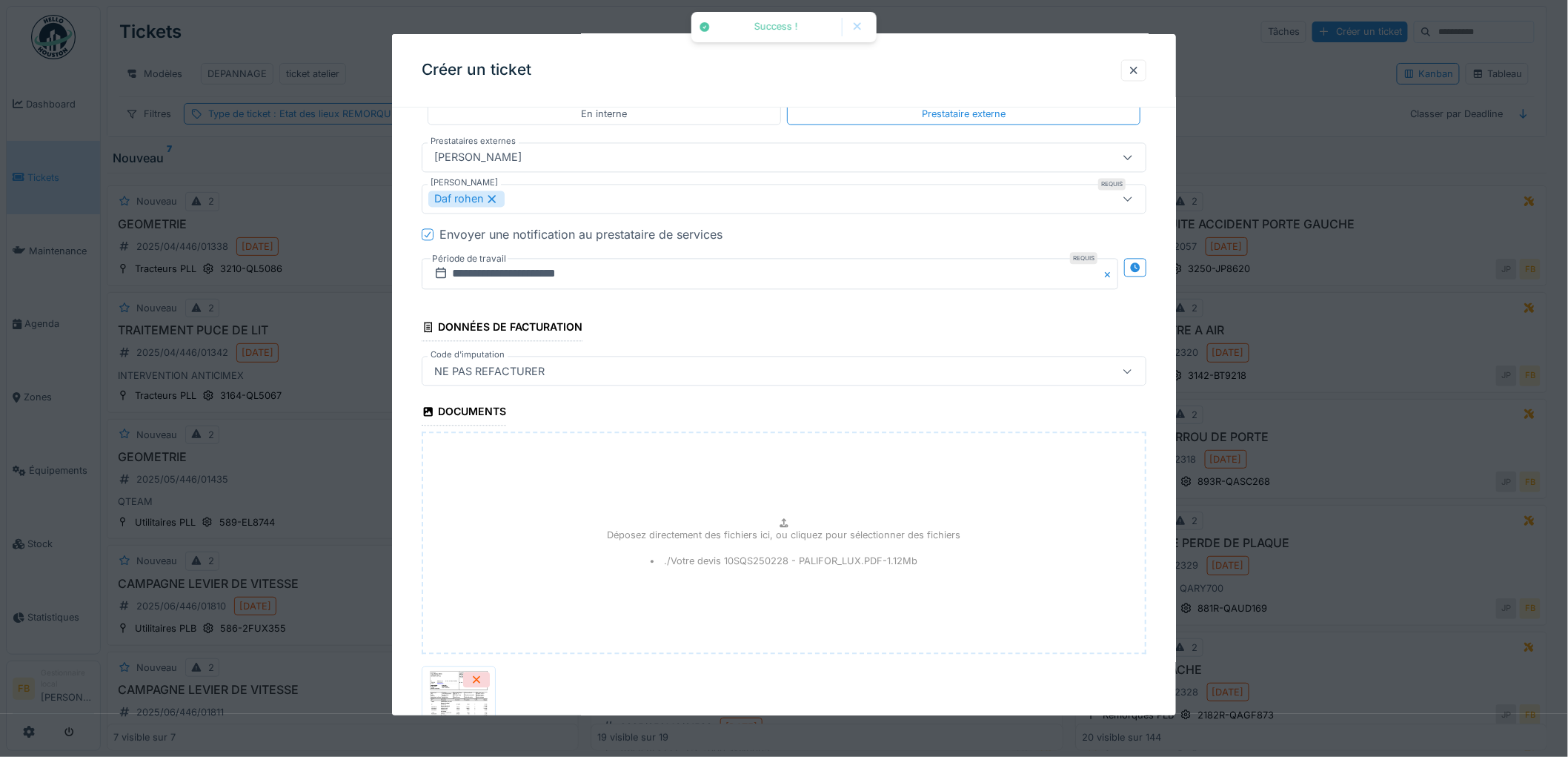
scroll to position [1402, 0]
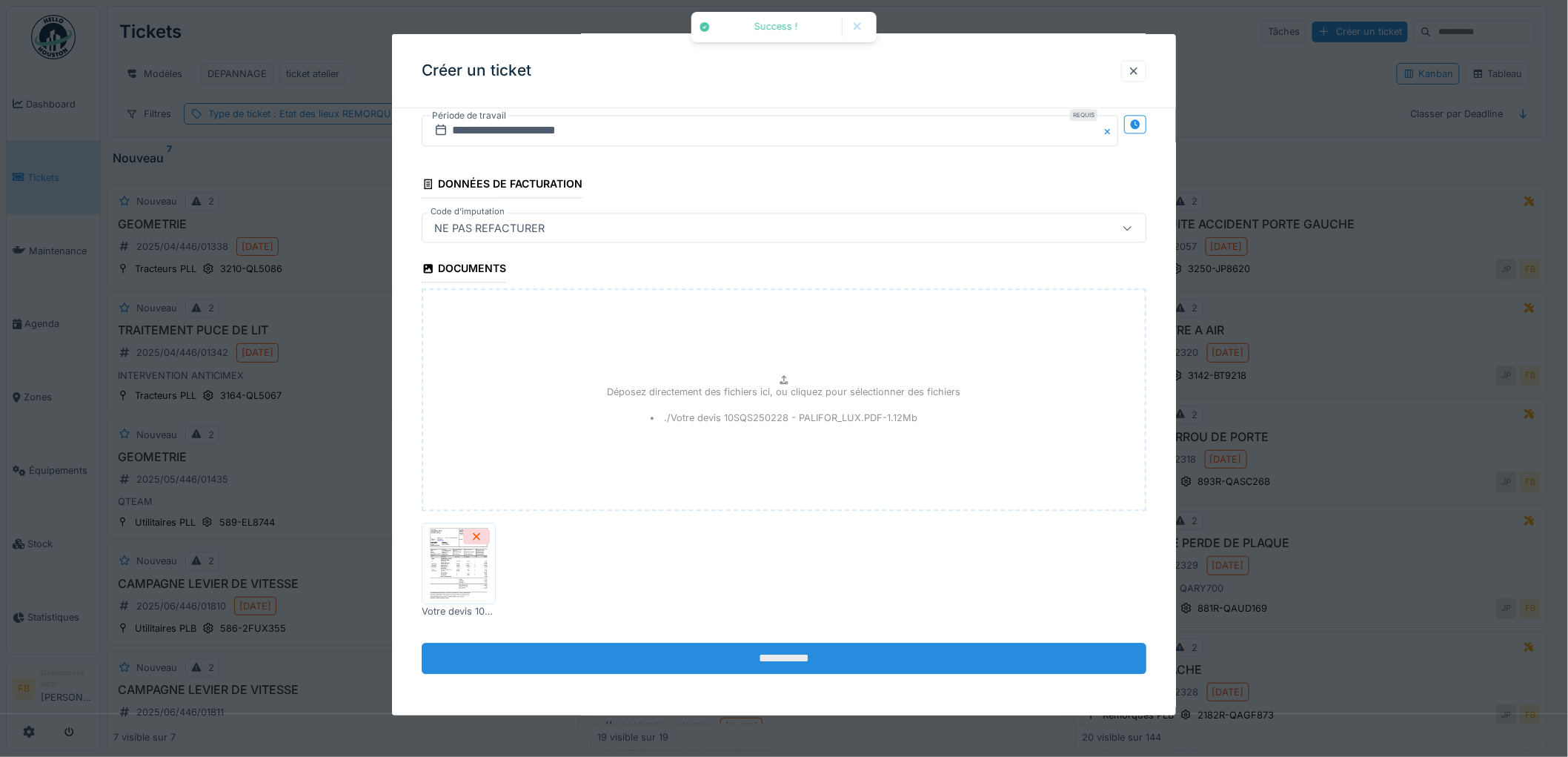
click at [779, 660] on input "**********" at bounding box center [784, 658] width 725 height 31
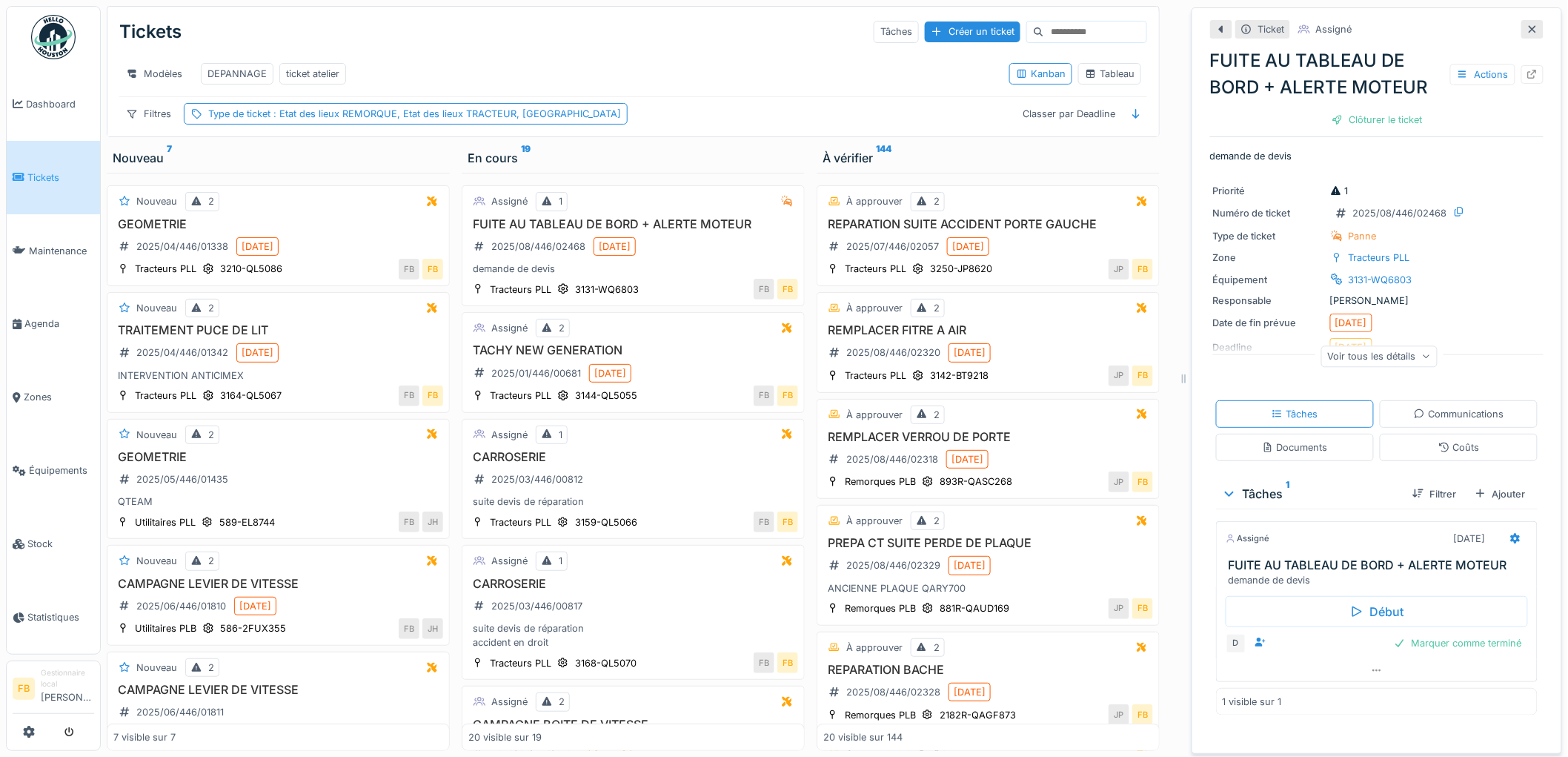
click at [49, 164] on link "Tickets" at bounding box center [53, 178] width 94 height 73
